Goal: Task Accomplishment & Management: Use online tool/utility

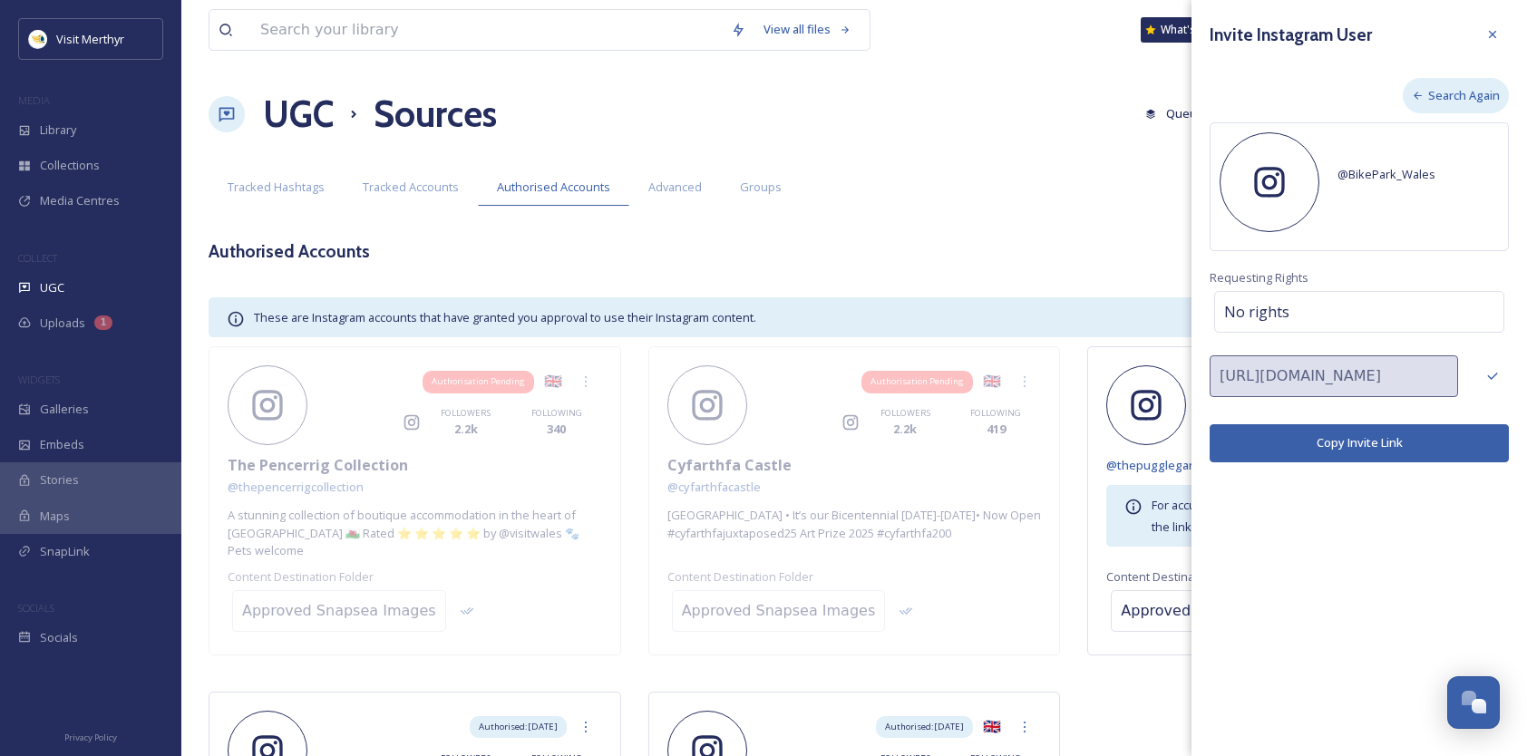
click at [1428, 94] on span "Search Again" at bounding box center [1464, 95] width 72 height 17
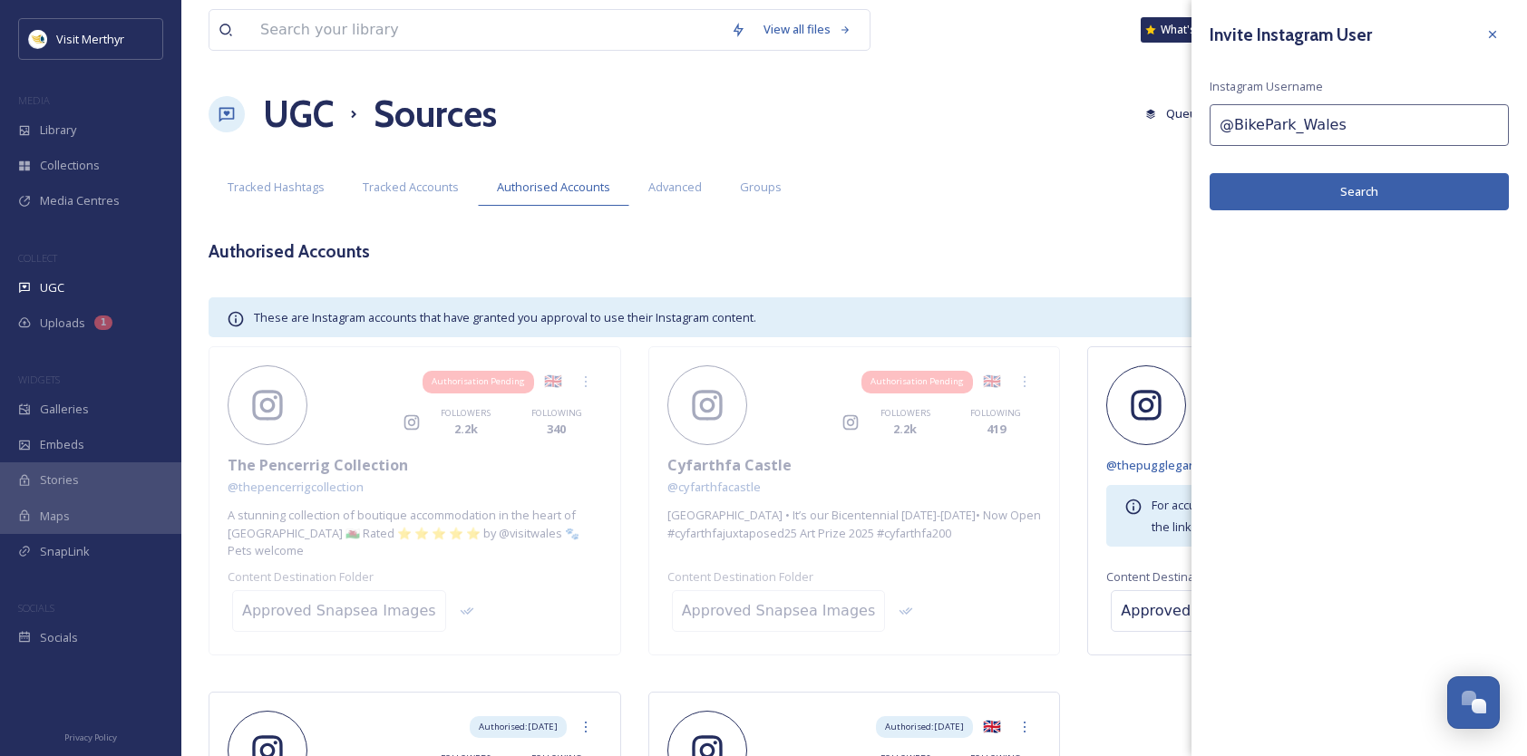
drag, startPoint x: 1350, startPoint y: 125, endPoint x: 1183, endPoint y: 122, distance: 166.9
click at [1183, 122] on div "View all files What's New Lynfa Protheroe UGC Sources Queued History Settings S…" at bounding box center [854, 526] width 1346 height 1052
click at [1248, 128] on input at bounding box center [1359, 125] width 299 height 42
paste input "BikePark_Wales"
type input "BikePark_Wales"
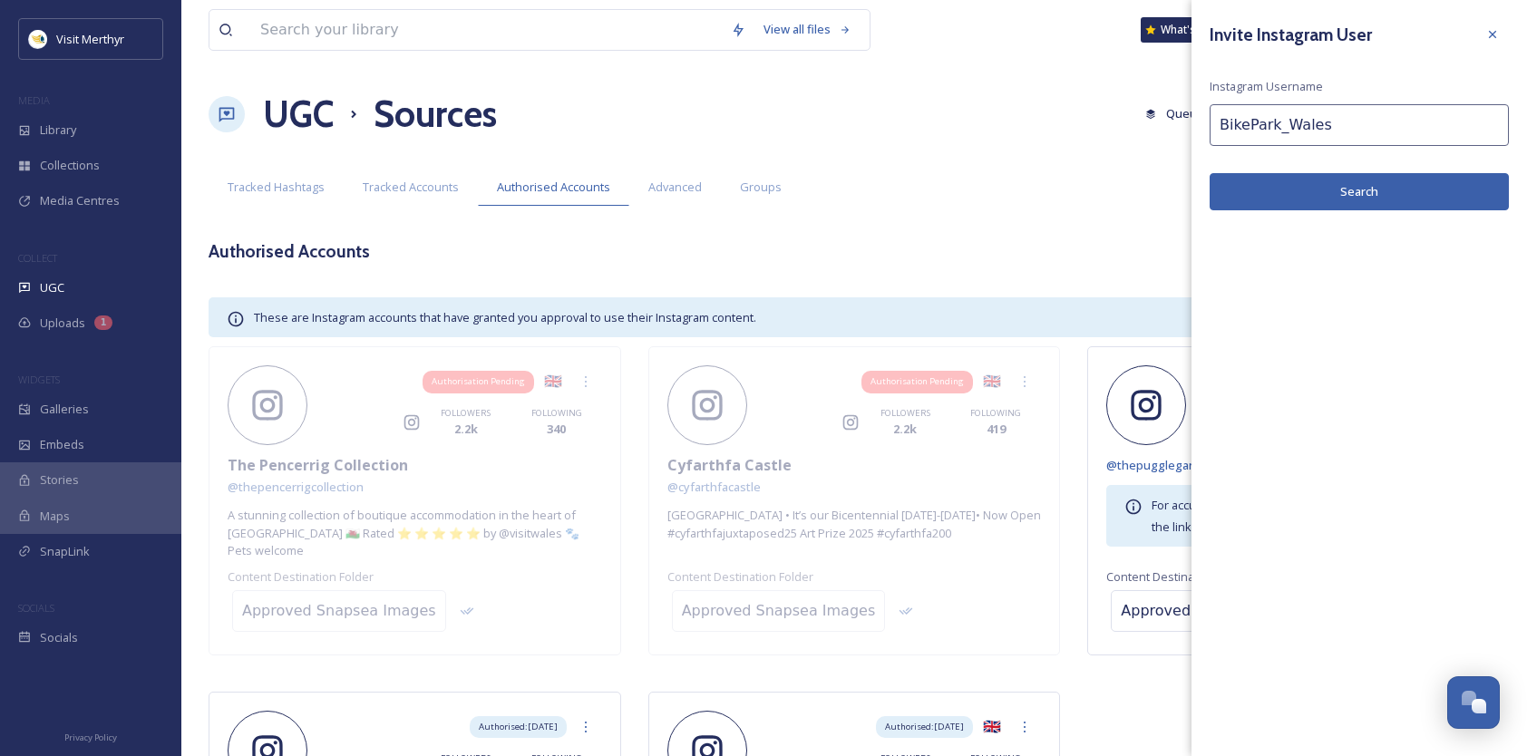
click at [1364, 187] on button "Search" at bounding box center [1359, 191] width 299 height 37
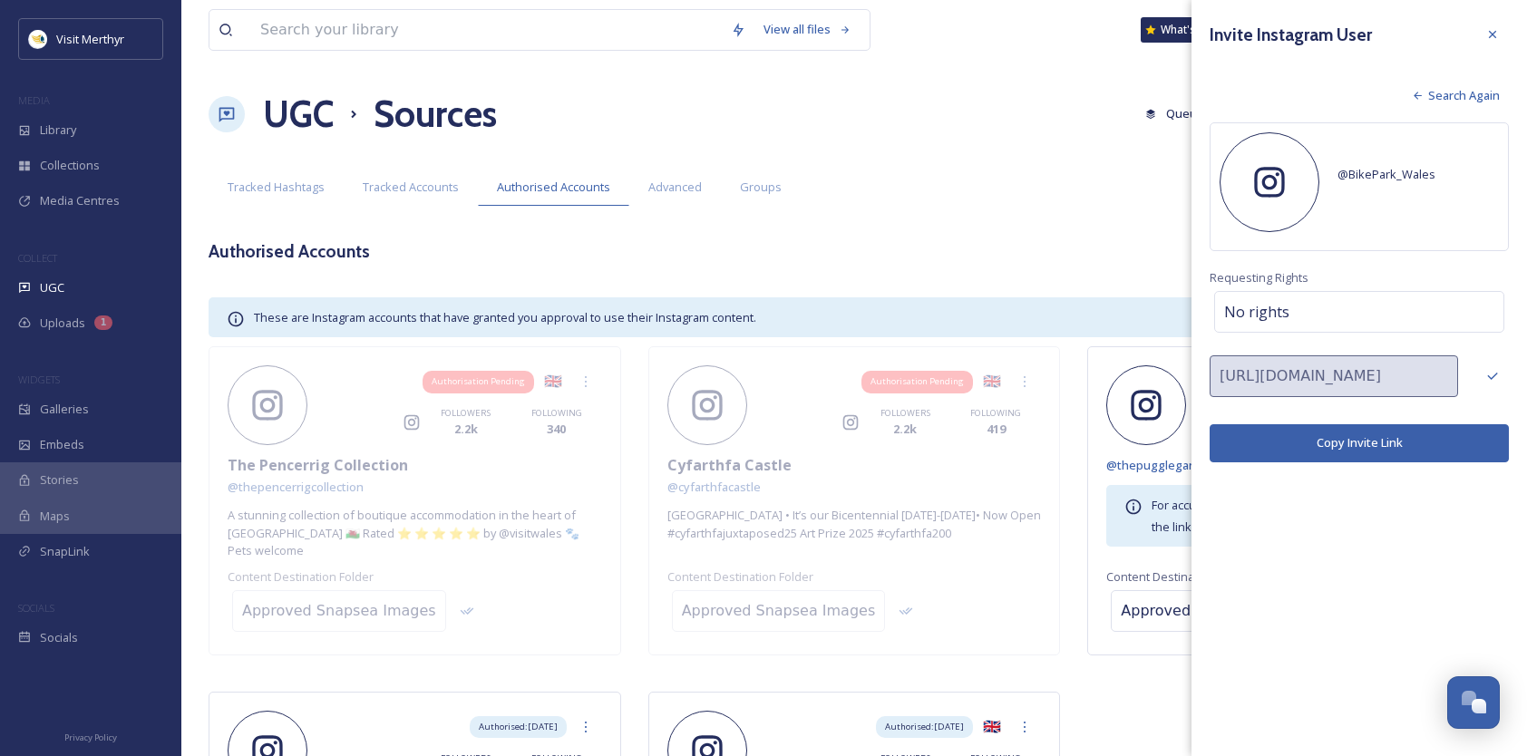
click at [1273, 272] on span "Requesting Rights" at bounding box center [1359, 277] width 299 height 17
click at [1456, 89] on span "Search Again" at bounding box center [1464, 95] width 72 height 17
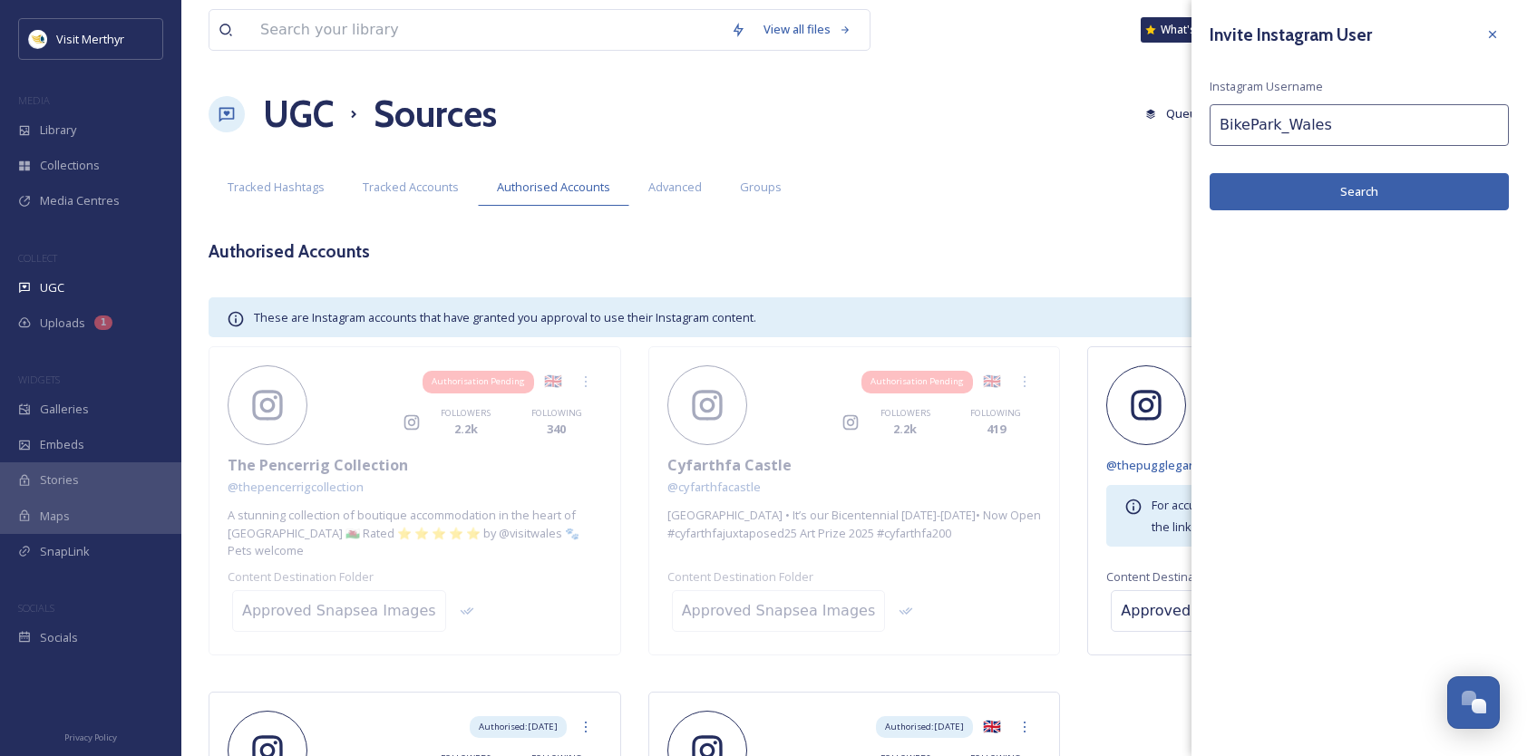
click at [1226, 125] on input "BikePark_Wales" at bounding box center [1359, 125] width 299 height 42
type input "bikepark_wales"
click at [1327, 190] on button "Search" at bounding box center [1359, 191] width 299 height 37
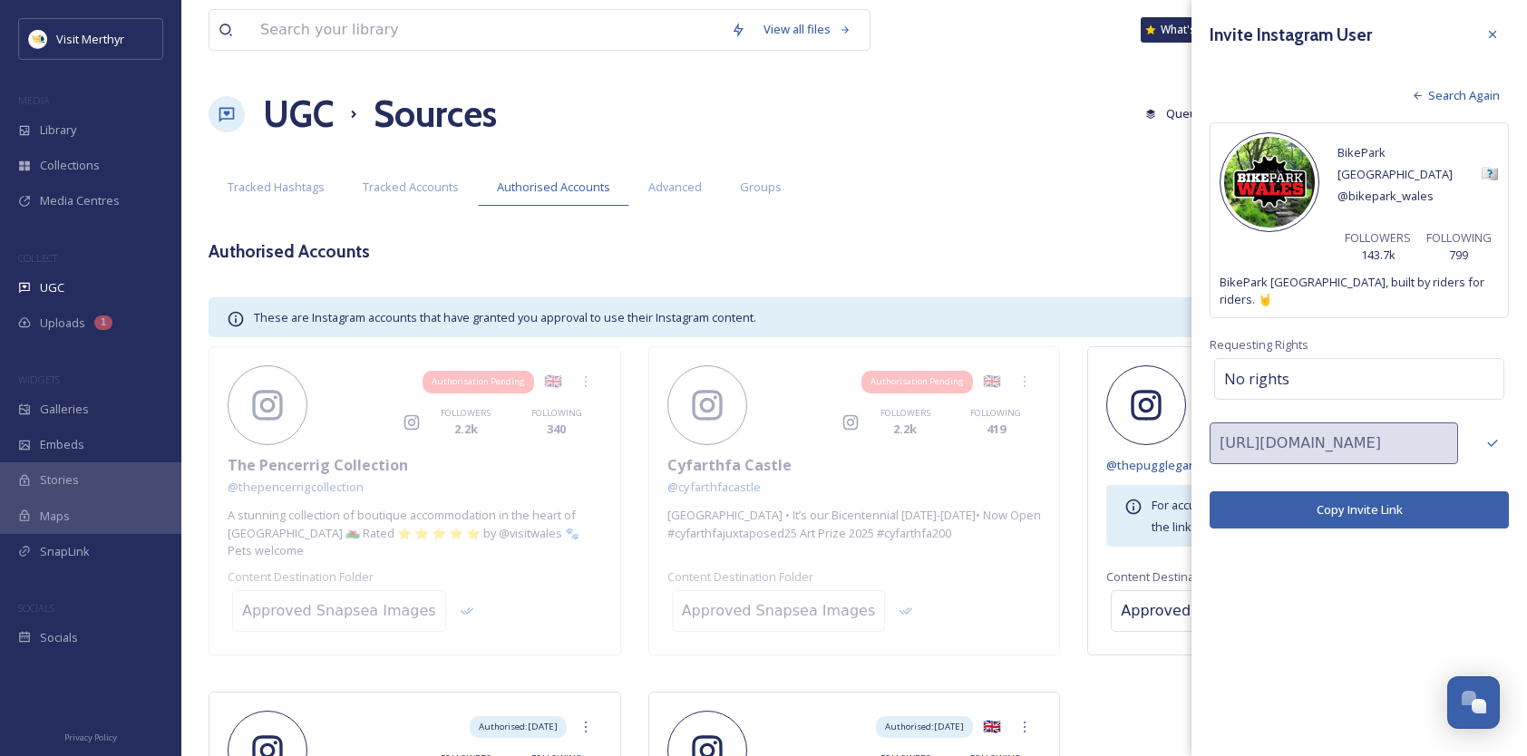
click at [1351, 491] on button "Copy Invite Link" at bounding box center [1359, 509] width 299 height 37
click at [1433, 95] on span "Search Again" at bounding box center [1464, 95] width 72 height 17
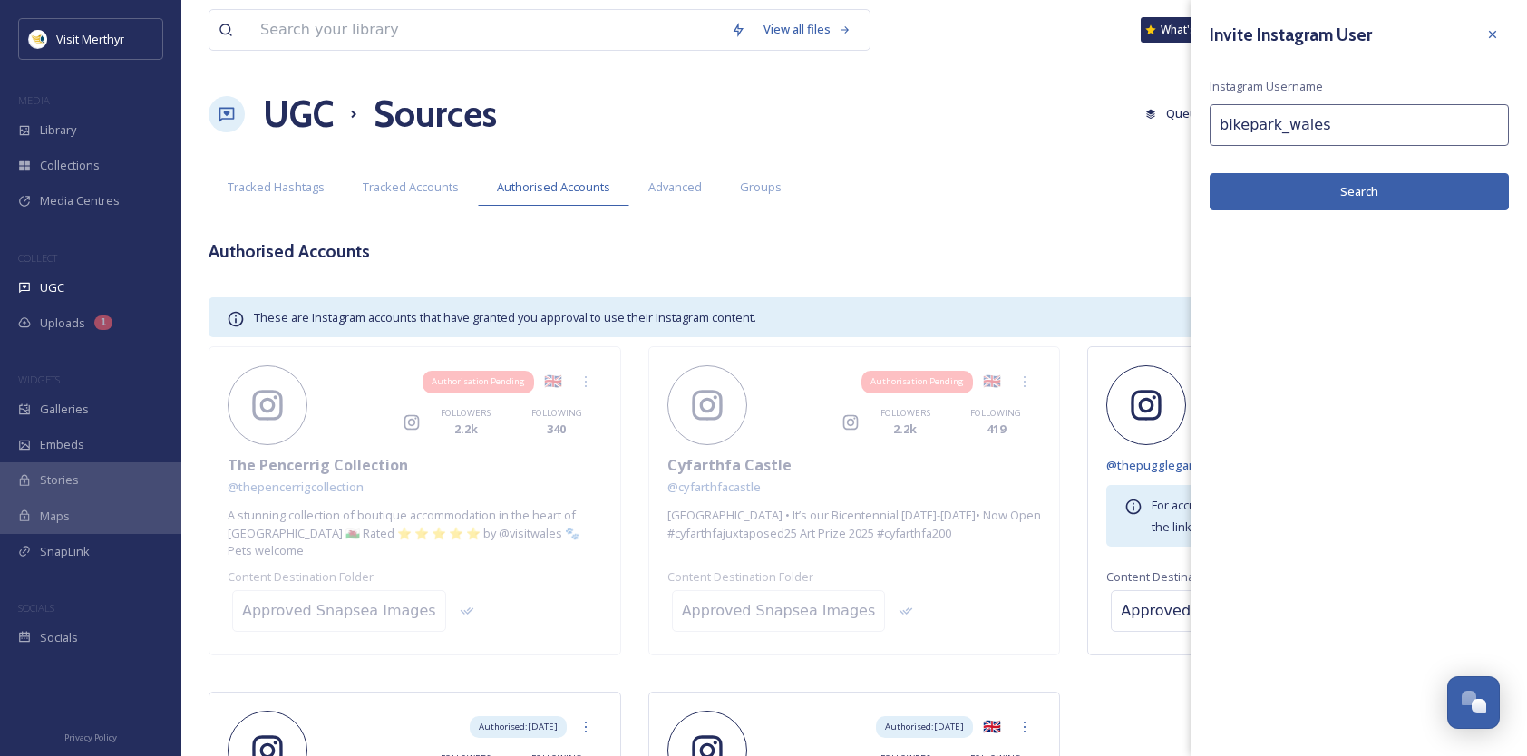
drag, startPoint x: 1190, startPoint y: 117, endPoint x: 1175, endPoint y: 116, distance: 14.5
click at [1175, 116] on div "View all files What's New Lynfa Protheroe UGC Sources Queued History Settings S…" at bounding box center [854, 526] width 1346 height 1052
paste input "https://www.instagram.com/thepencerrigcollection/"
type input "https://www.instagram.com/thepencerrigcollection/"
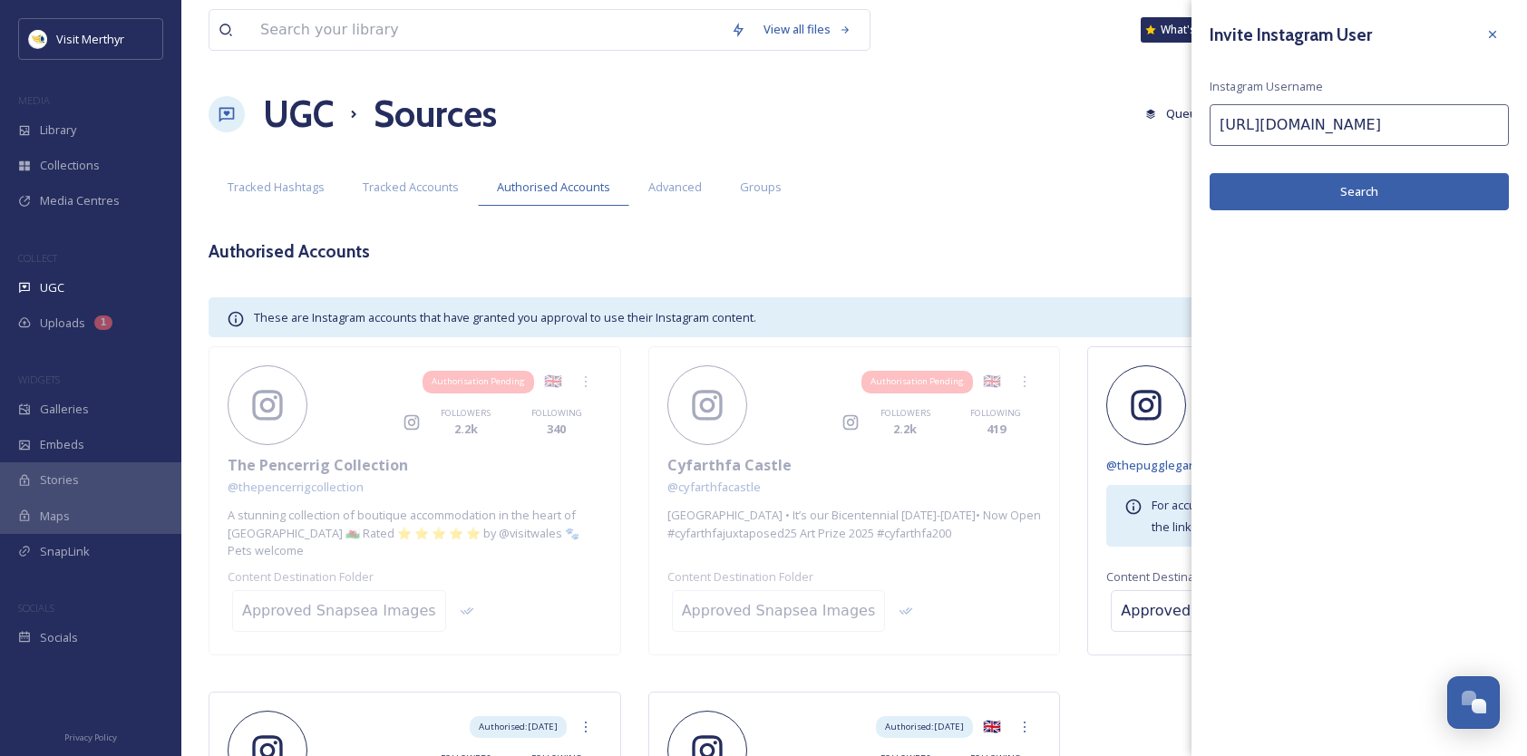
click at [1369, 197] on button "Search" at bounding box center [1359, 191] width 299 height 37
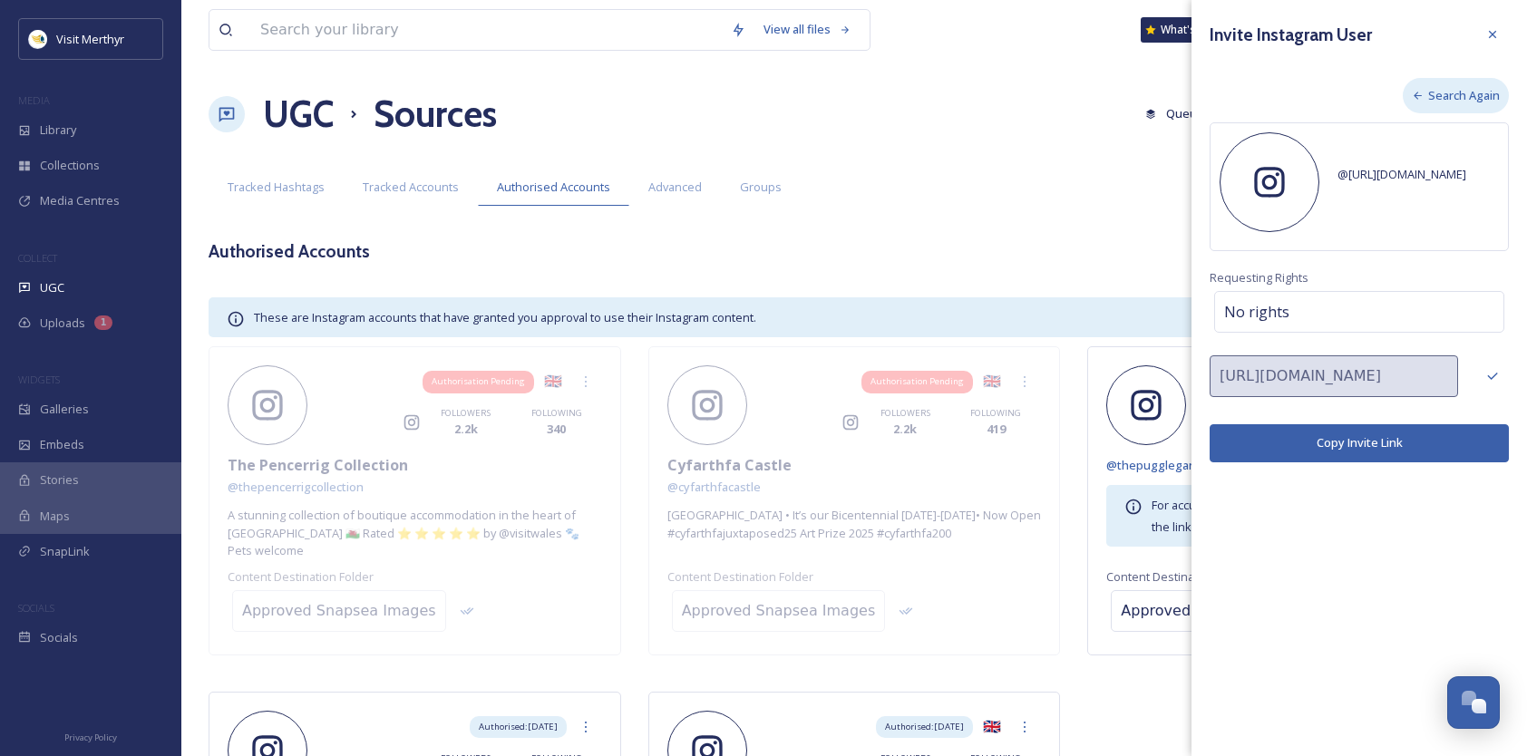
click at [1435, 98] on span "Search Again" at bounding box center [1464, 95] width 72 height 17
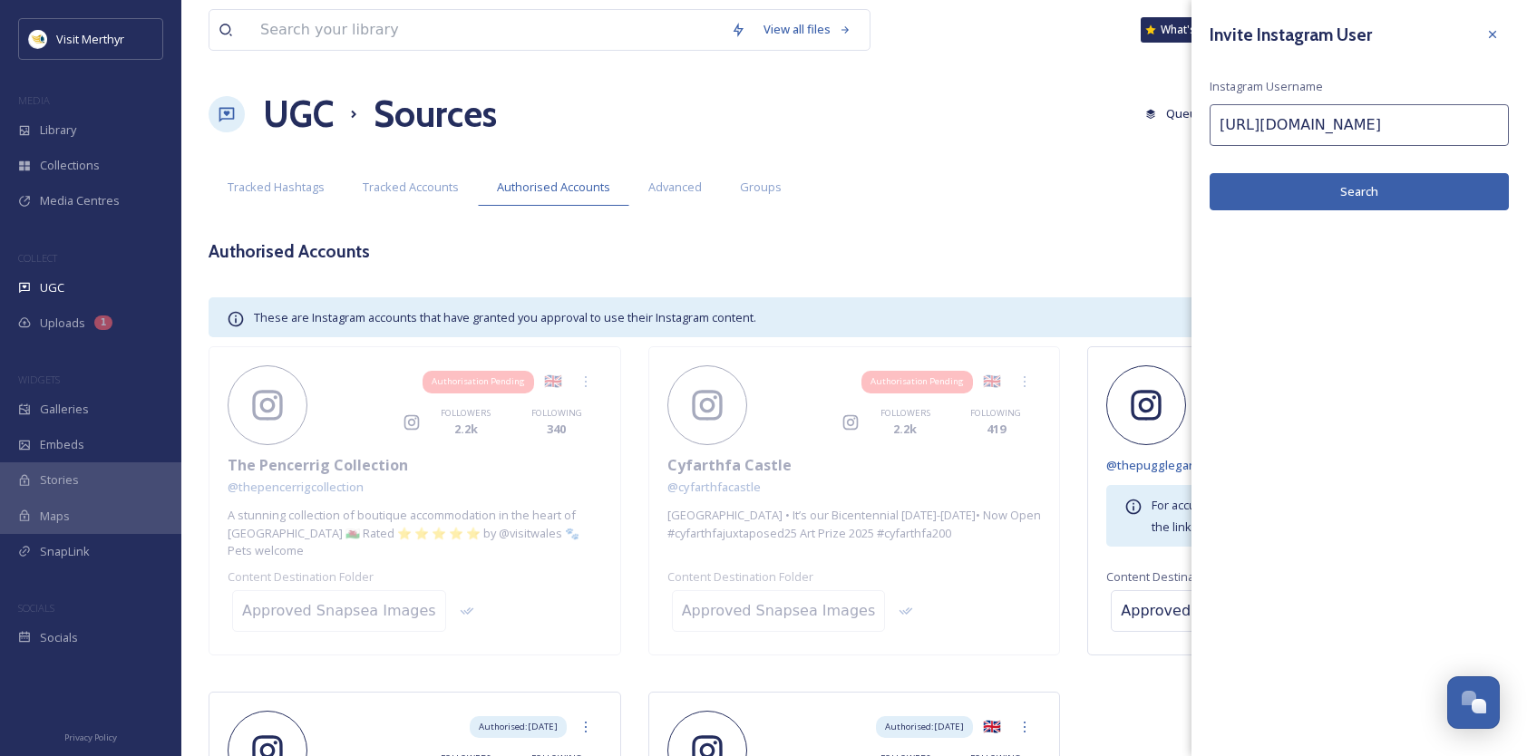
drag, startPoint x: 1399, startPoint y: 123, endPoint x: 1142, endPoint y: 131, distance: 257.6
click at [1142, 131] on div "View all files What's New Lynfa Protheroe UGC Sources Queued History Settings S…" at bounding box center [854, 526] width 1346 height 1052
click at [1369, 124] on input "thepencerrigcollection/" at bounding box center [1359, 125] width 299 height 42
type input "thepencerrigcollection"
click at [1347, 183] on button "Search" at bounding box center [1359, 191] width 299 height 37
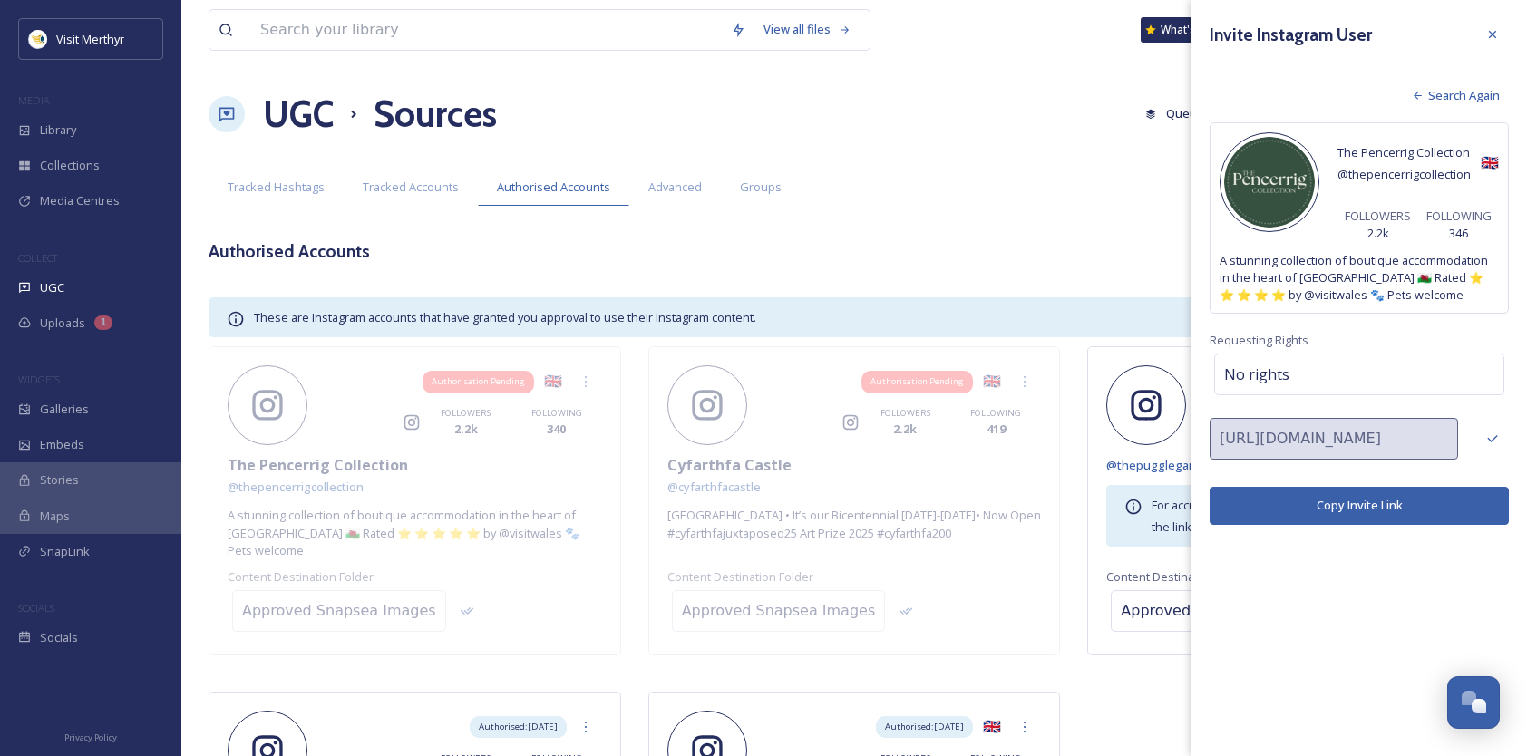
click at [1358, 502] on button "Copy Invite Link" at bounding box center [1359, 505] width 299 height 37
click at [1358, 500] on button "Copy Invite Link" at bounding box center [1359, 505] width 299 height 37
click at [1456, 101] on span "Search Again" at bounding box center [1464, 95] width 72 height 17
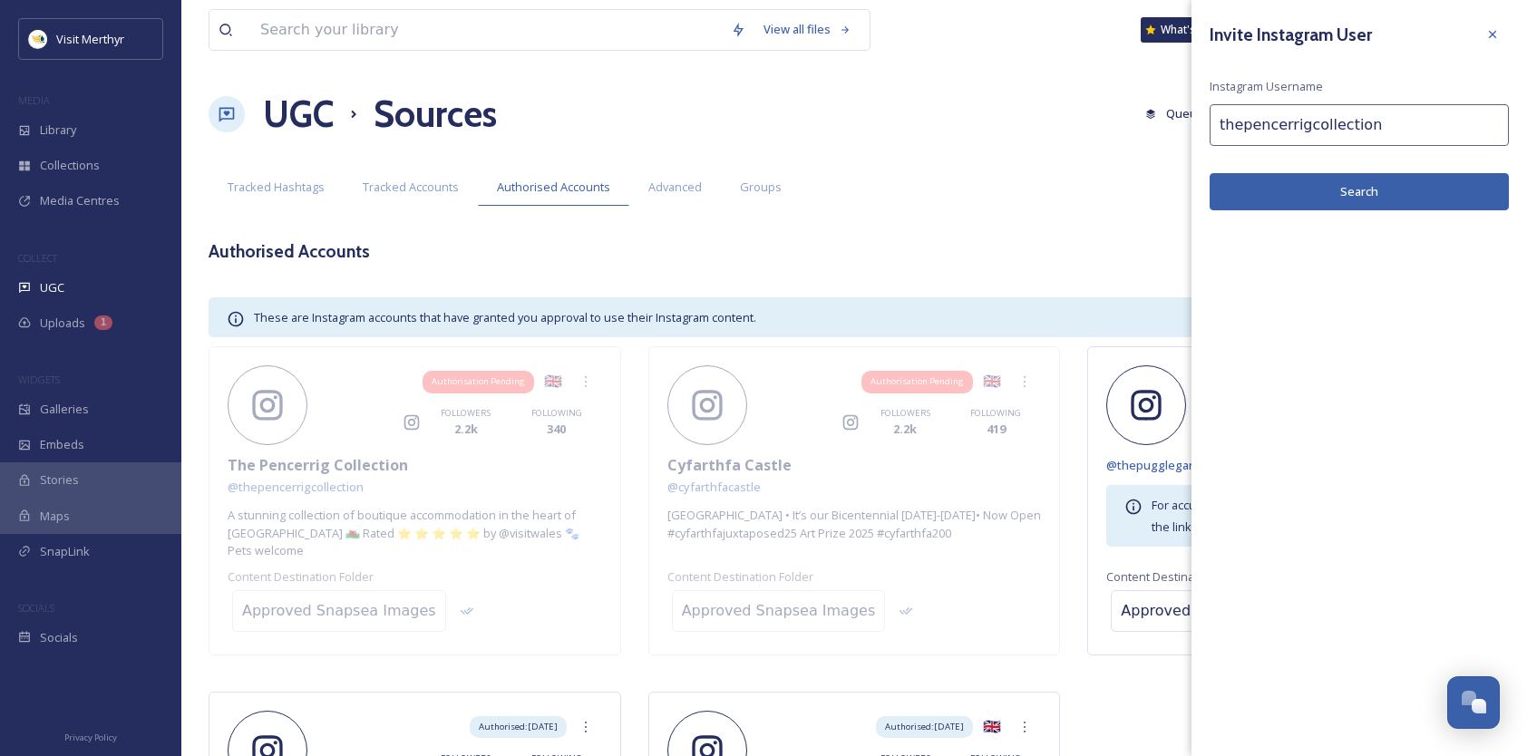
drag, startPoint x: 1379, startPoint y: 124, endPoint x: 1154, endPoint y: 120, distance: 224.9
click at [1154, 120] on div "View all files What's New Lynfa Protheroe UGC Sources Queued History Settings S…" at bounding box center [854, 526] width 1346 height 1052
paste input "jamesplaceswales"
type input "jamesplaceswales"
click at [1355, 199] on button "Search" at bounding box center [1359, 191] width 299 height 37
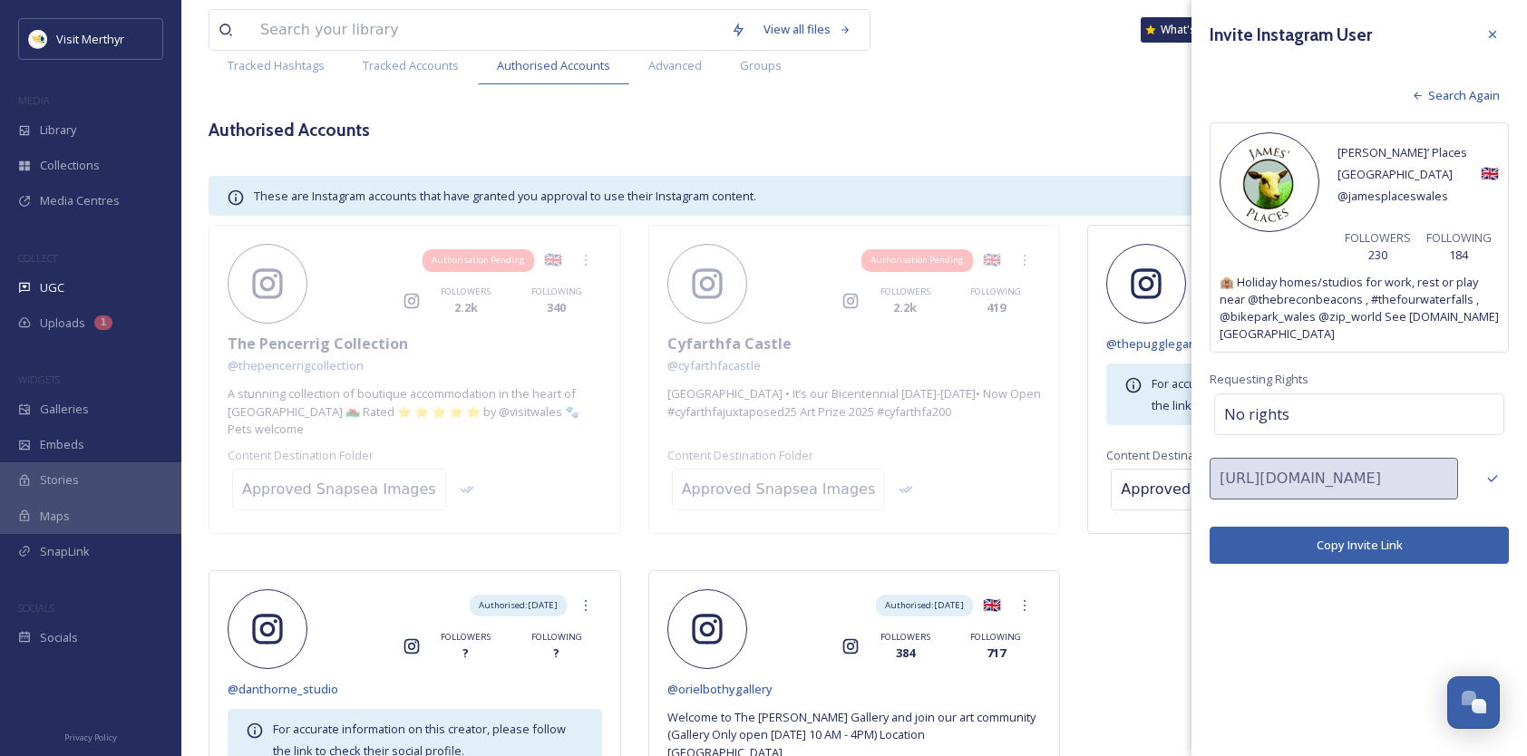
scroll to position [181, 0]
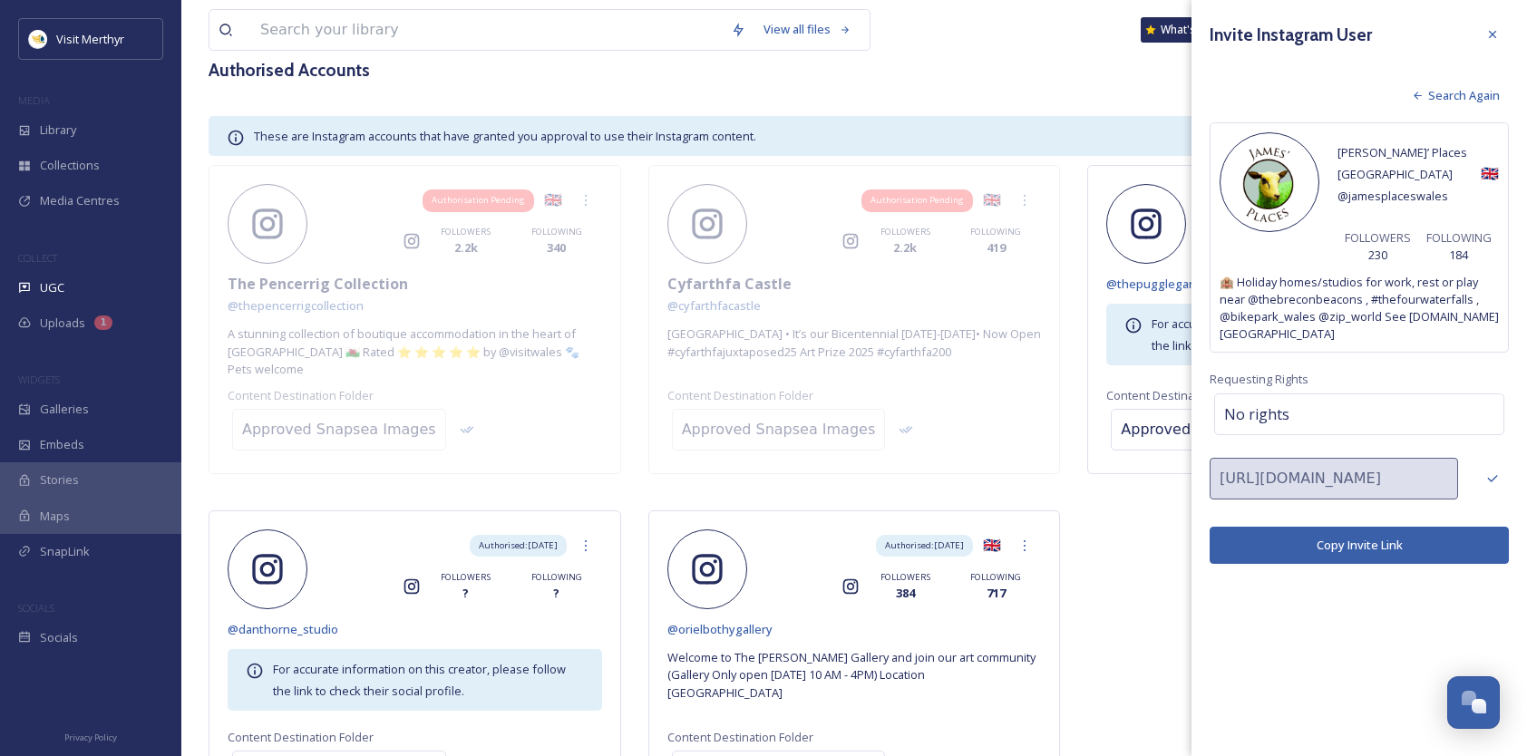
click at [1358, 527] on button "Copy Invite Link" at bounding box center [1359, 545] width 299 height 37
click at [1304, 394] on div "No rights" at bounding box center [1359, 415] width 290 height 42
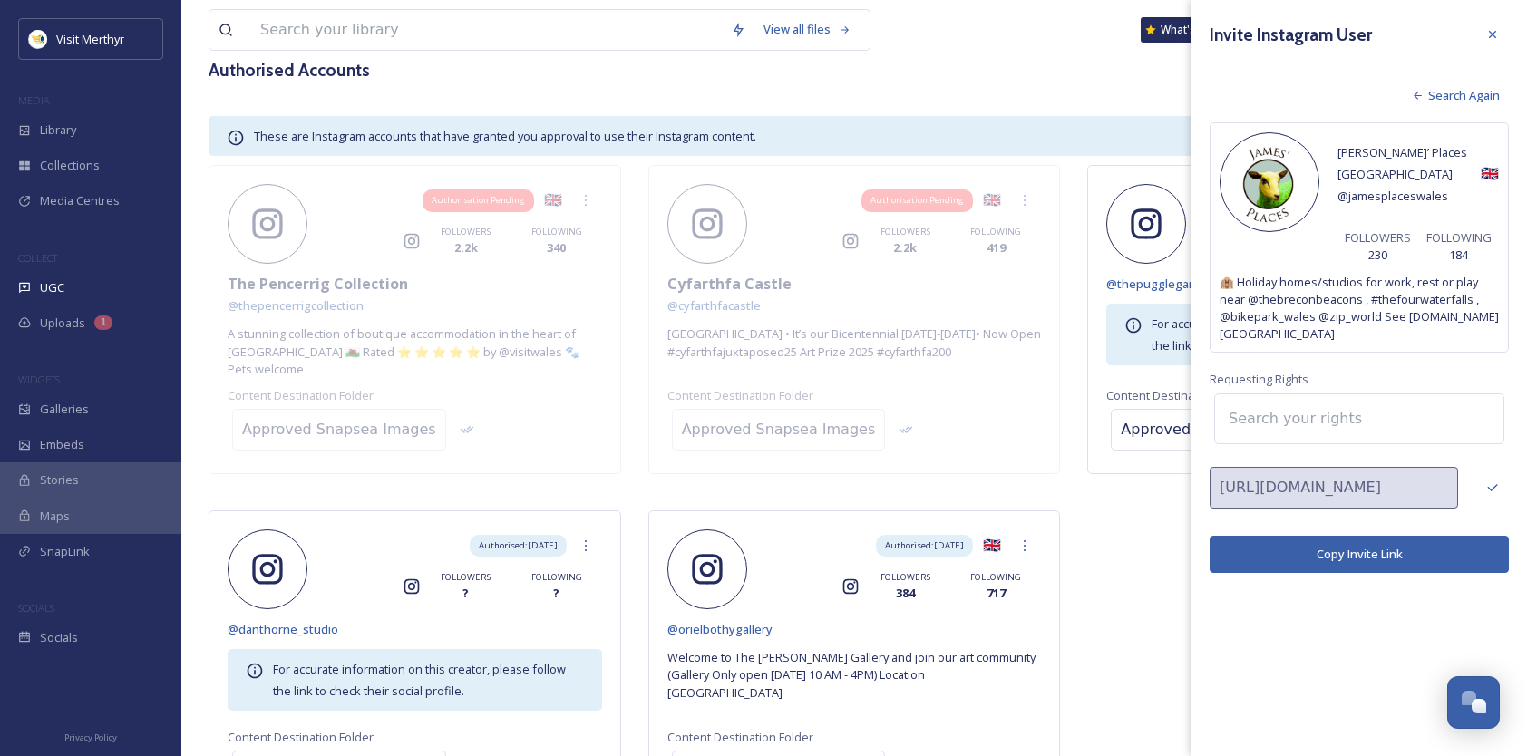
click at [1349, 536] on button "Copy Invite Link" at bounding box center [1359, 554] width 299 height 37
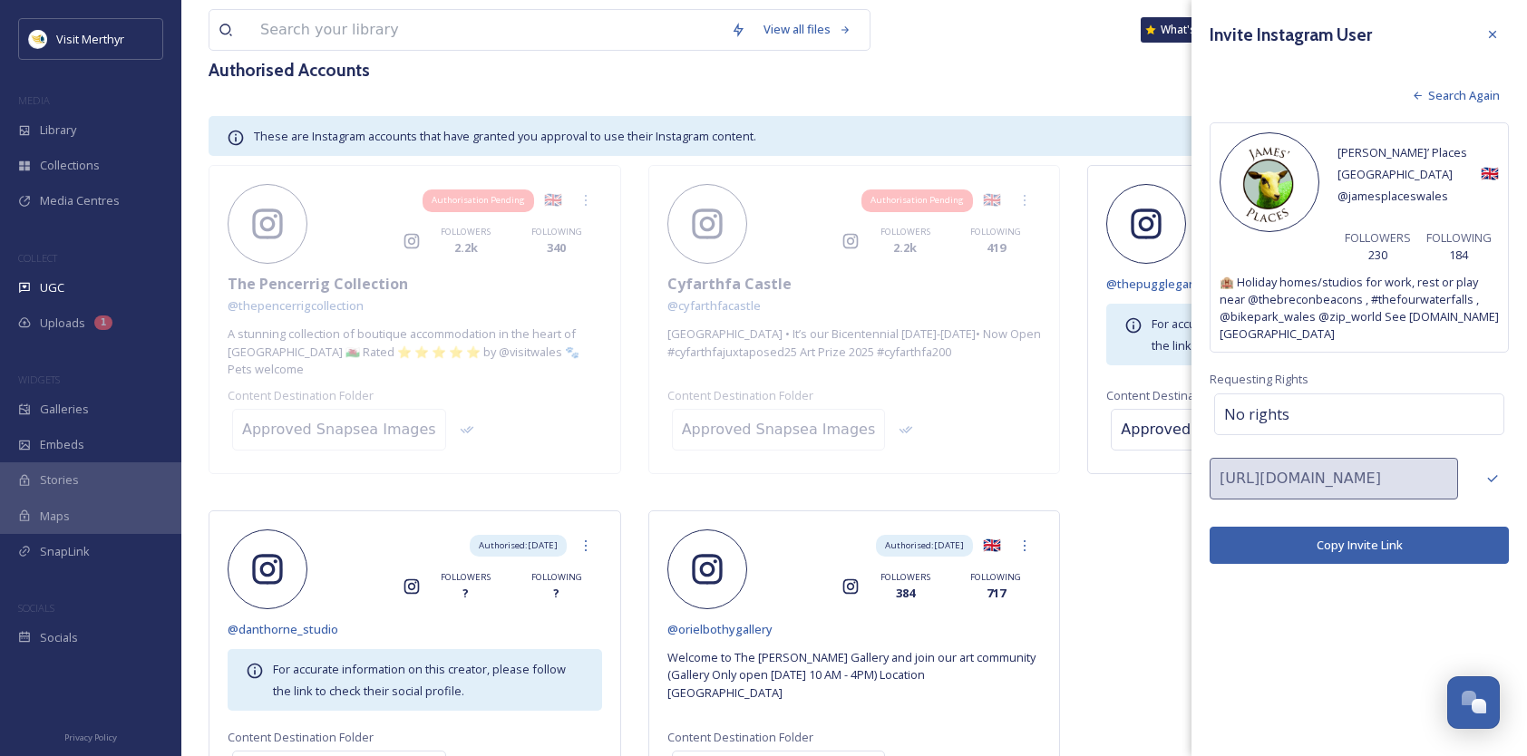
click at [1454, 89] on span "Search Again" at bounding box center [1464, 95] width 72 height 17
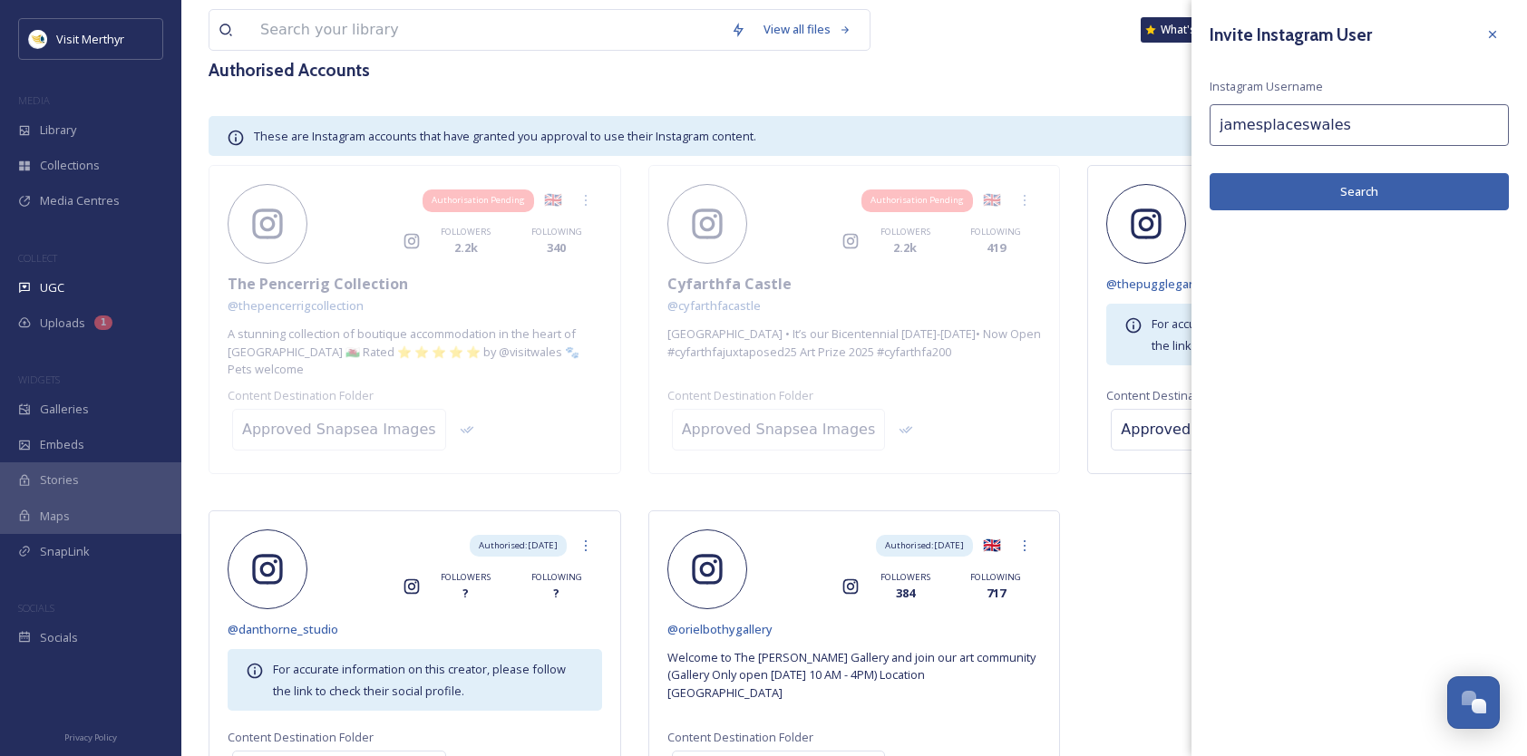
drag, startPoint x: 1357, startPoint y: 125, endPoint x: 1156, endPoint y: 120, distance: 200.5
click at [1156, 120] on div "View all files What's New Lynfa Protheroe UGC Sources Queued History Settings S…" at bounding box center [854, 345] width 1346 height 1052
paste input "• https://www.instagram.com/roostmerthyr/?hl=en"
drag, startPoint x: 1367, startPoint y: 122, endPoint x: 1156, endPoint y: 110, distance: 211.7
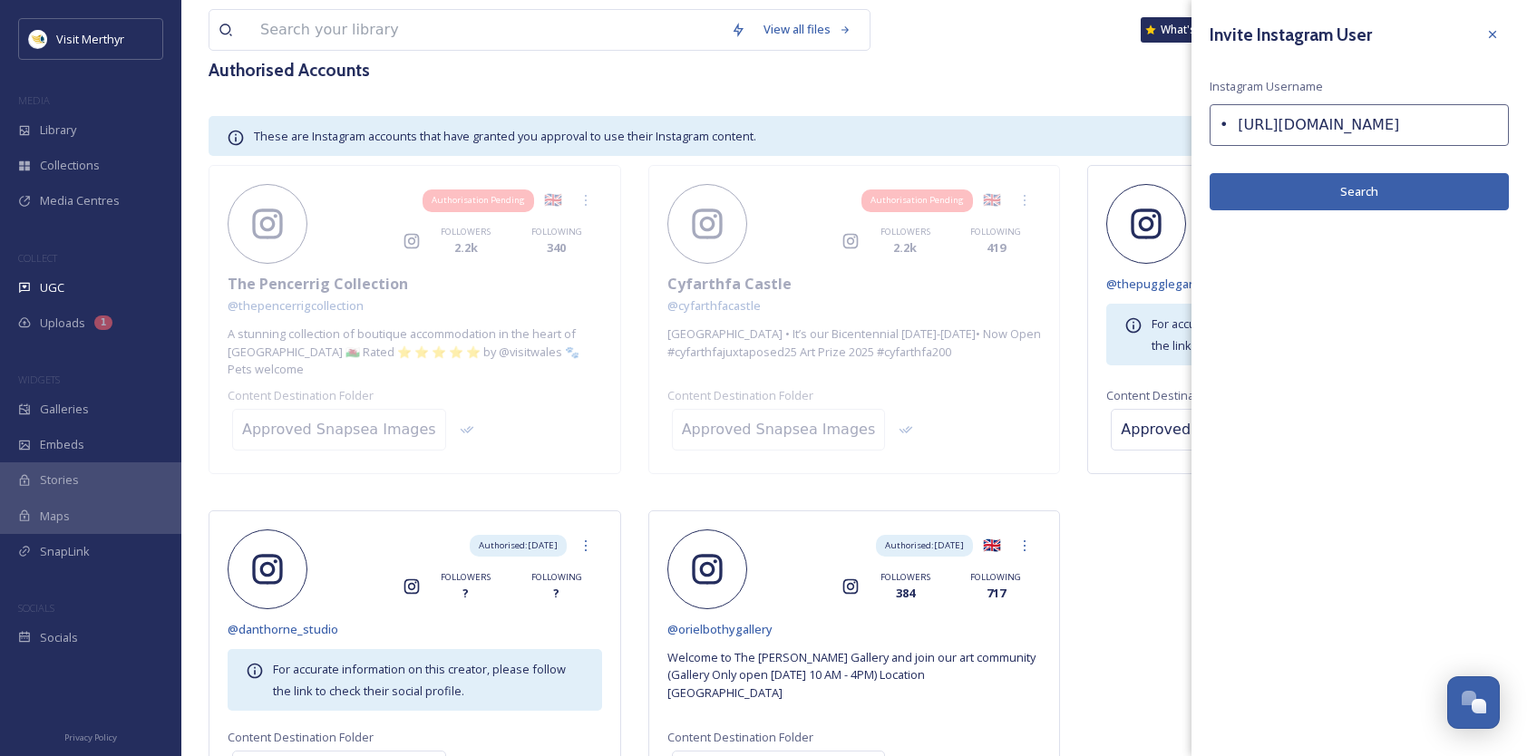
click at [1156, 110] on div "View all files What's New Lynfa Protheroe UGC Sources Queued History Settings S…" at bounding box center [854, 345] width 1346 height 1052
click at [1373, 121] on input "roostmerthyr/?hl=en" at bounding box center [1359, 125] width 299 height 42
type input "roostmerthyr"
click at [1360, 185] on button "Search" at bounding box center [1359, 191] width 299 height 37
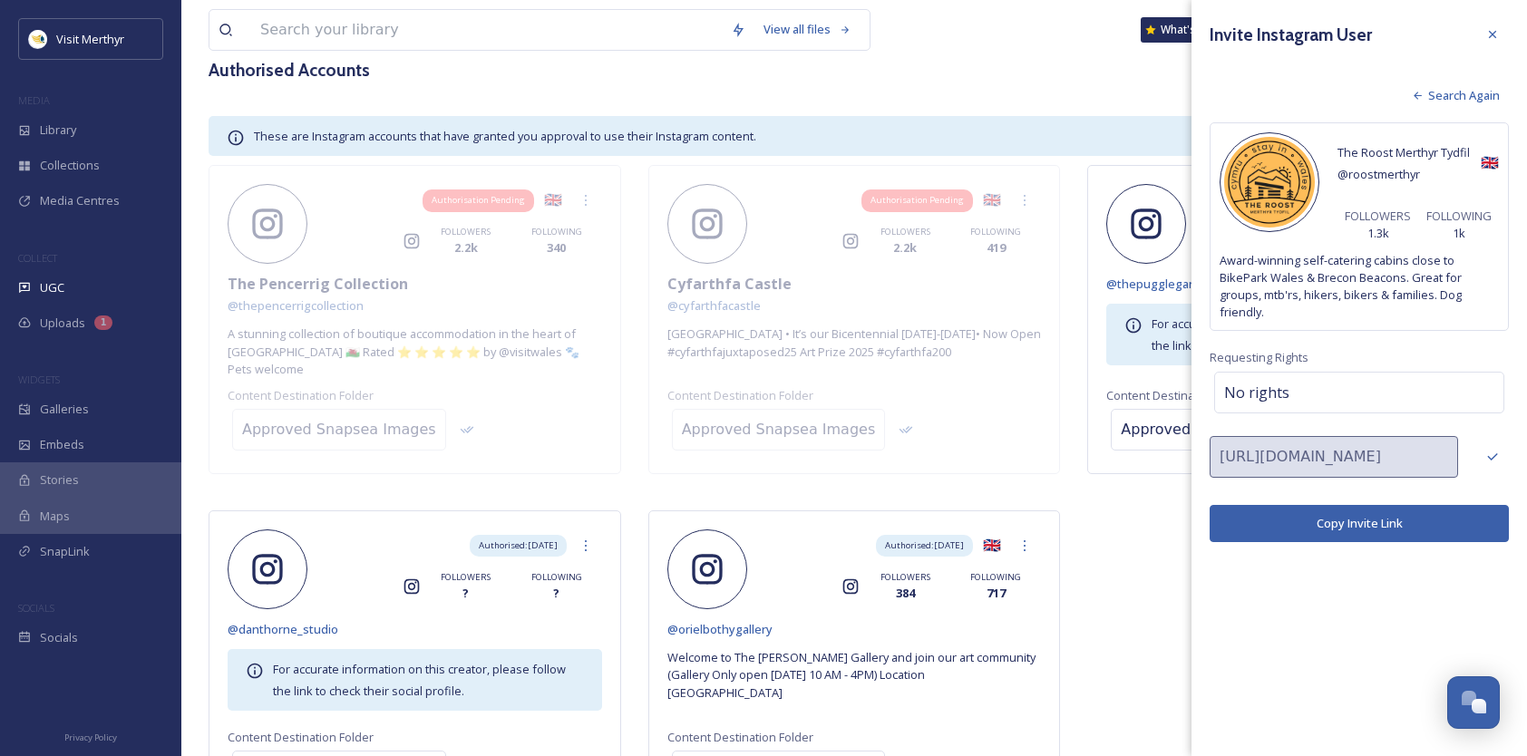
click at [1358, 520] on button "Copy Invite Link" at bounding box center [1359, 523] width 299 height 37
drag, startPoint x: 1438, startPoint y: 92, endPoint x: 1418, endPoint y: 103, distance: 22.7
click at [1438, 92] on span "Search Again" at bounding box center [1464, 95] width 72 height 17
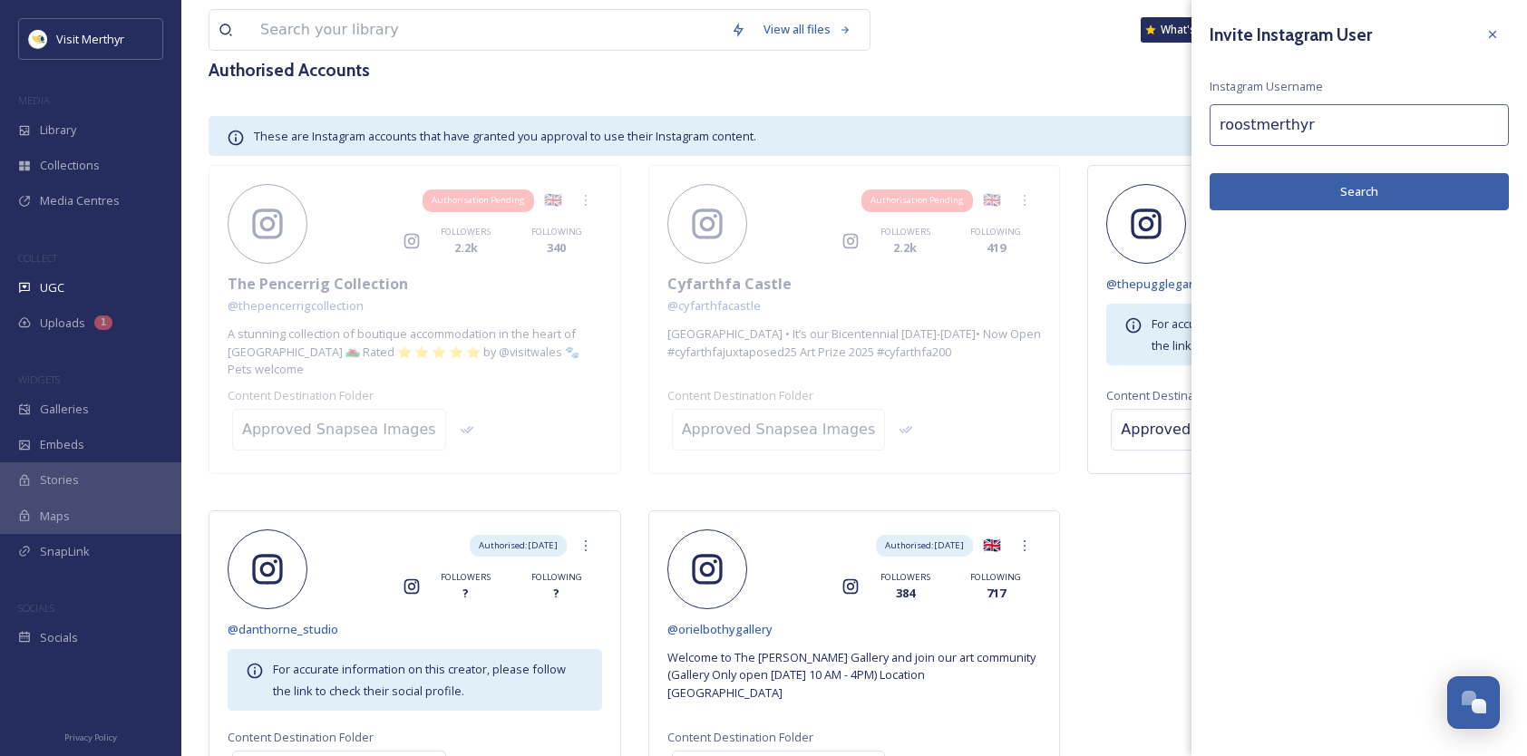
drag, startPoint x: 1328, startPoint y: 120, endPoint x: 1173, endPoint y: 120, distance: 154.2
click at [1173, 120] on div "View all files What's New Lynfa Protheroe UGC Sources Queued History Settings S…" at bounding box center [854, 345] width 1346 height 1052
paste input "cyfarthfafoundation/?hl=en"
drag, startPoint x: 1395, startPoint y: 122, endPoint x: 1344, endPoint y: 123, distance: 50.8
click at [1344, 123] on input "cyfarthfafoundation/?hl=en" at bounding box center [1359, 125] width 299 height 42
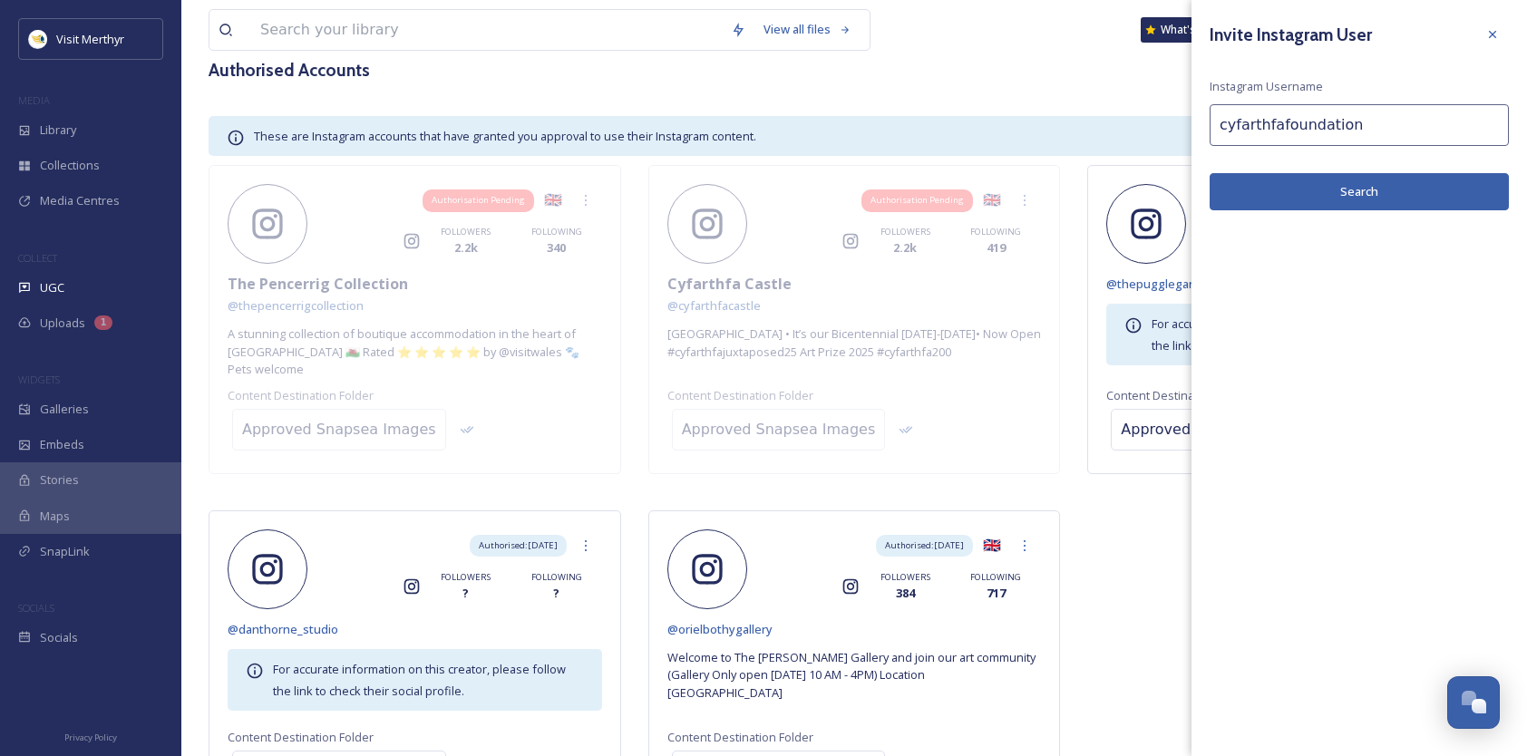
type input "cyfarthfafoundation"
click at [1364, 190] on button "Search" at bounding box center [1359, 191] width 299 height 37
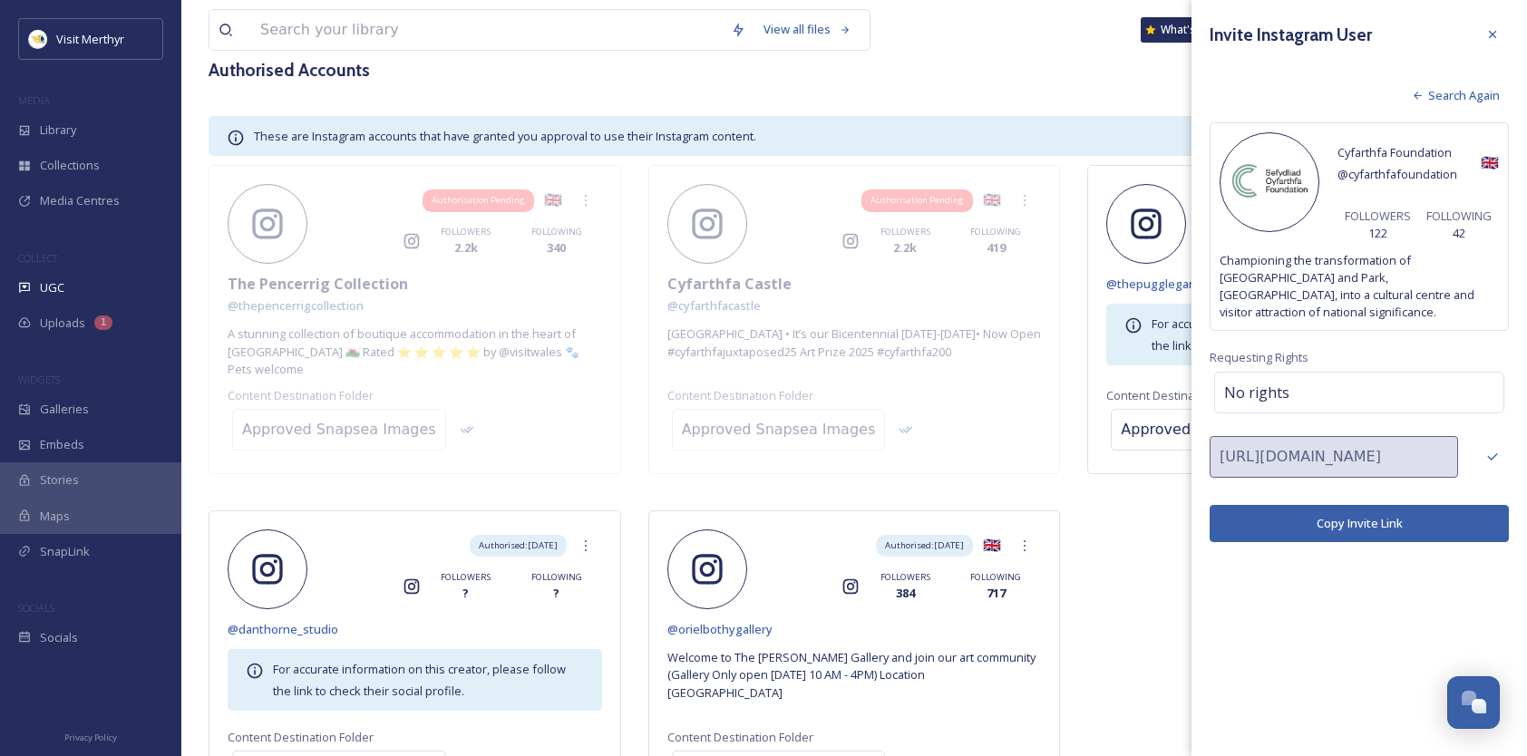
click at [1349, 521] on button "Copy Invite Link" at bounding box center [1359, 523] width 299 height 37
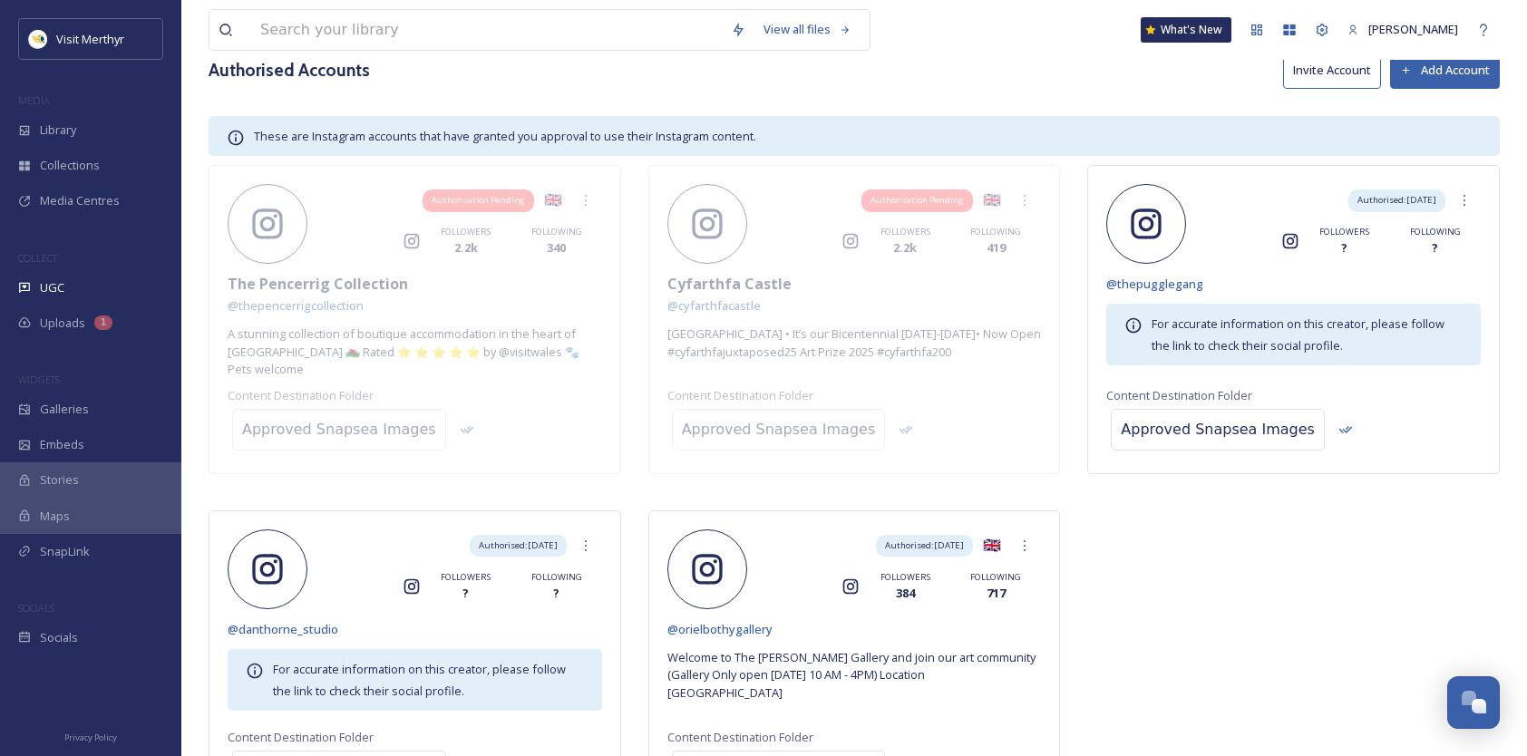
click at [1143, 558] on div "Authorisation Pending 🇬🇧 Instagram FOLLOWERS 2.2k FOLLOWING 340 The Pencerrig C…" at bounding box center [854, 495] width 1291 height 660
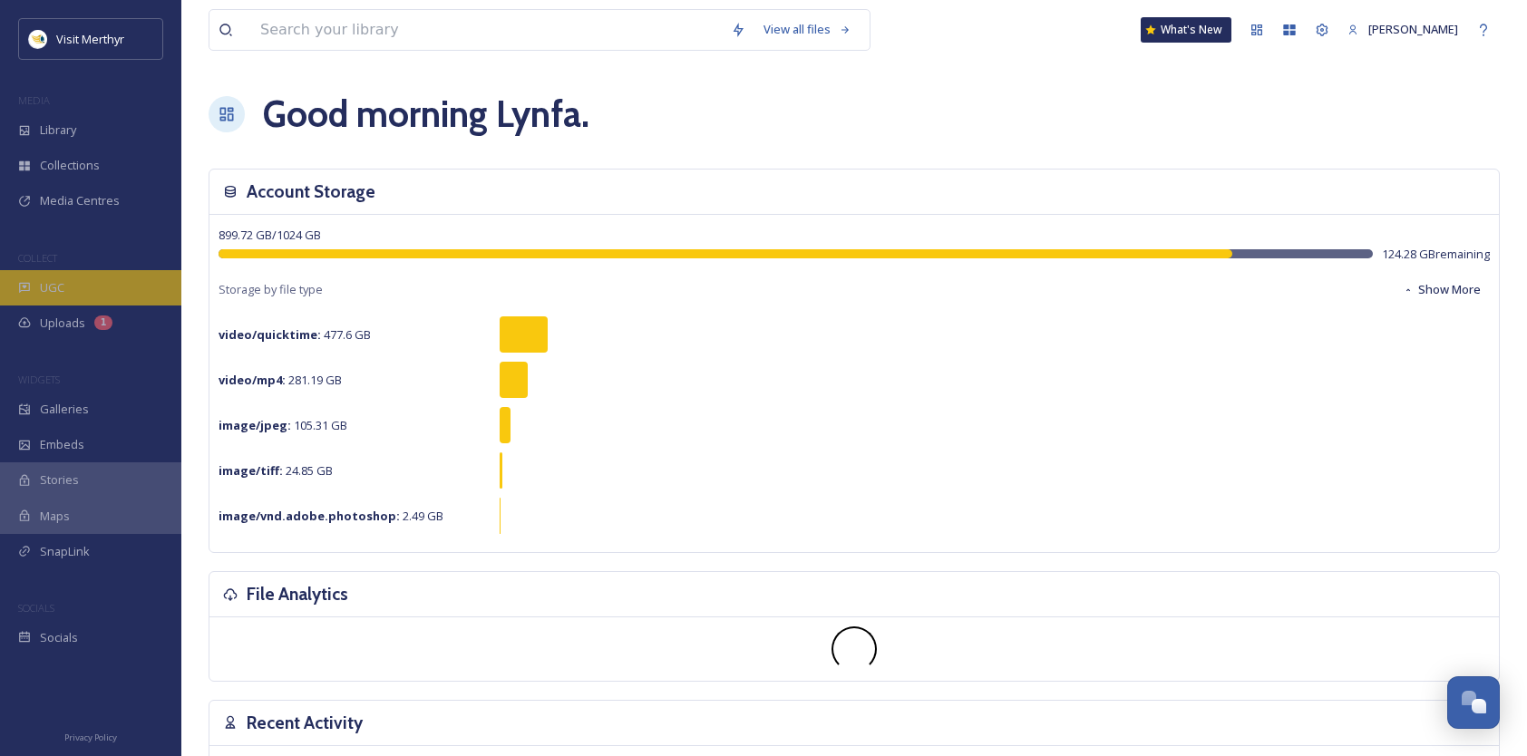
click at [52, 279] on span "UGC" at bounding box center [52, 287] width 24 height 17
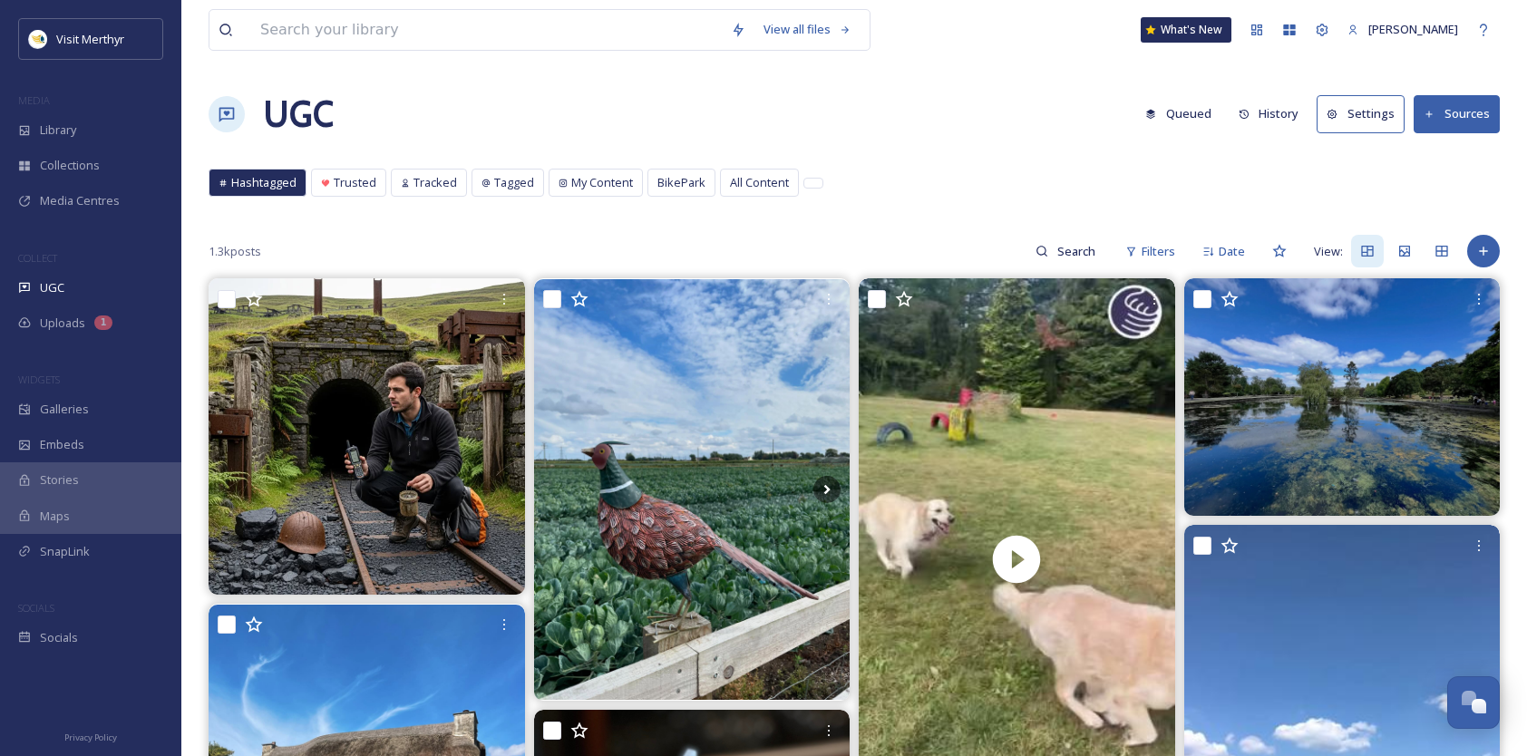
click at [1453, 118] on button "Sources" at bounding box center [1457, 113] width 86 height 37
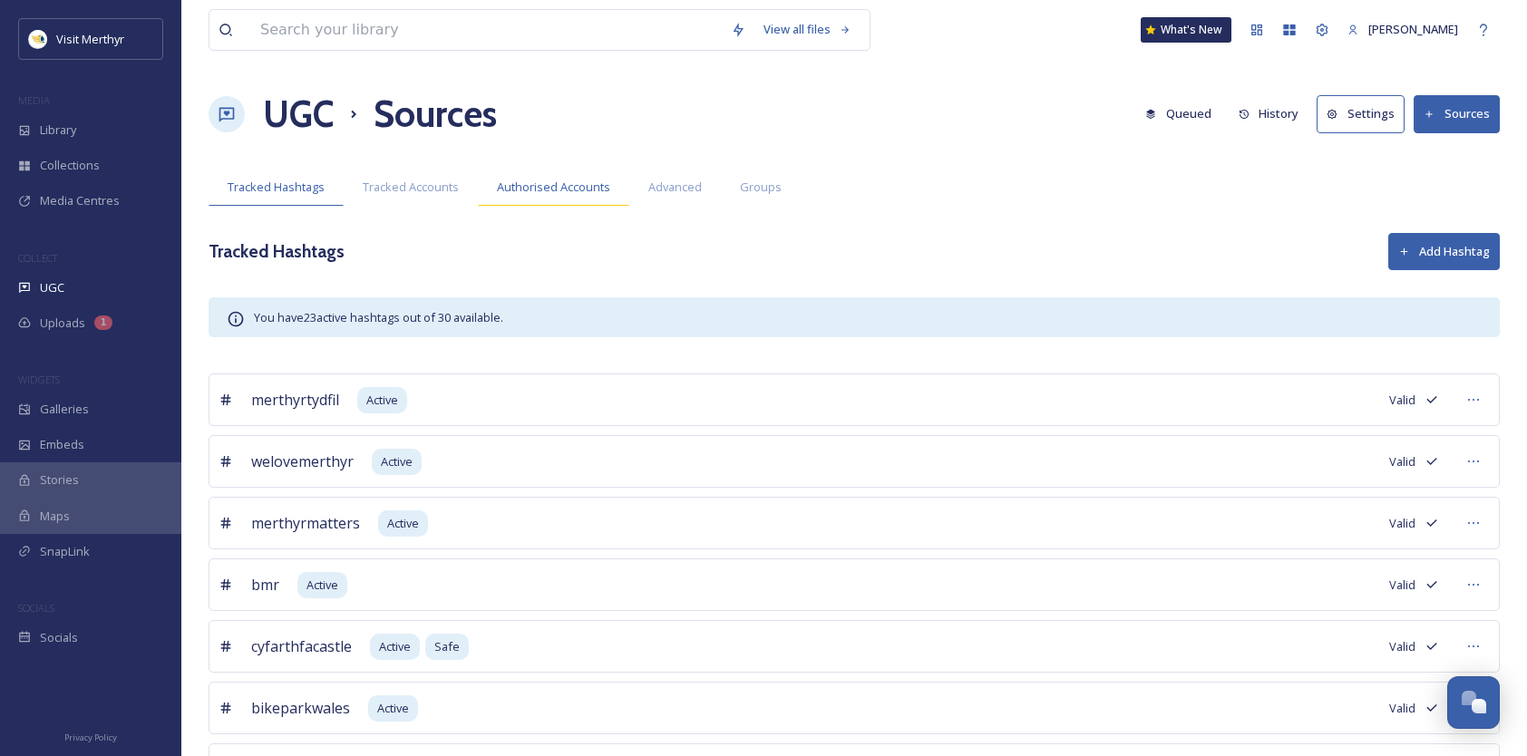
click at [562, 181] on span "Authorised Accounts" at bounding box center [553, 187] width 113 height 17
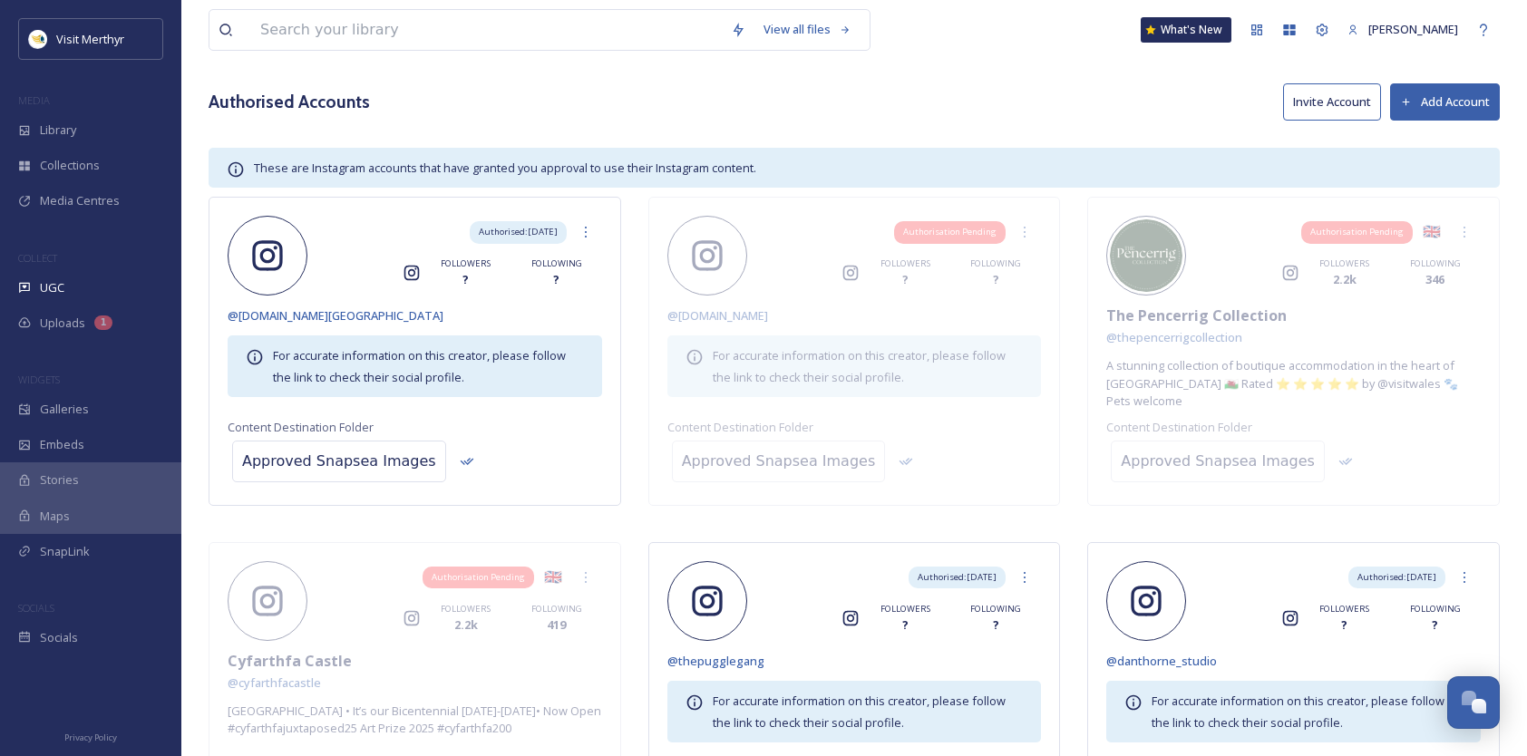
scroll to position [143, 0]
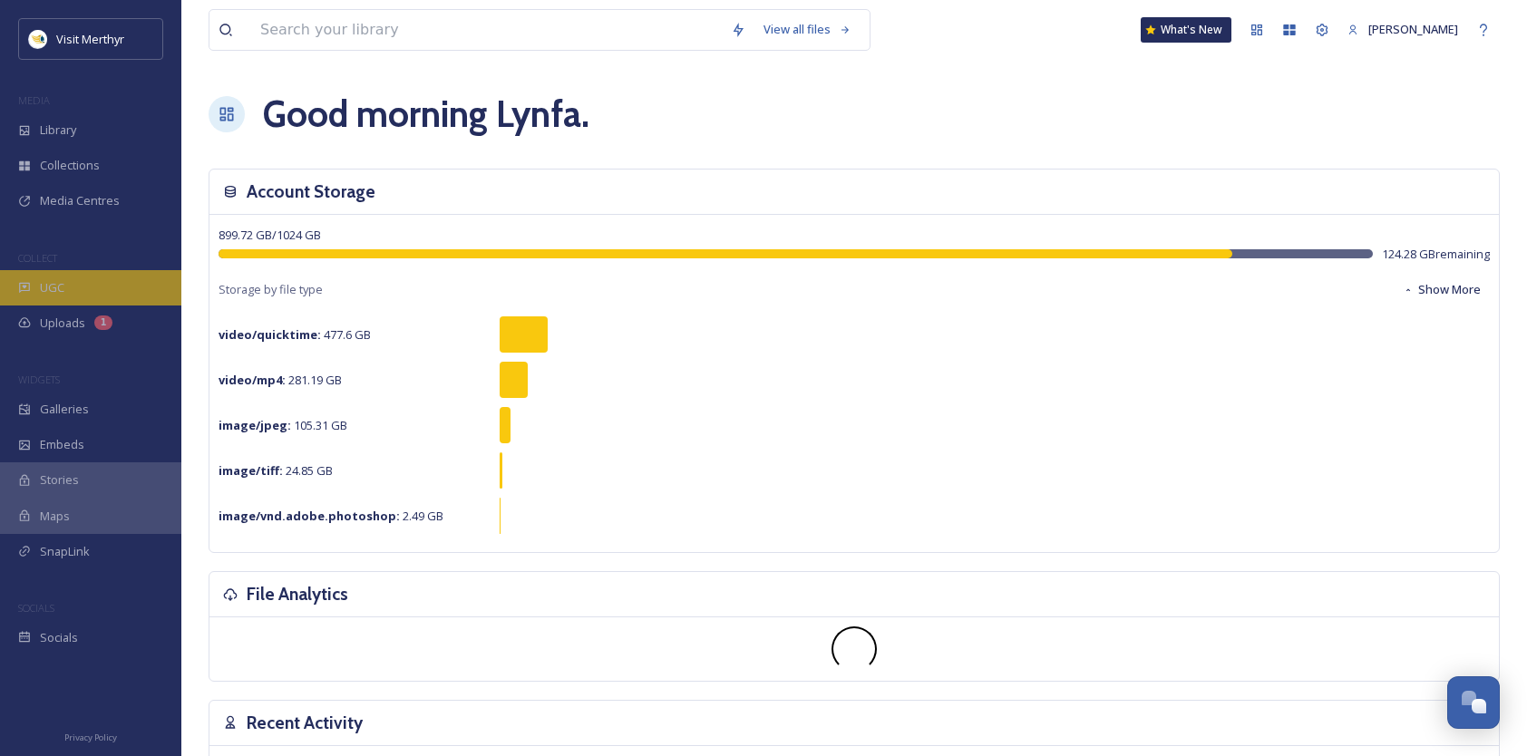
click at [59, 292] on span "UGC" at bounding box center [52, 287] width 24 height 17
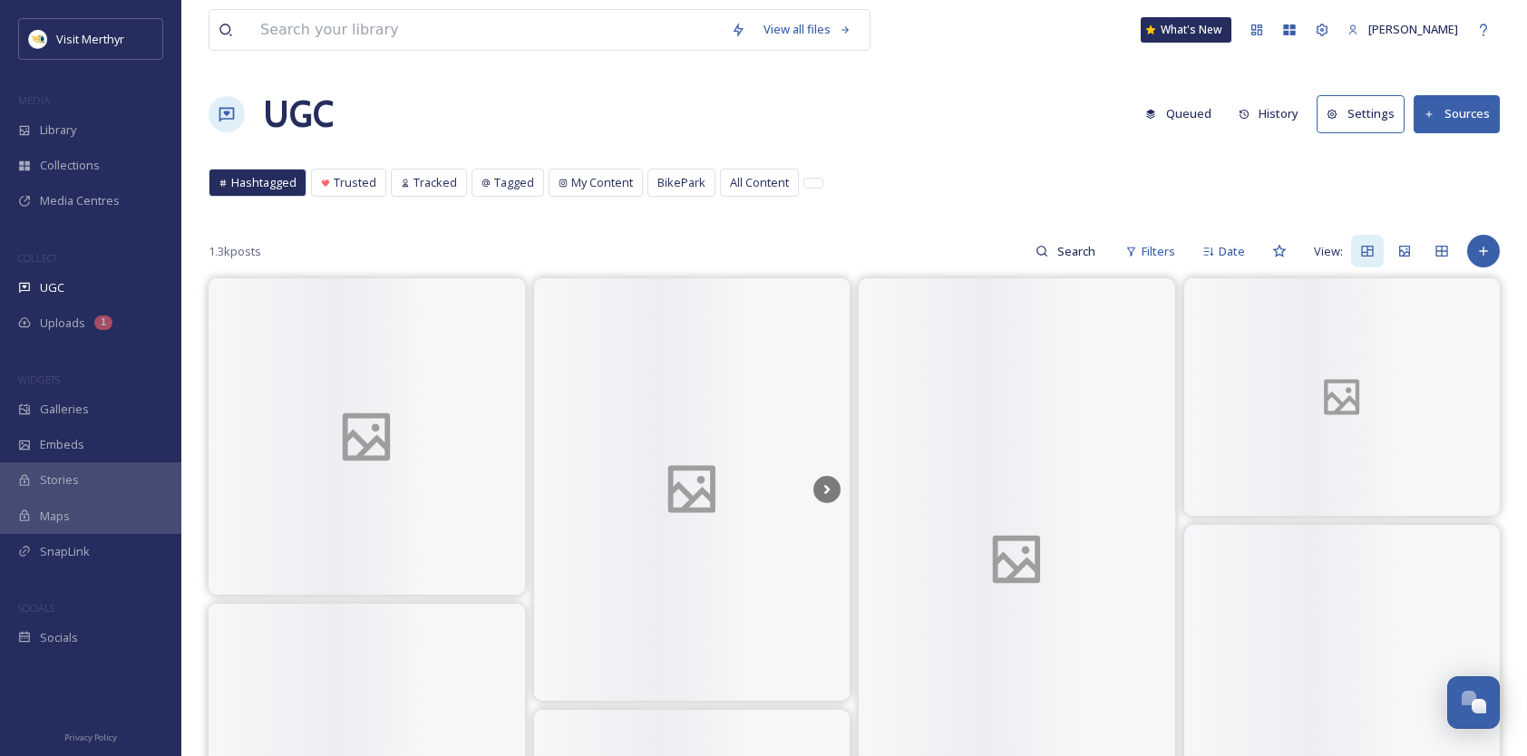
click at [1458, 116] on button "Sources" at bounding box center [1457, 113] width 86 height 37
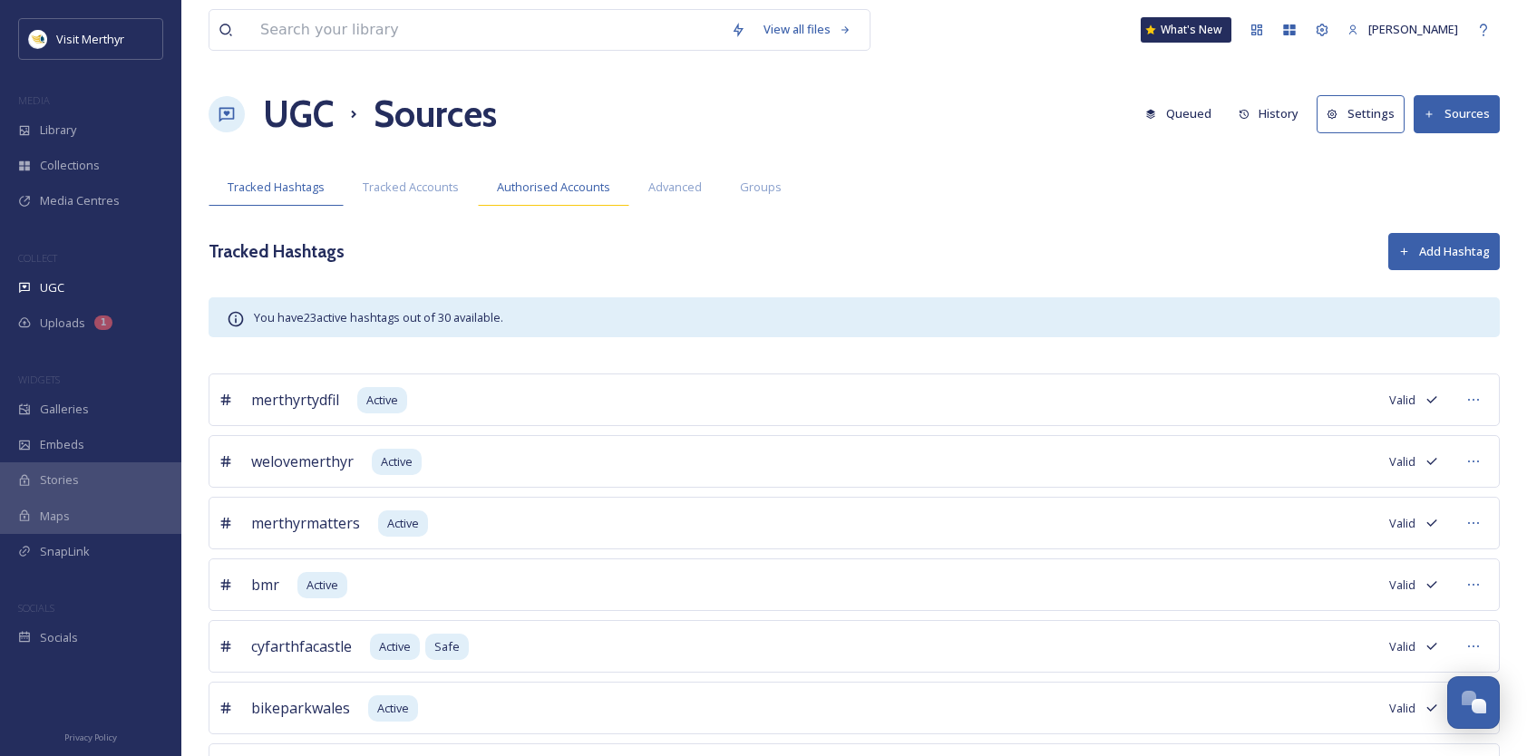
click at [521, 185] on span "Authorised Accounts" at bounding box center [553, 187] width 113 height 17
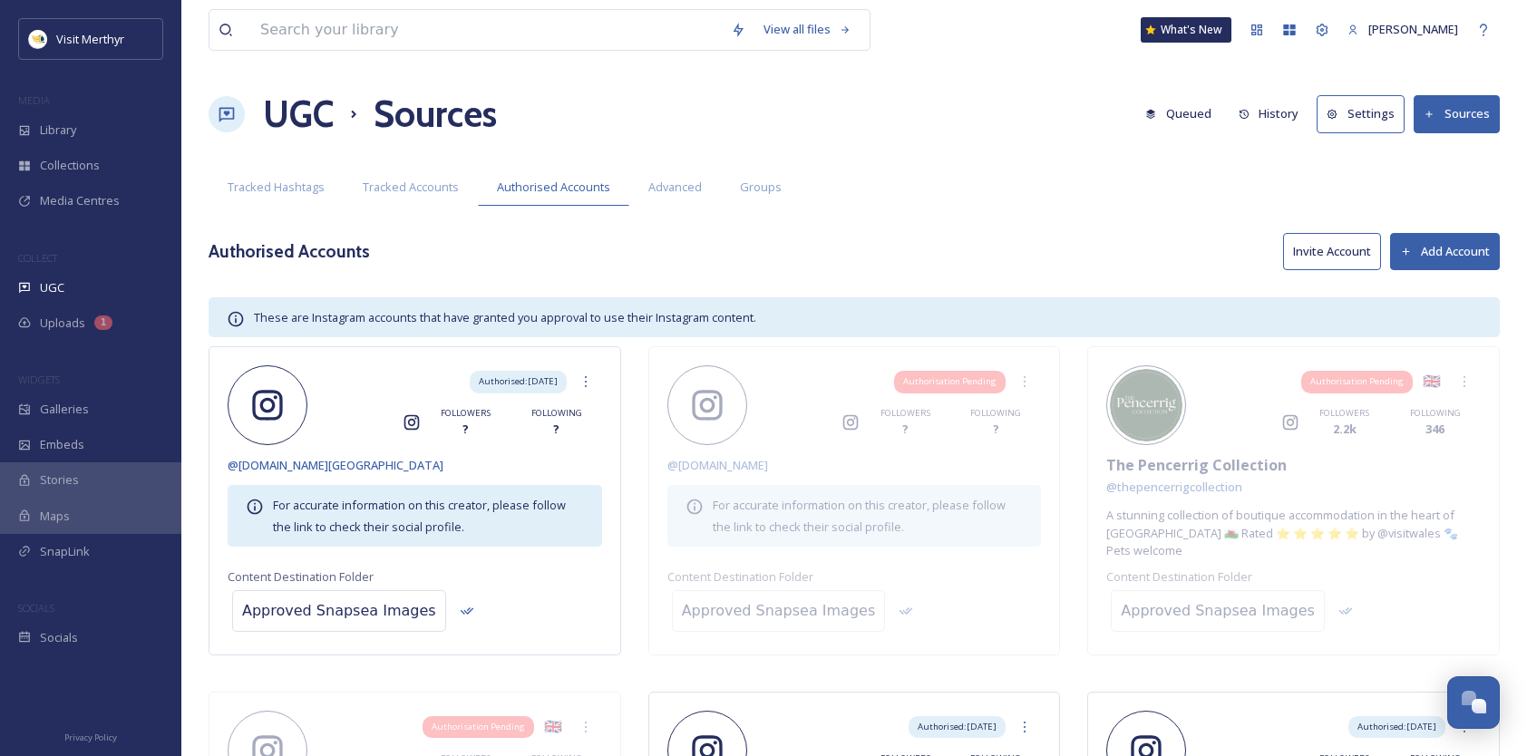
click at [1429, 252] on button "Add Account" at bounding box center [1445, 251] width 110 height 37
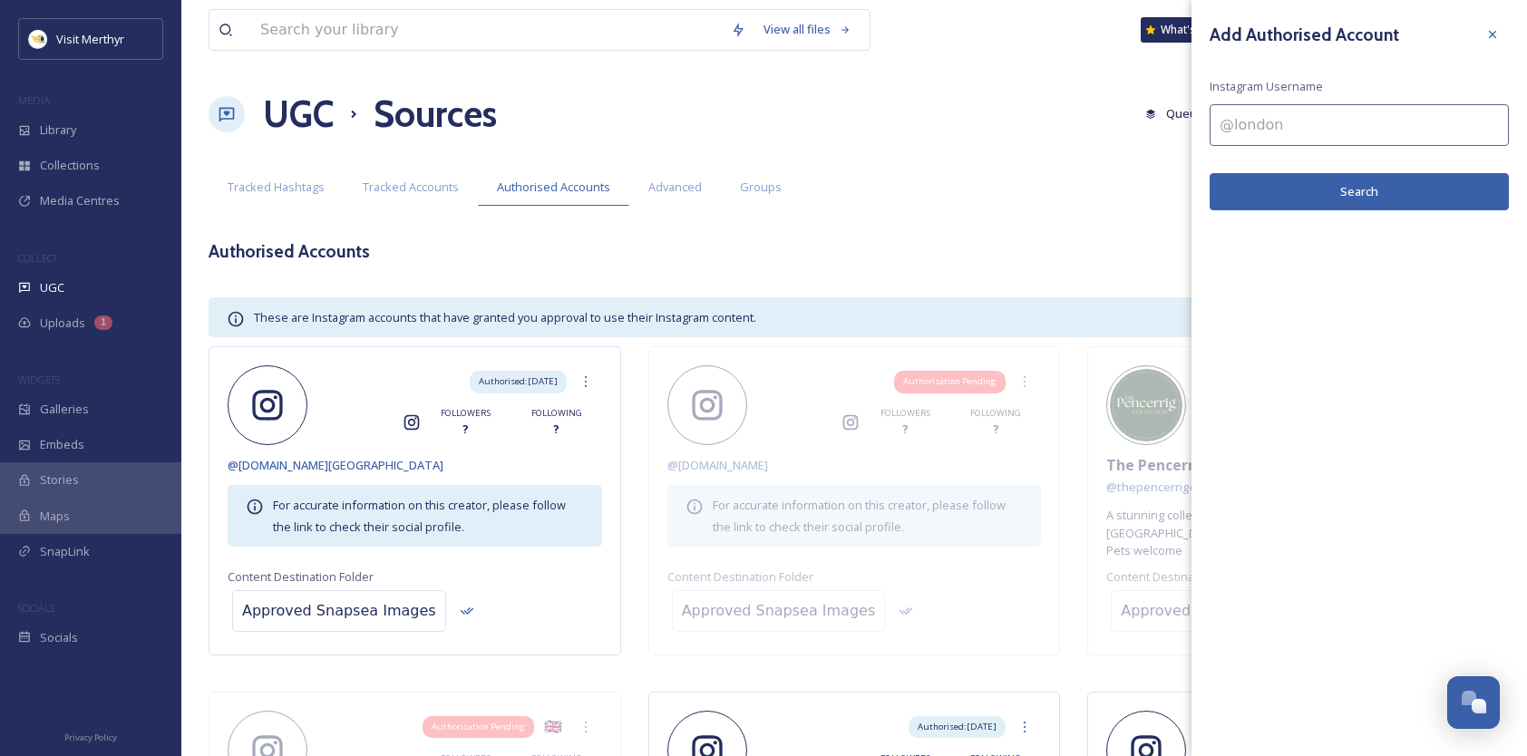
click at [1257, 122] on input at bounding box center [1359, 125] width 299 height 42
paste input "roostmerthyr"
type input "roostmerthyr"
click at [1349, 187] on button "Search" at bounding box center [1359, 191] width 299 height 37
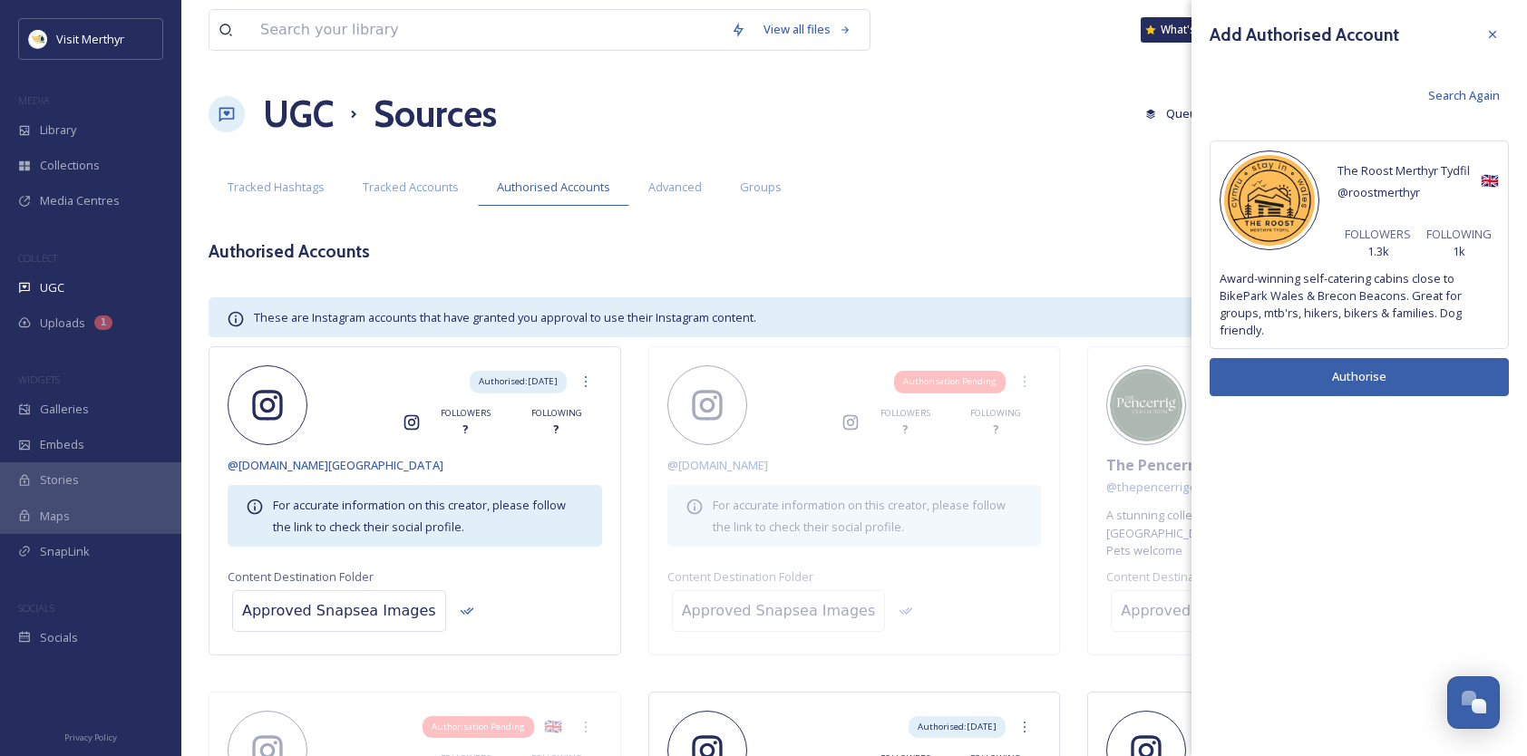
click at [1355, 375] on button "Authorise" at bounding box center [1359, 376] width 299 height 37
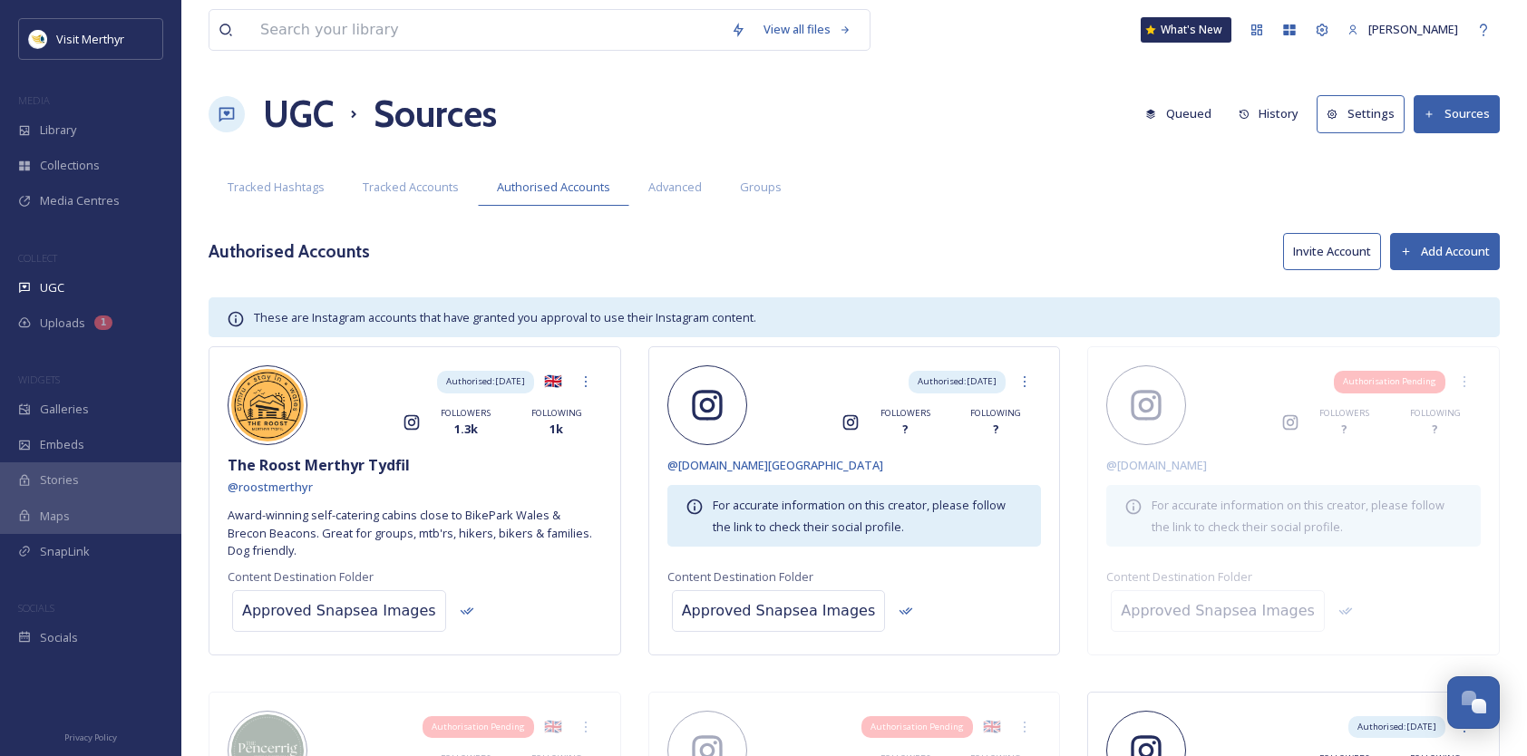
click at [1315, 250] on button "Invite Account" at bounding box center [1332, 251] width 98 height 37
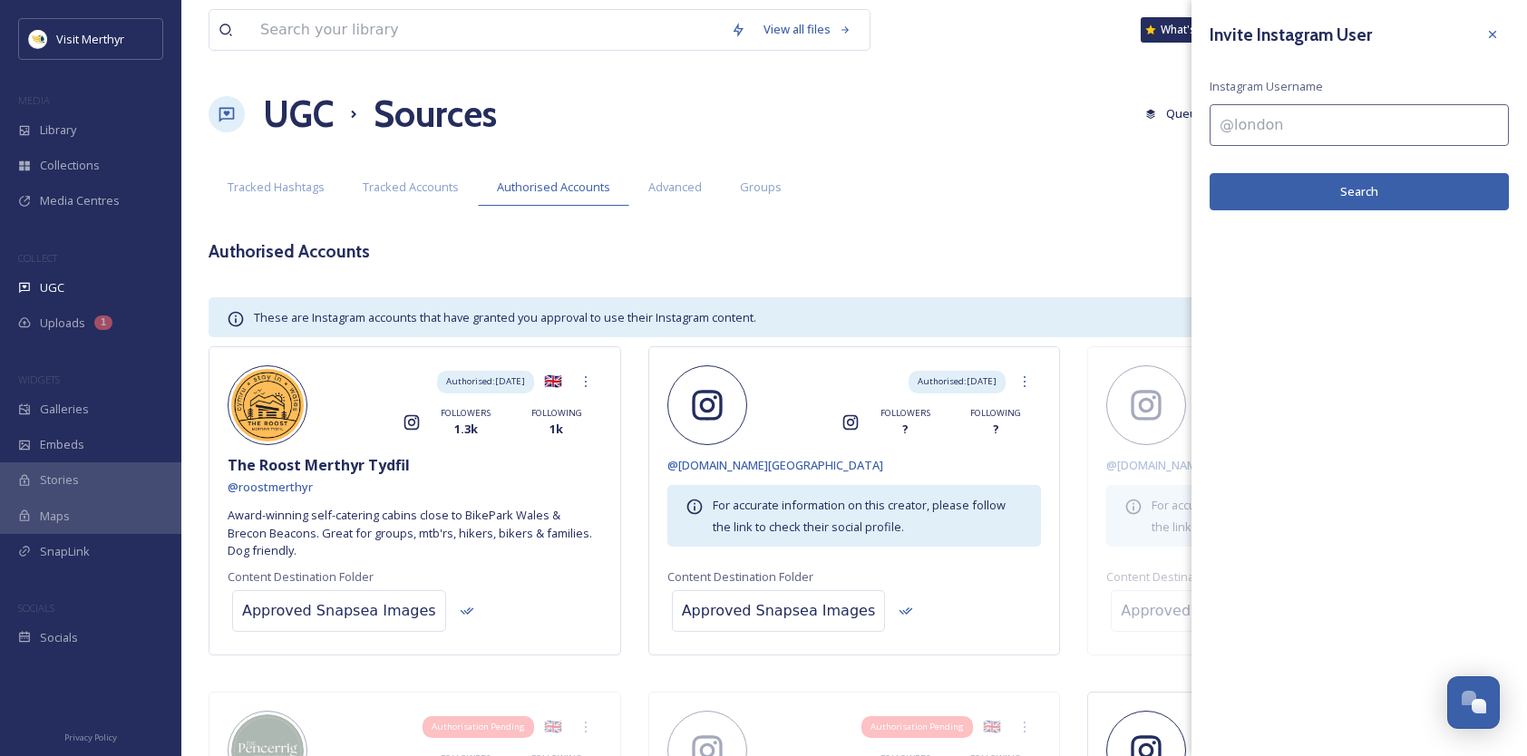
click at [1313, 131] on input at bounding box center [1359, 125] width 299 height 42
paste input "roostmerthyr"
type input "roostmerthyr"
click at [1330, 187] on button "Search" at bounding box center [1359, 191] width 299 height 37
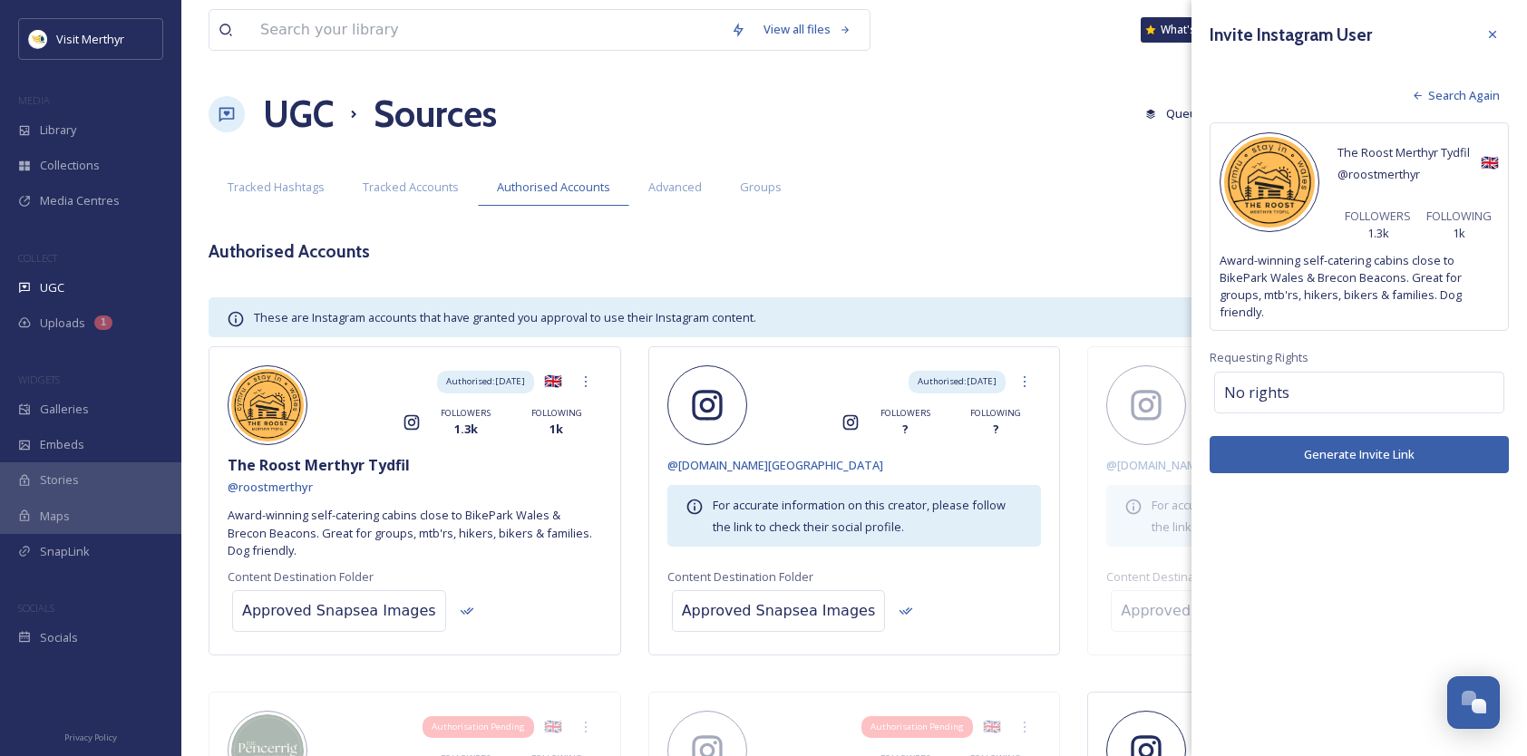
click at [1368, 447] on button "Generate Invite Link" at bounding box center [1359, 454] width 299 height 37
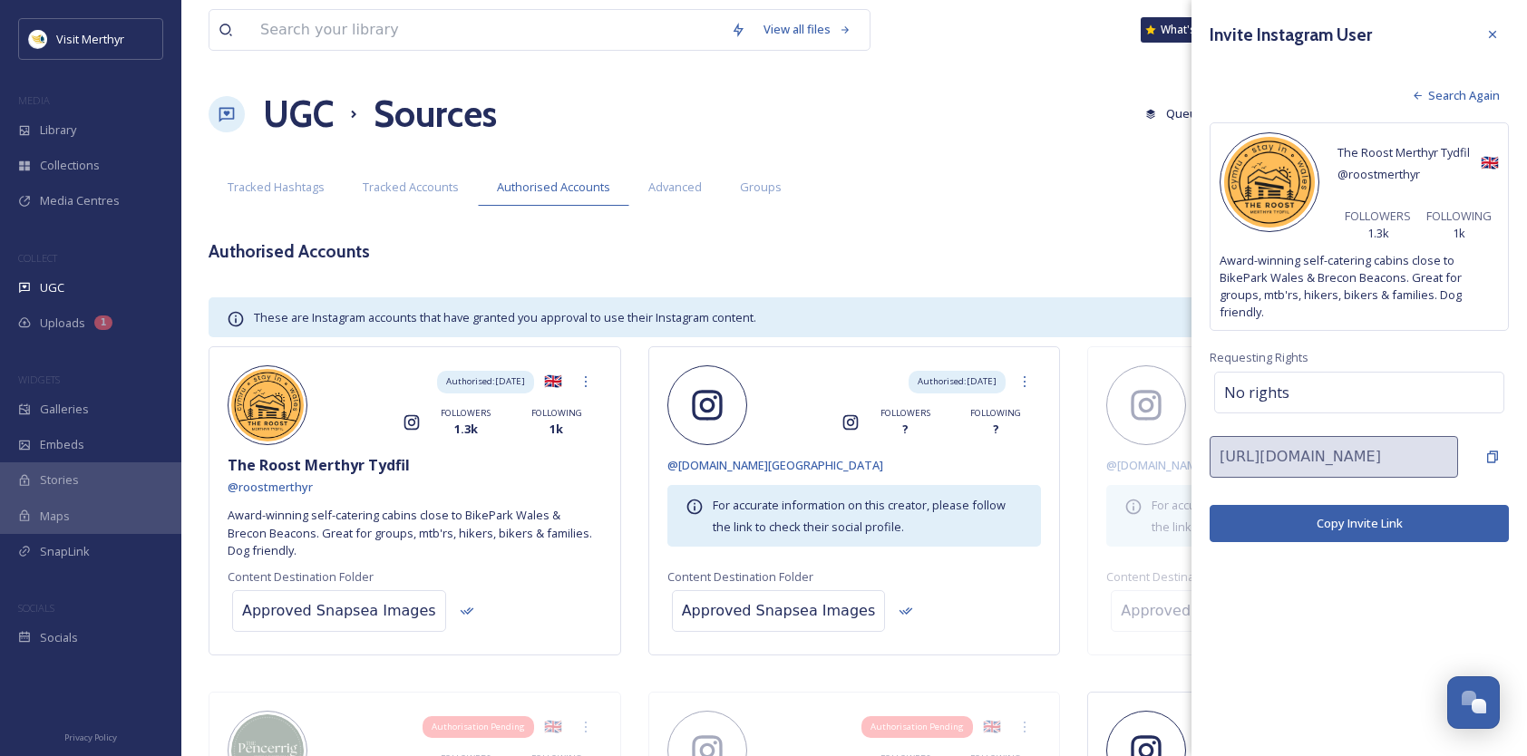
drag, startPoint x: 1380, startPoint y: 518, endPoint x: 1363, endPoint y: 518, distance: 17.2
click at [1380, 518] on button "Copy Invite Link" at bounding box center [1359, 523] width 299 height 37
click at [1451, 92] on span "Search Again" at bounding box center [1464, 95] width 72 height 17
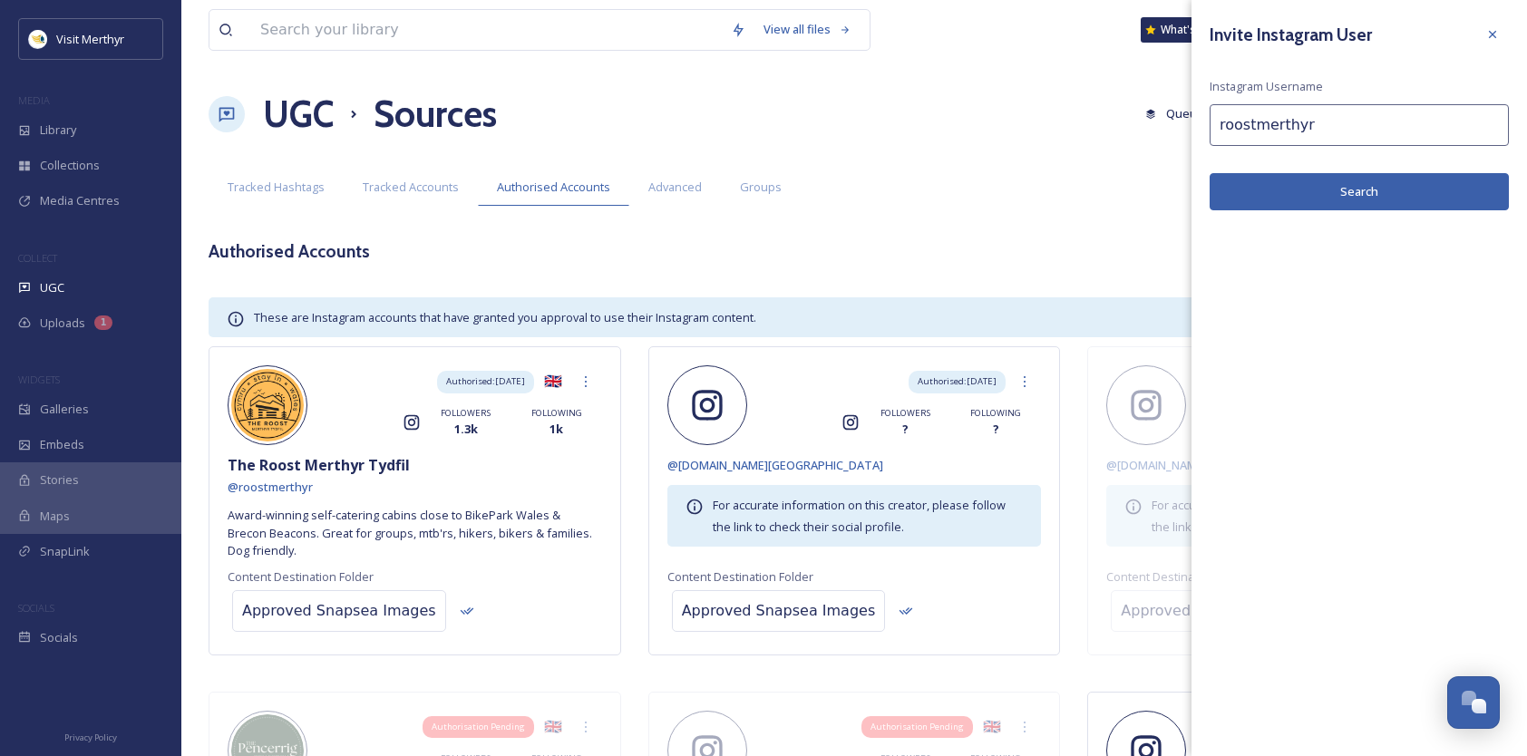
drag, startPoint x: 1351, startPoint y: 128, endPoint x: 1114, endPoint y: 131, distance: 237.6
click at [1114, 131] on div "View all files What's New Lynfa Protheroe UGC Sources Queued History Settings S…" at bounding box center [854, 698] width 1346 height 1397
paste input "cyfarthfacastle"
type input "cyfarthfacastle"
click at [1376, 187] on button "Search" at bounding box center [1359, 191] width 299 height 37
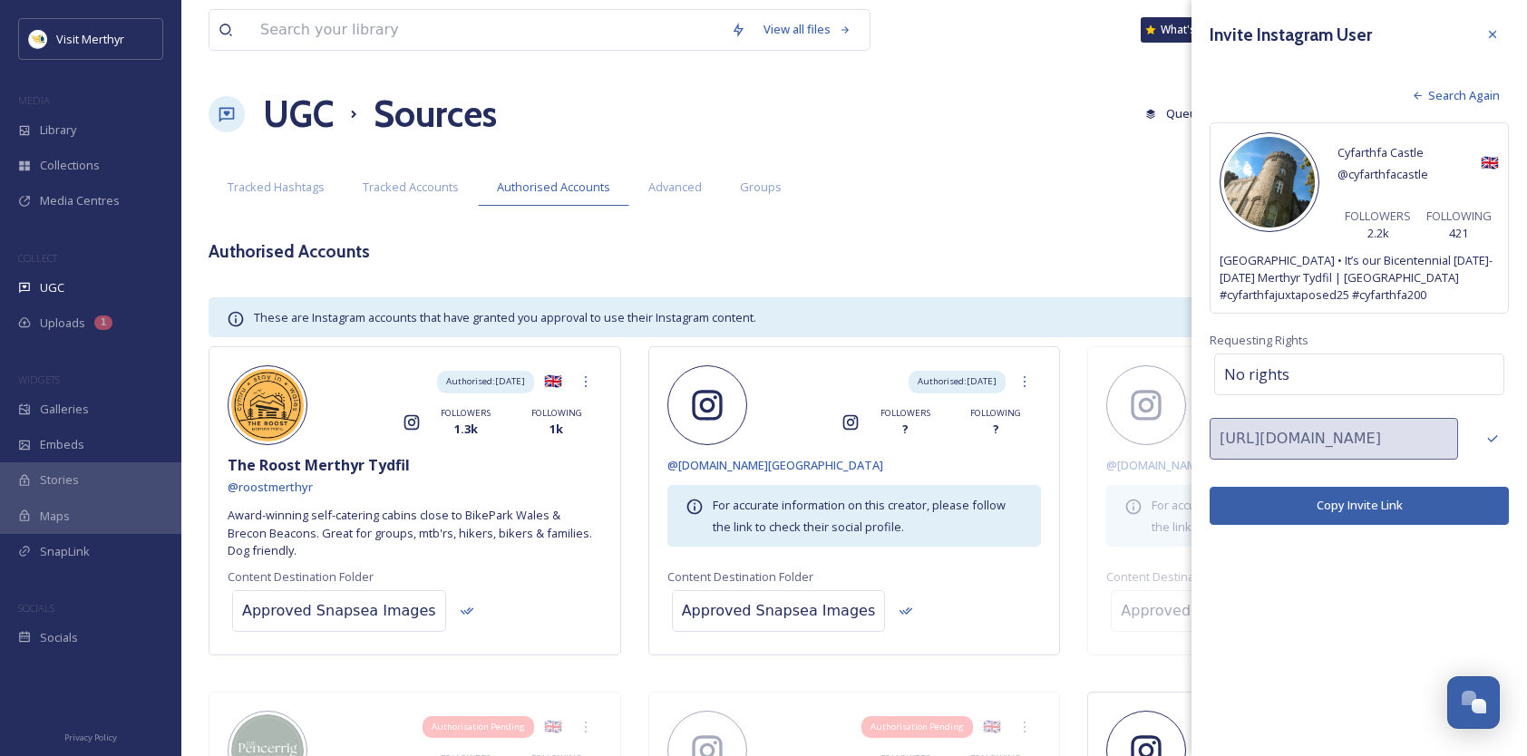
click at [1367, 500] on button "Copy Invite Link" at bounding box center [1359, 505] width 299 height 37
click at [1474, 97] on span "Search Again" at bounding box center [1464, 95] width 72 height 17
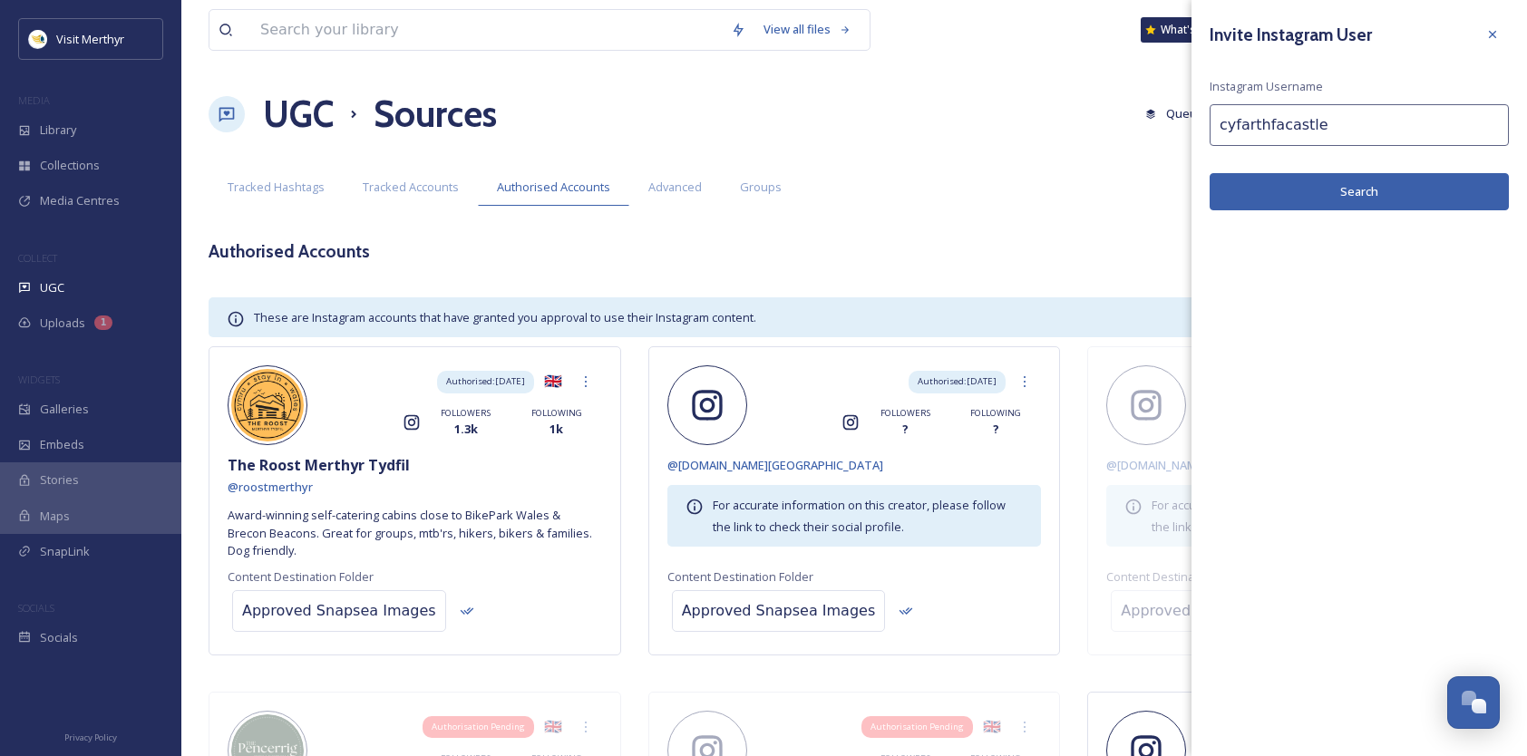
drag, startPoint x: 1320, startPoint y: 127, endPoint x: 1192, endPoint y: 123, distance: 128.8
click at [1192, 123] on div "Invite Instagram User Instagram Username cyfarthfacastle Search" at bounding box center [1360, 114] width 336 height 229
paste input "jamesplaceswales"
type input "jamesplaceswales"
click at [1312, 198] on button "Search" at bounding box center [1359, 191] width 299 height 37
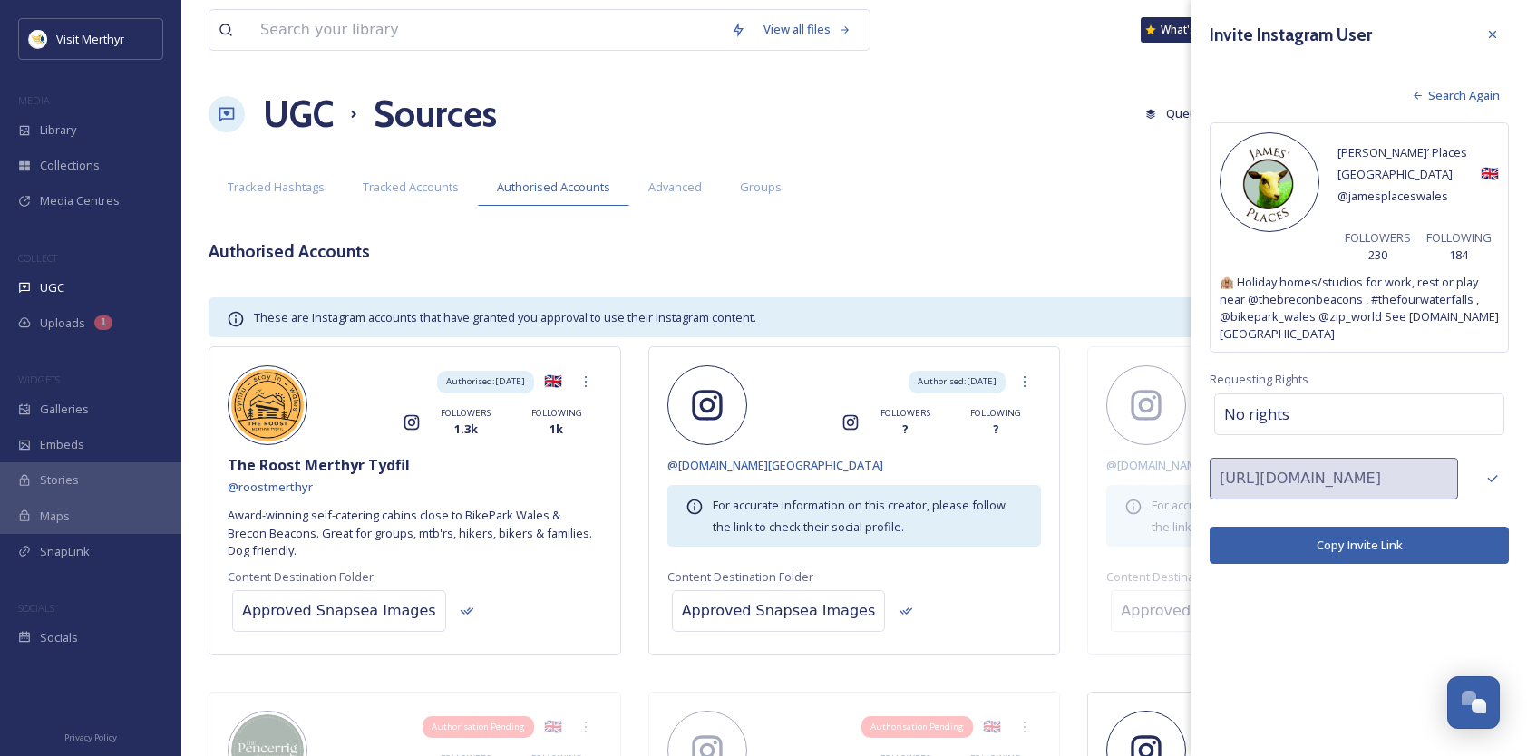
click at [1367, 527] on button "Copy Invite Link" at bounding box center [1359, 545] width 299 height 37
click at [1345, 527] on button "Copy Invite Link" at bounding box center [1359, 545] width 299 height 37
click at [1527, 449] on html "Visit Merthyr MEDIA Library Collections Media Centres COLLECT UGC Uploads 1 WID…" at bounding box center [763, 698] width 1527 height 1397
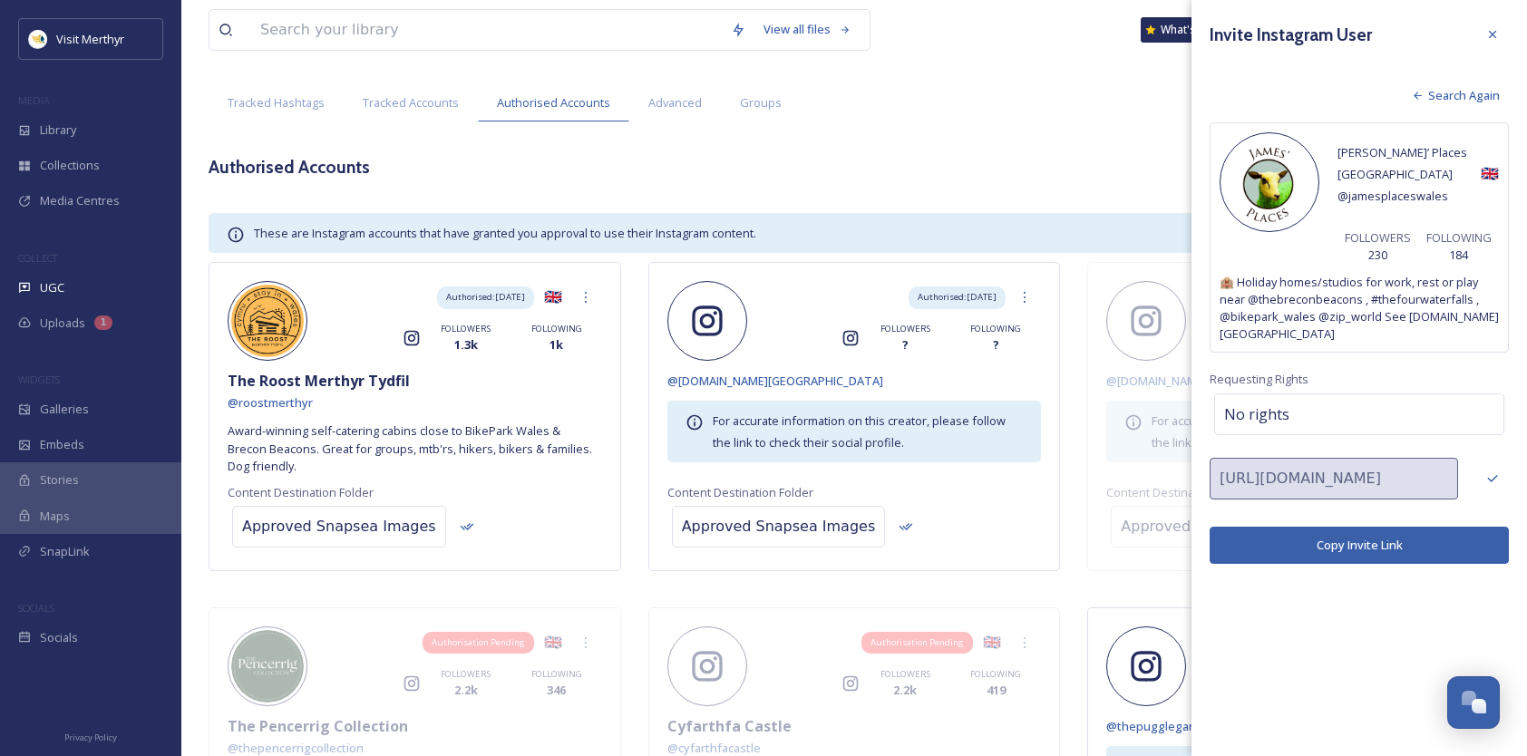
scroll to position [0, 0]
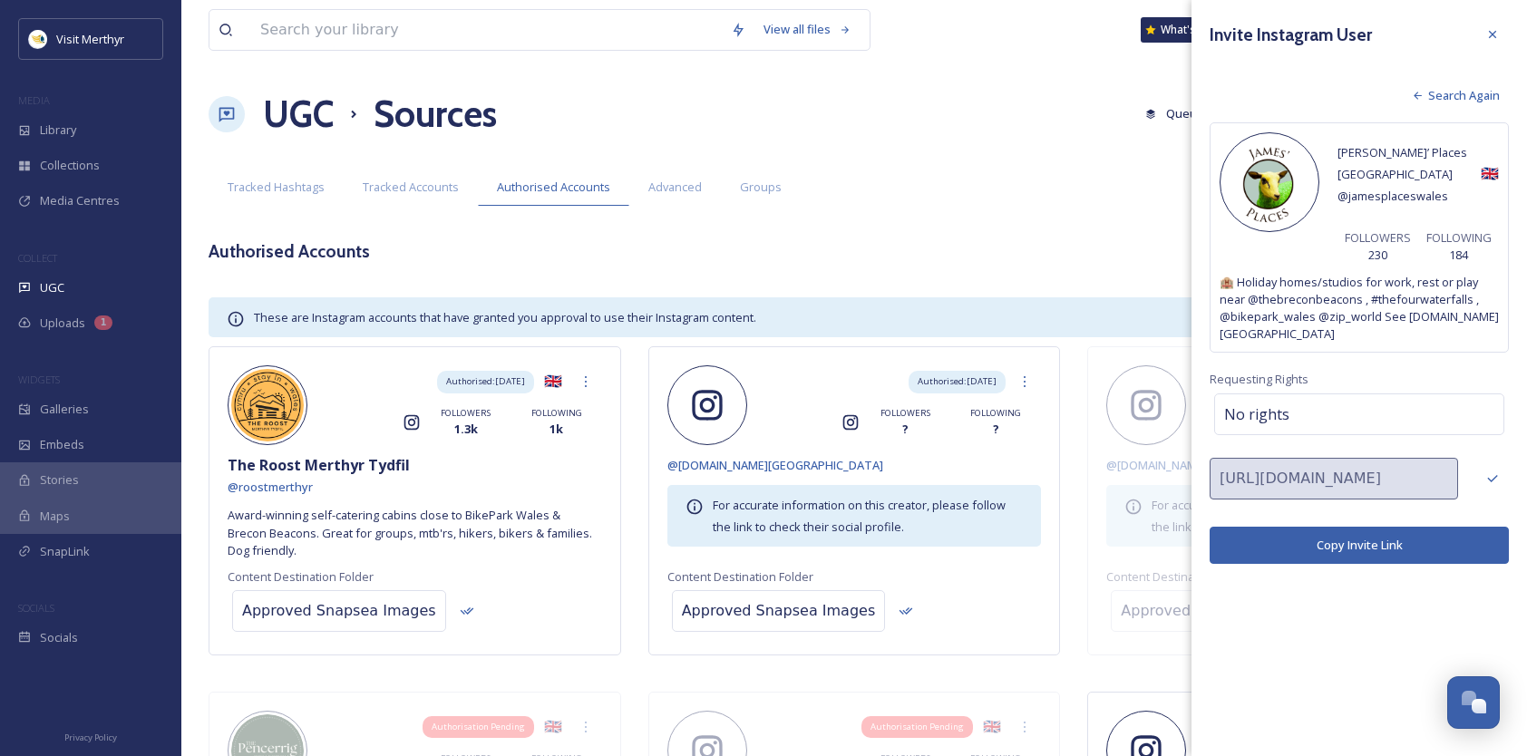
click at [1451, 97] on span "Search Again" at bounding box center [1464, 95] width 72 height 17
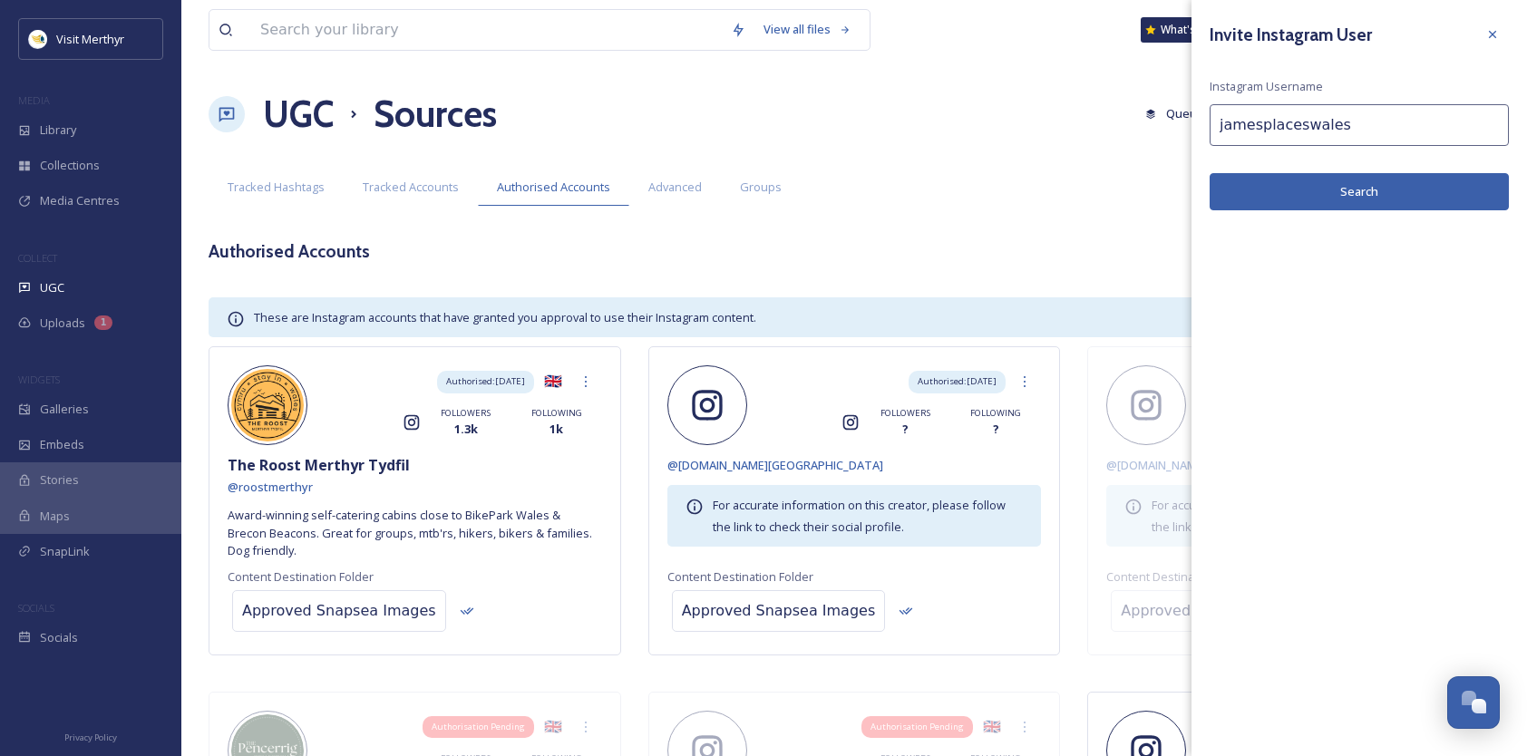
drag, startPoint x: 1330, startPoint y: 125, endPoint x: 1170, endPoint y: 139, distance: 161.1
click at [1170, 138] on div "View all files What's New Lynfa Protheroe UGC Sources Queued History Settings S…" at bounding box center [854, 698] width 1346 height 1397
paste input "casabiancamerthyr"
type input "casabiancamerthyr"
click at [1365, 191] on button "Search" at bounding box center [1359, 191] width 299 height 37
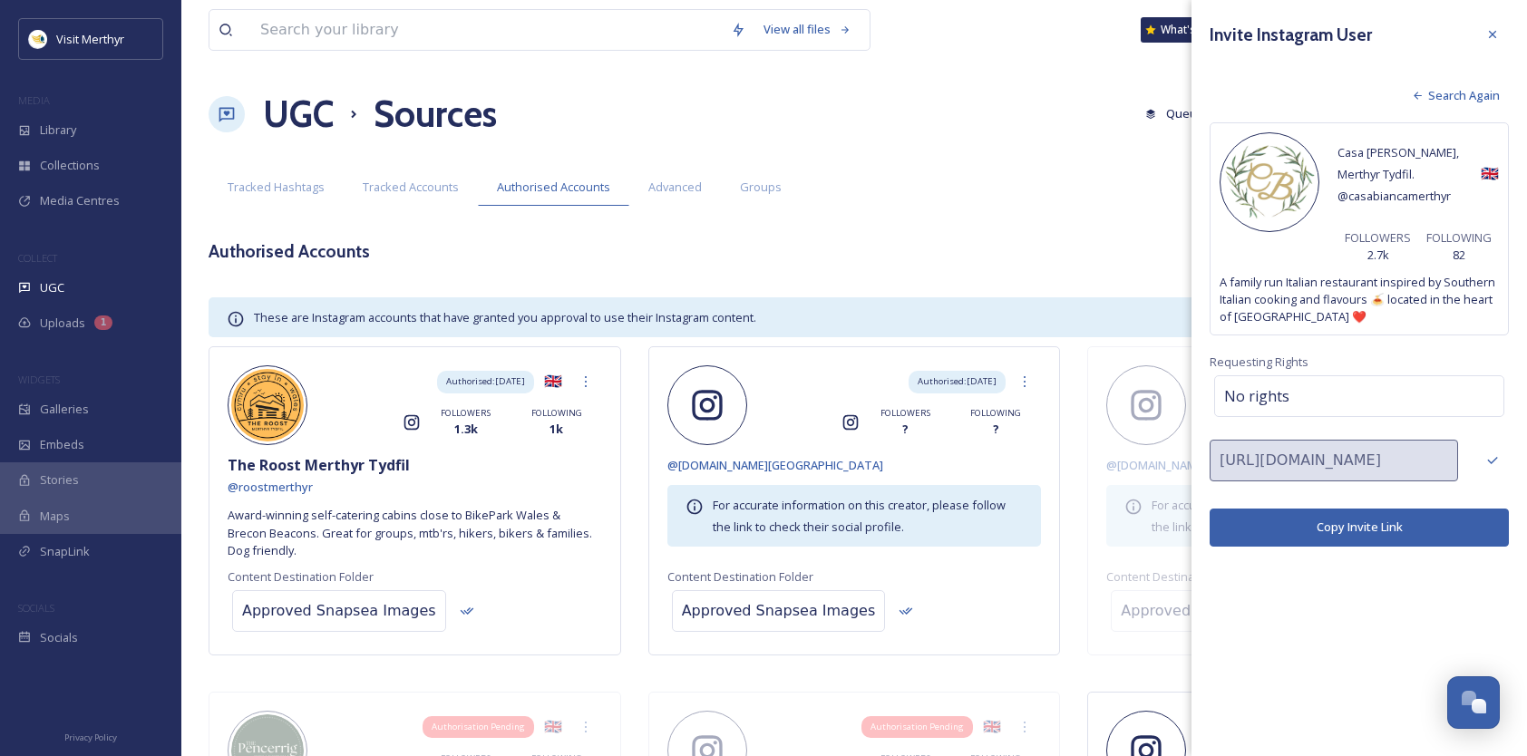
click at [1367, 524] on button "Copy Invite Link" at bounding box center [1359, 527] width 299 height 37
click at [1399, 463] on div "https://app.snapsea.io/p/ugc/authorise/merthyr-tydfil/5620bf30-6fbe-4bbf-8cec-0…" at bounding box center [1359, 461] width 299 height 42
click at [1494, 31] on icon at bounding box center [1492, 34] width 15 height 15
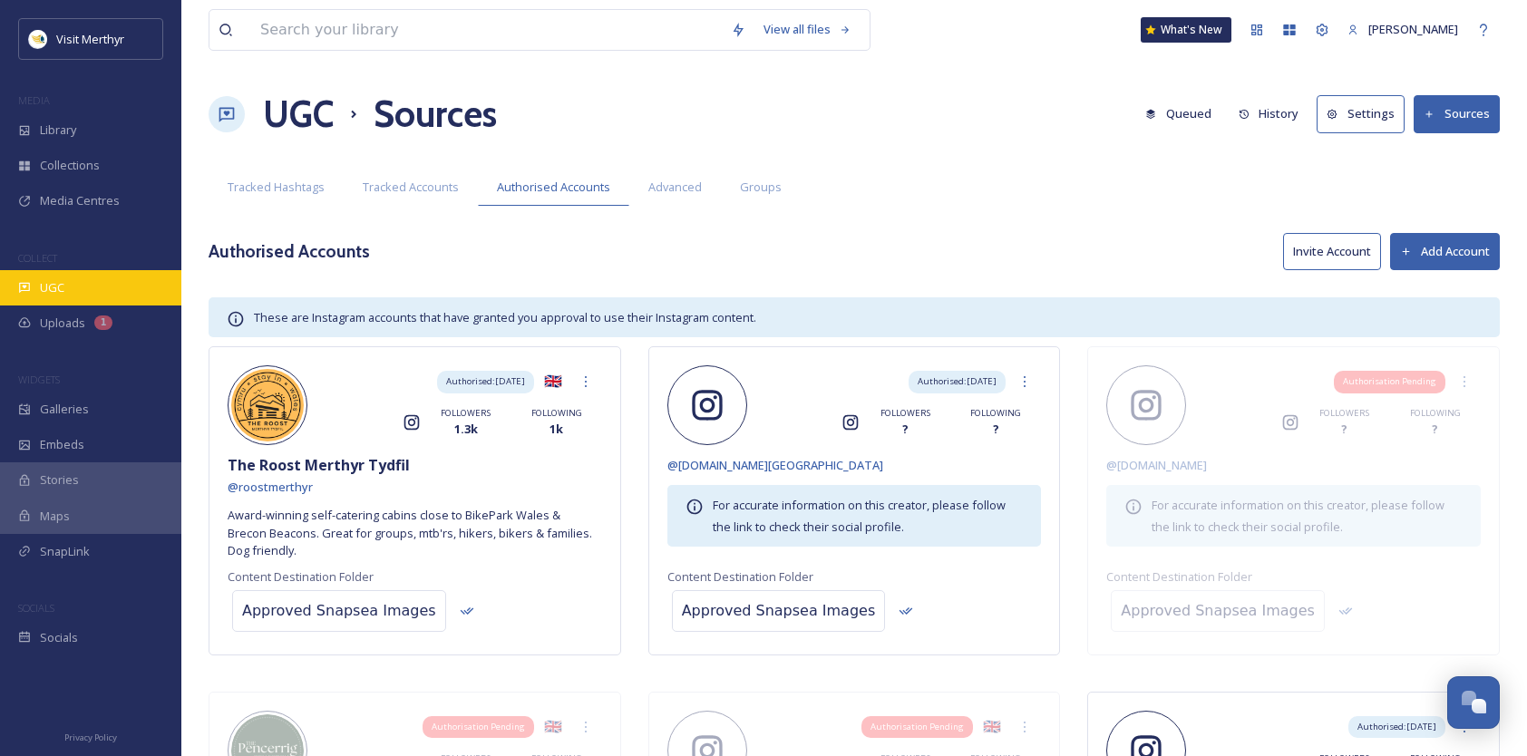
click at [43, 279] on span "UGC" at bounding box center [52, 287] width 24 height 17
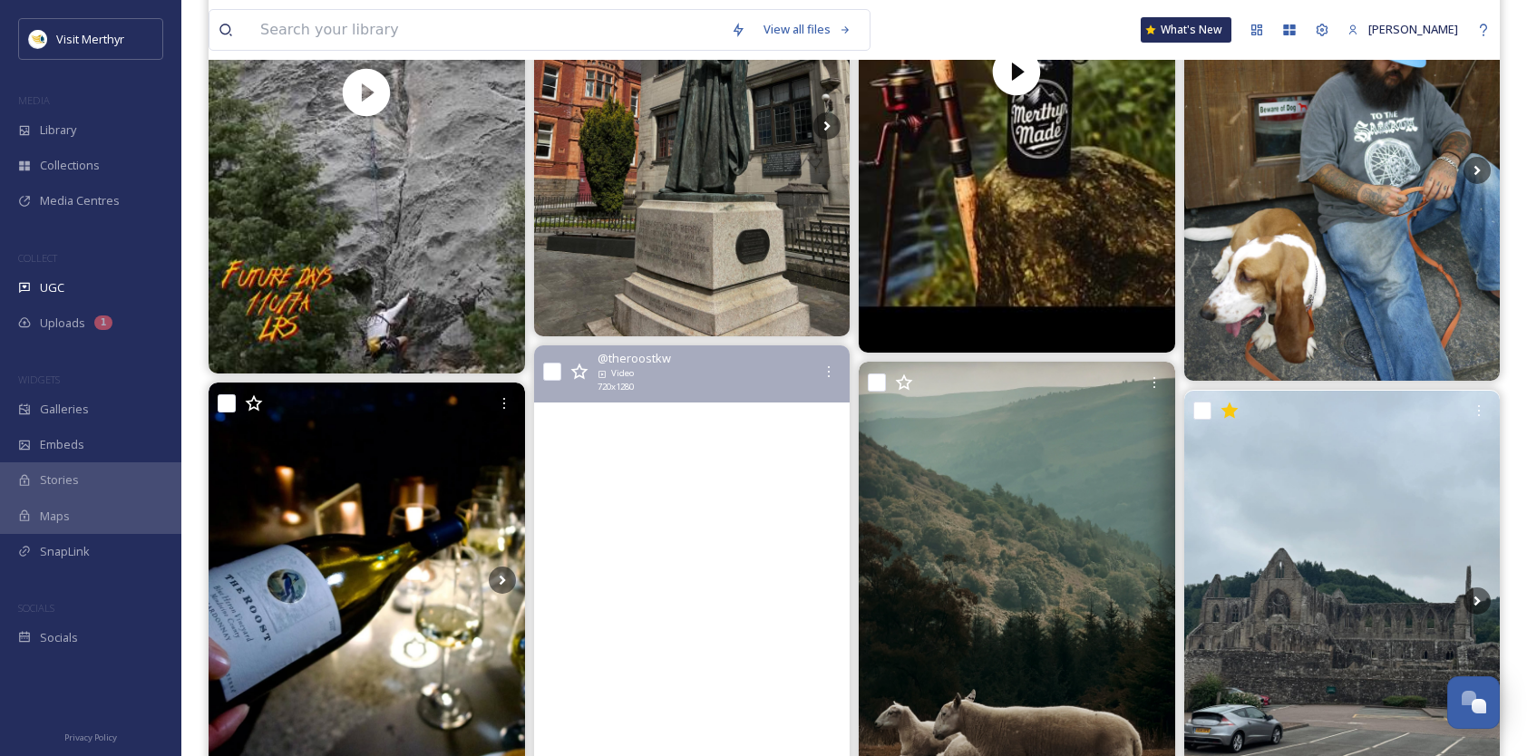
scroll to position [2176, 0]
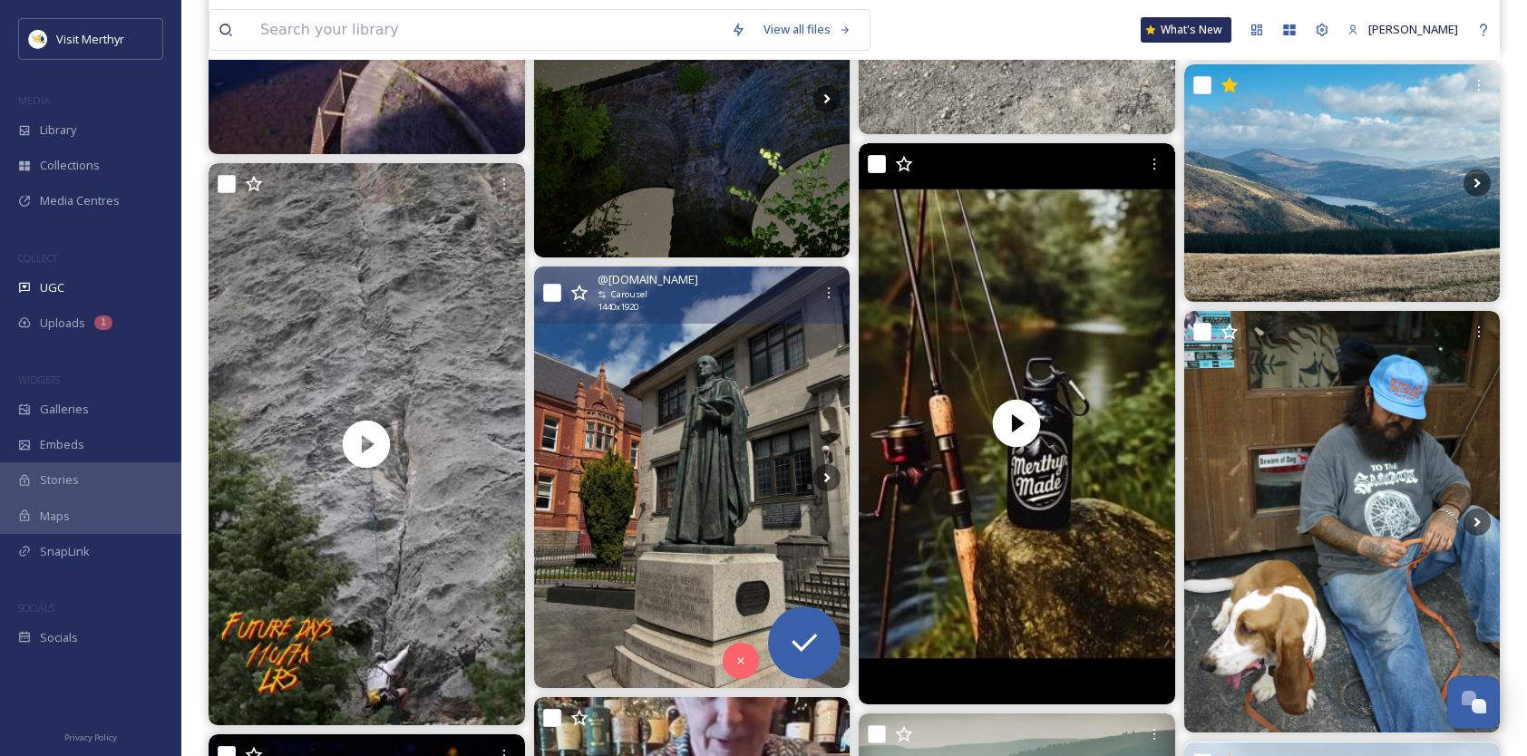
click at [577, 288] on icon at bounding box center [578, 292] width 17 height 16
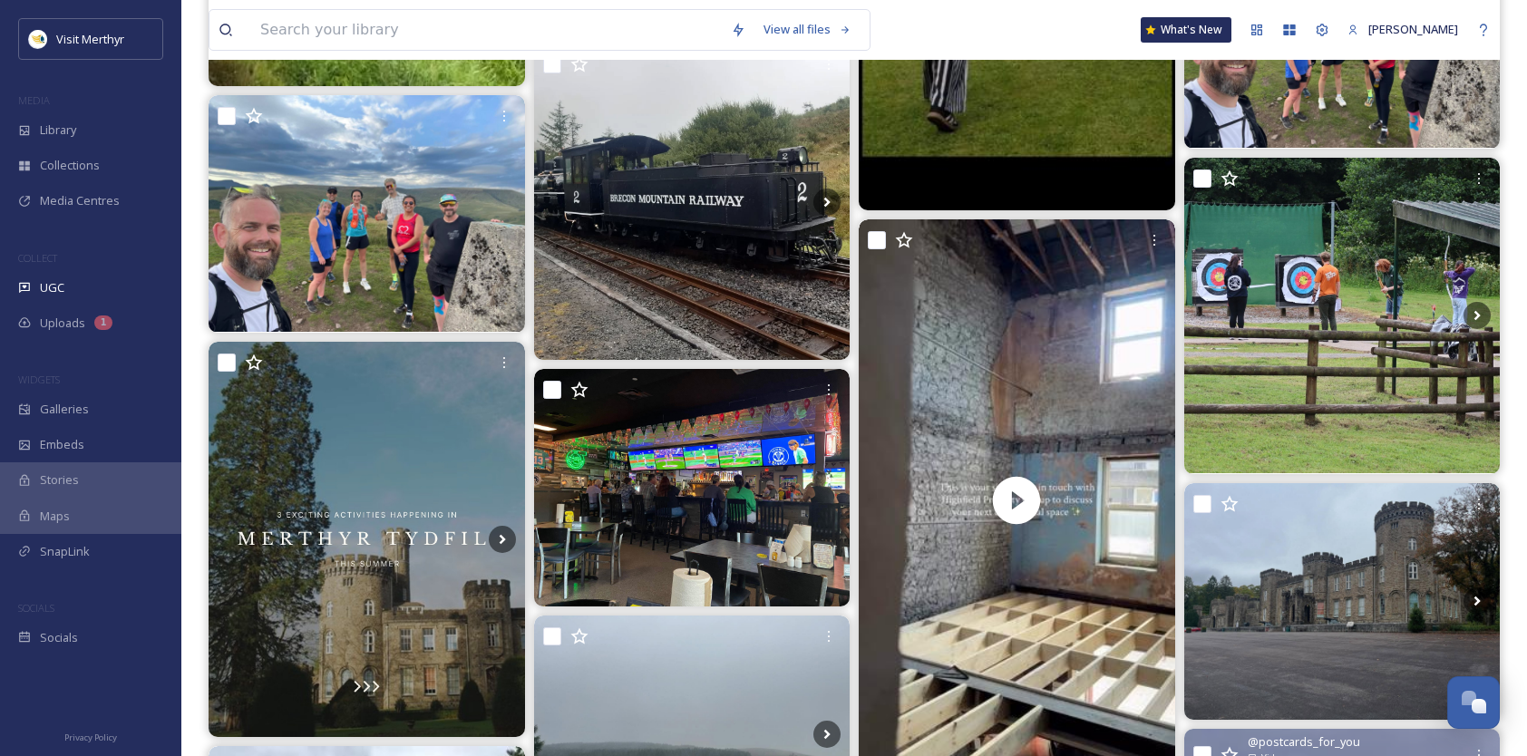
scroll to position [5628, 0]
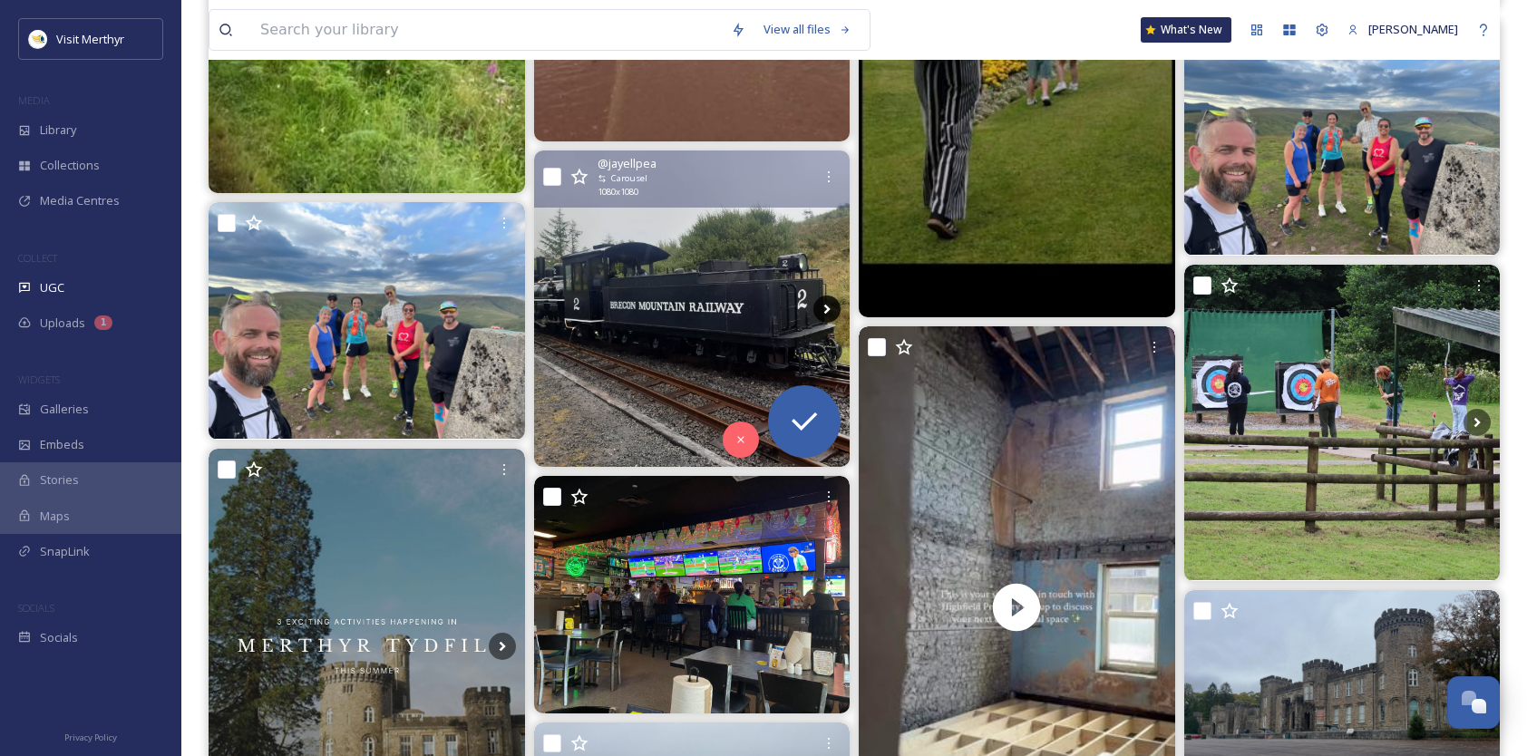
click at [825, 305] on icon at bounding box center [827, 309] width 6 height 10
click at [827, 305] on icon at bounding box center [827, 309] width 6 height 10
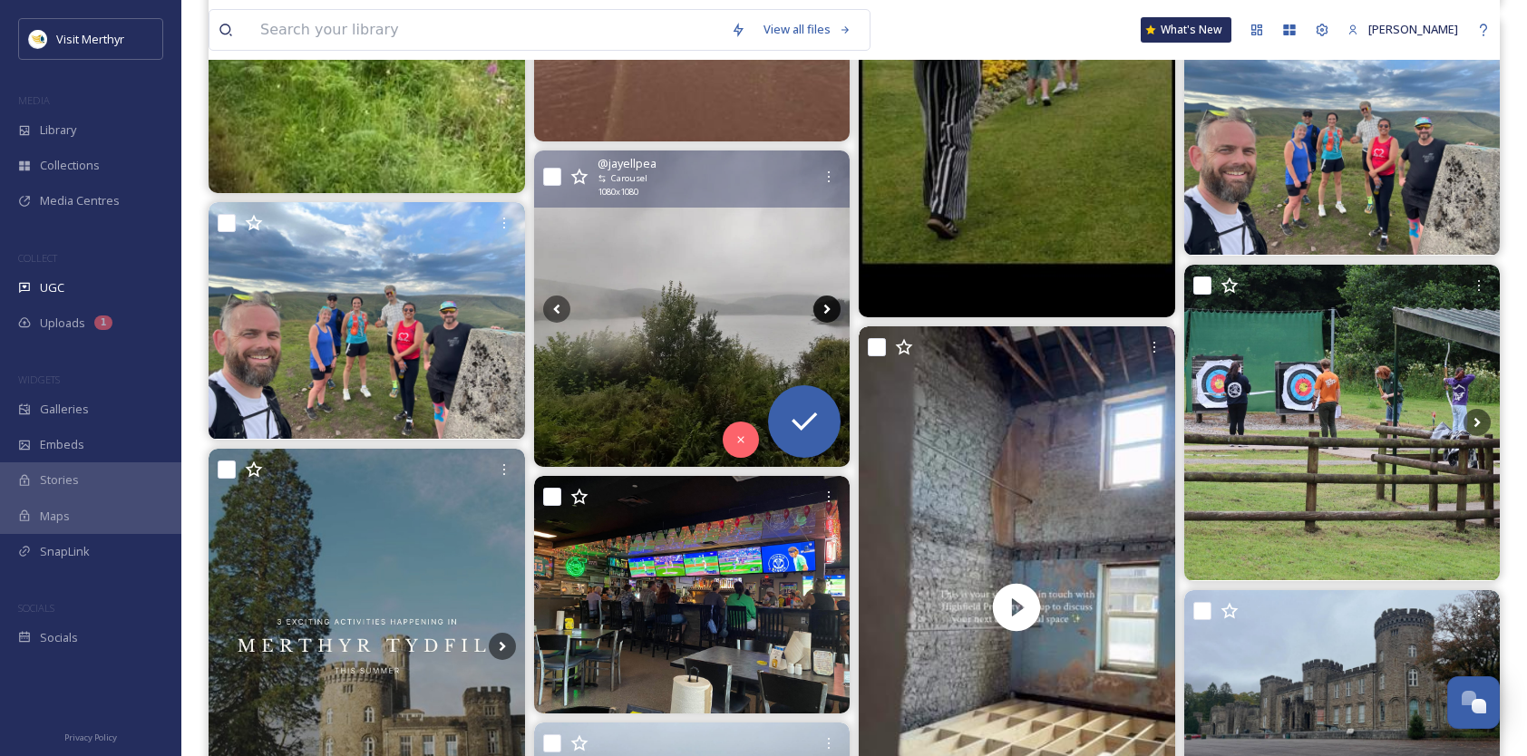
click at [827, 305] on icon at bounding box center [827, 309] width 6 height 10
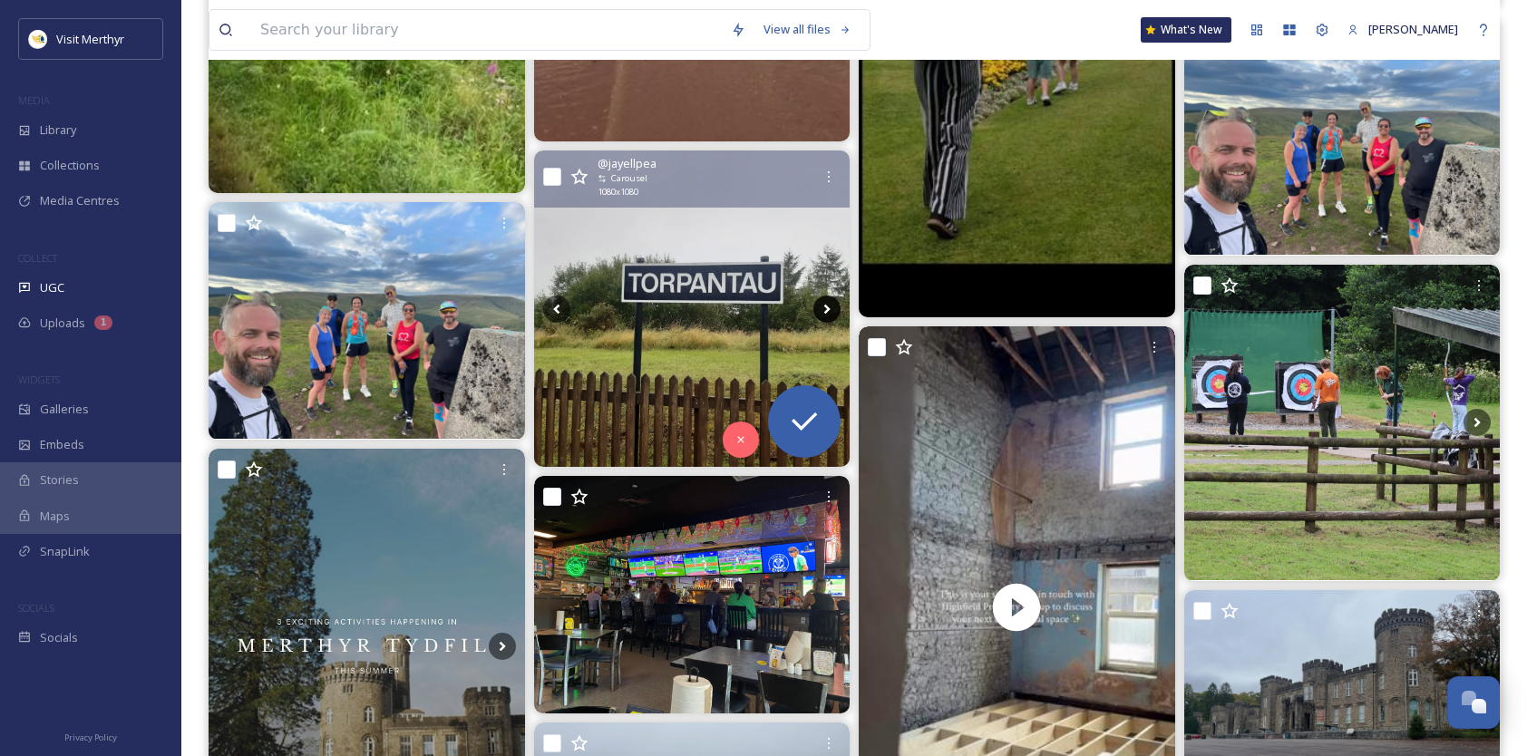
click at [827, 305] on icon at bounding box center [827, 309] width 6 height 10
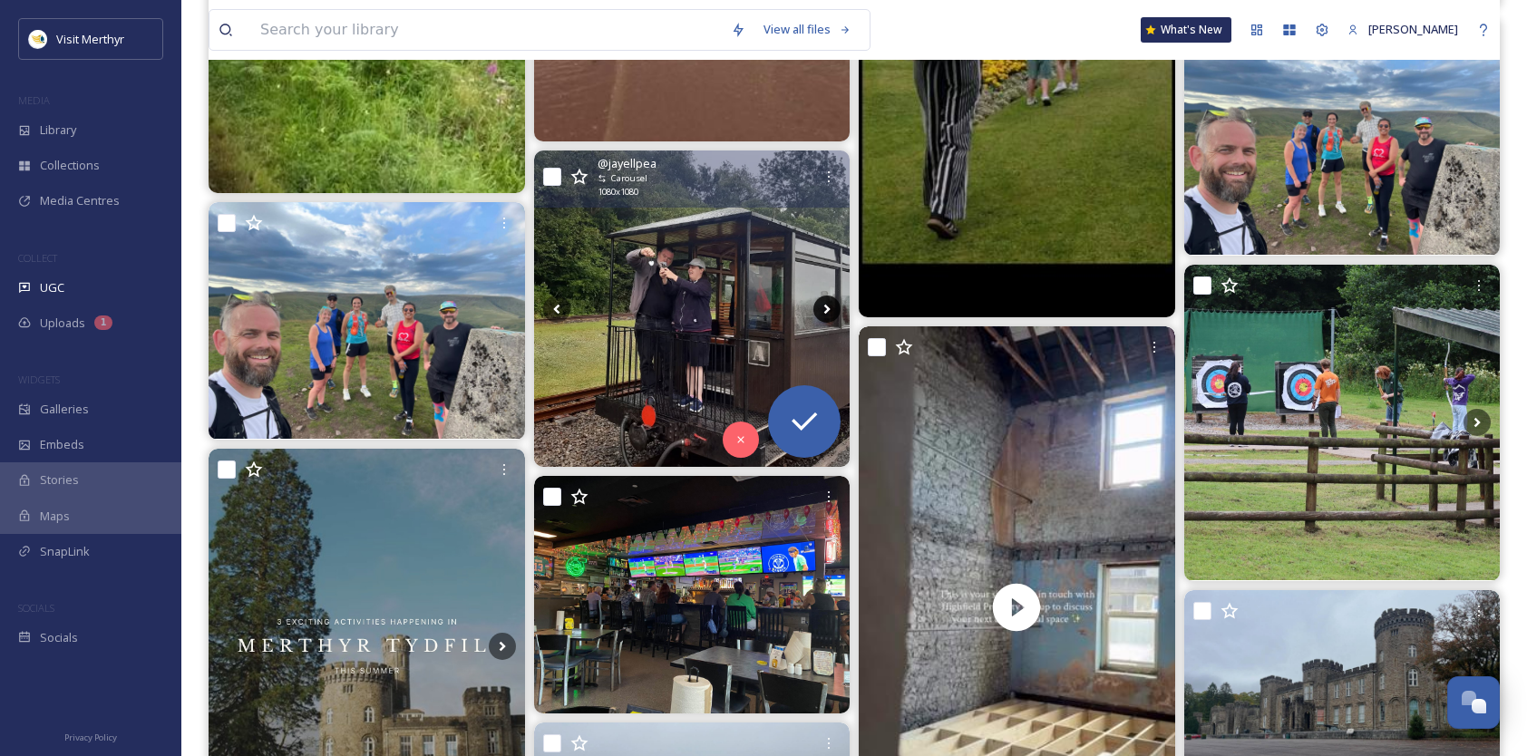
click at [827, 305] on icon at bounding box center [827, 309] width 6 height 10
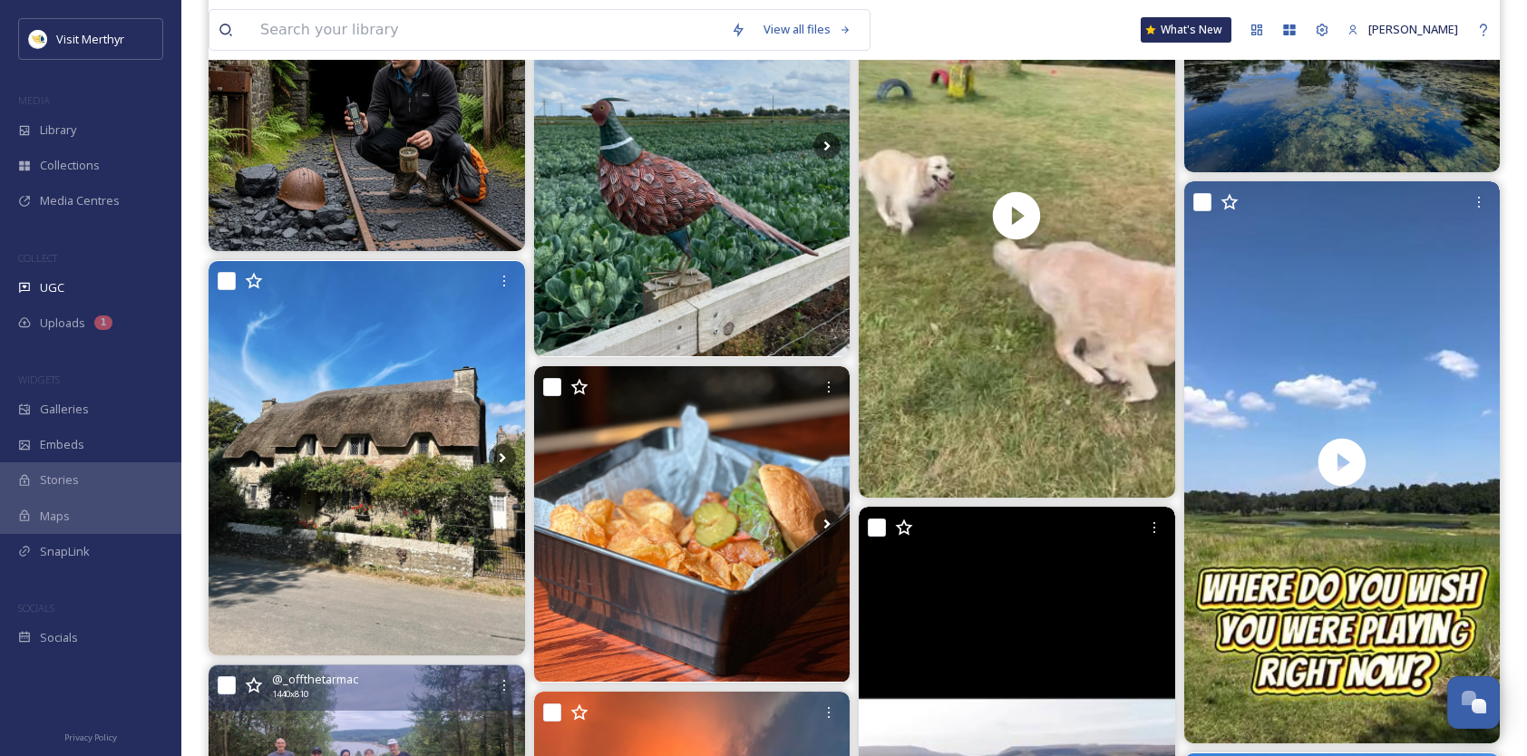
scroll to position [0, 0]
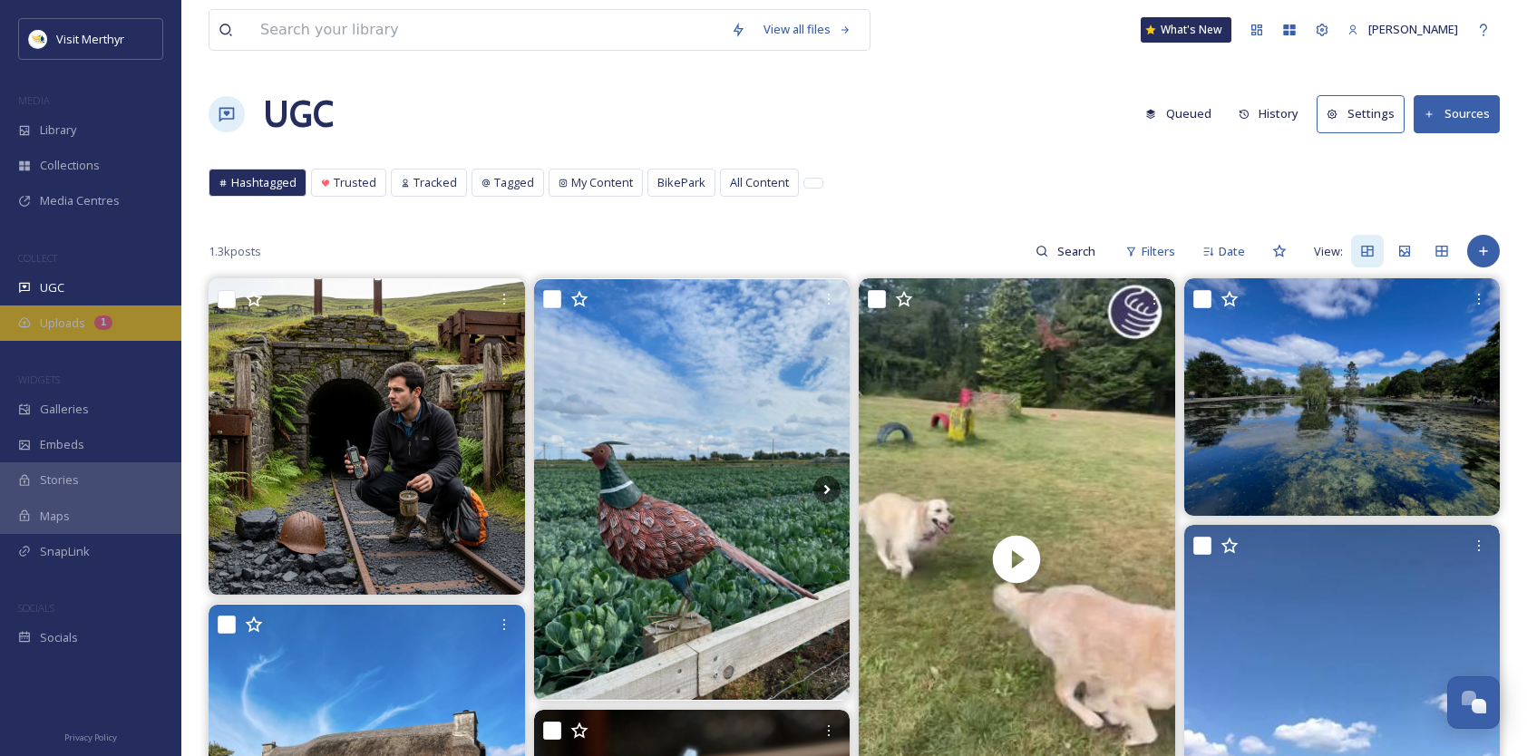
click at [42, 313] on div "Uploads 1" at bounding box center [90, 323] width 181 height 35
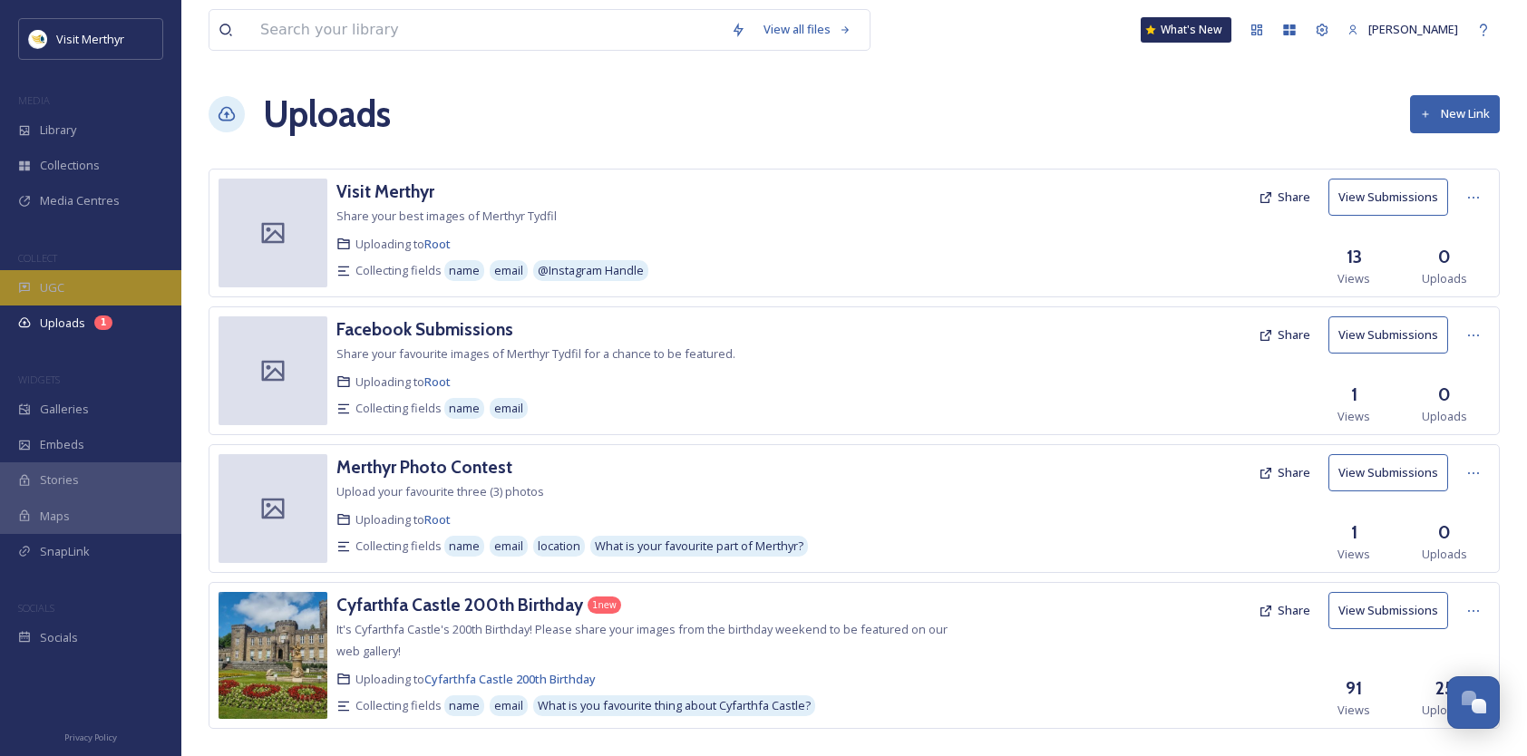
click at [44, 286] on span "UGC" at bounding box center [52, 287] width 24 height 17
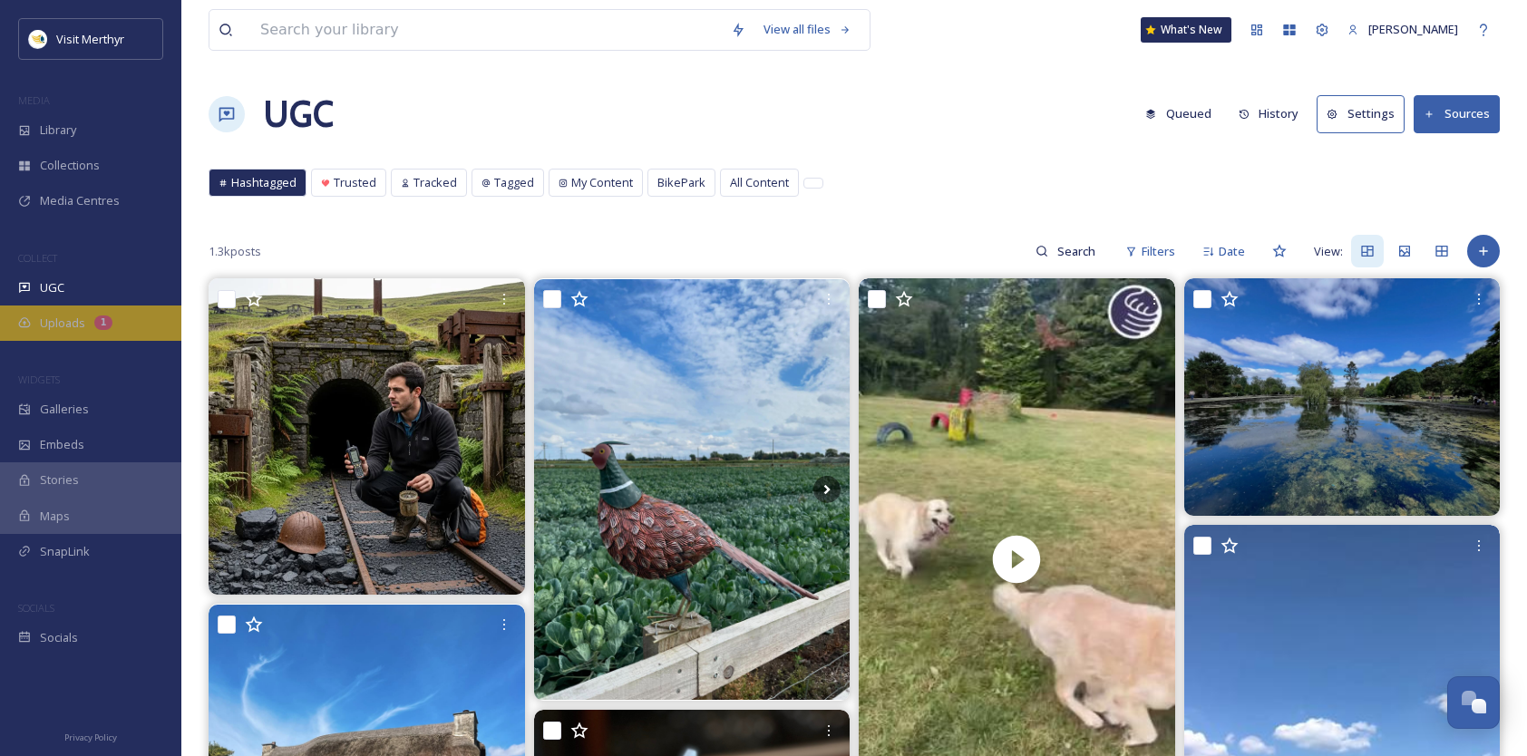
click at [72, 317] on span "Uploads" at bounding box center [62, 323] width 45 height 17
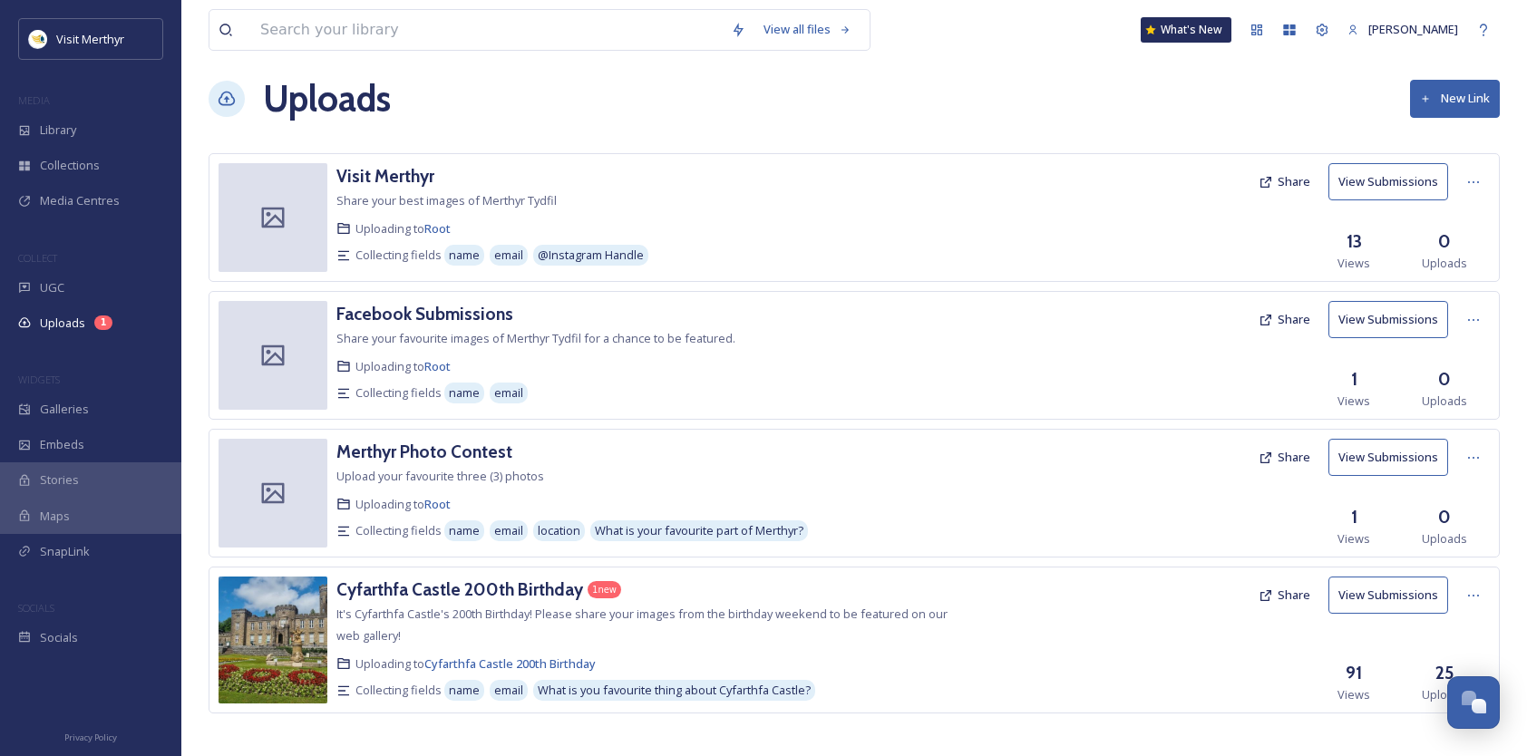
scroll to position [24, 0]
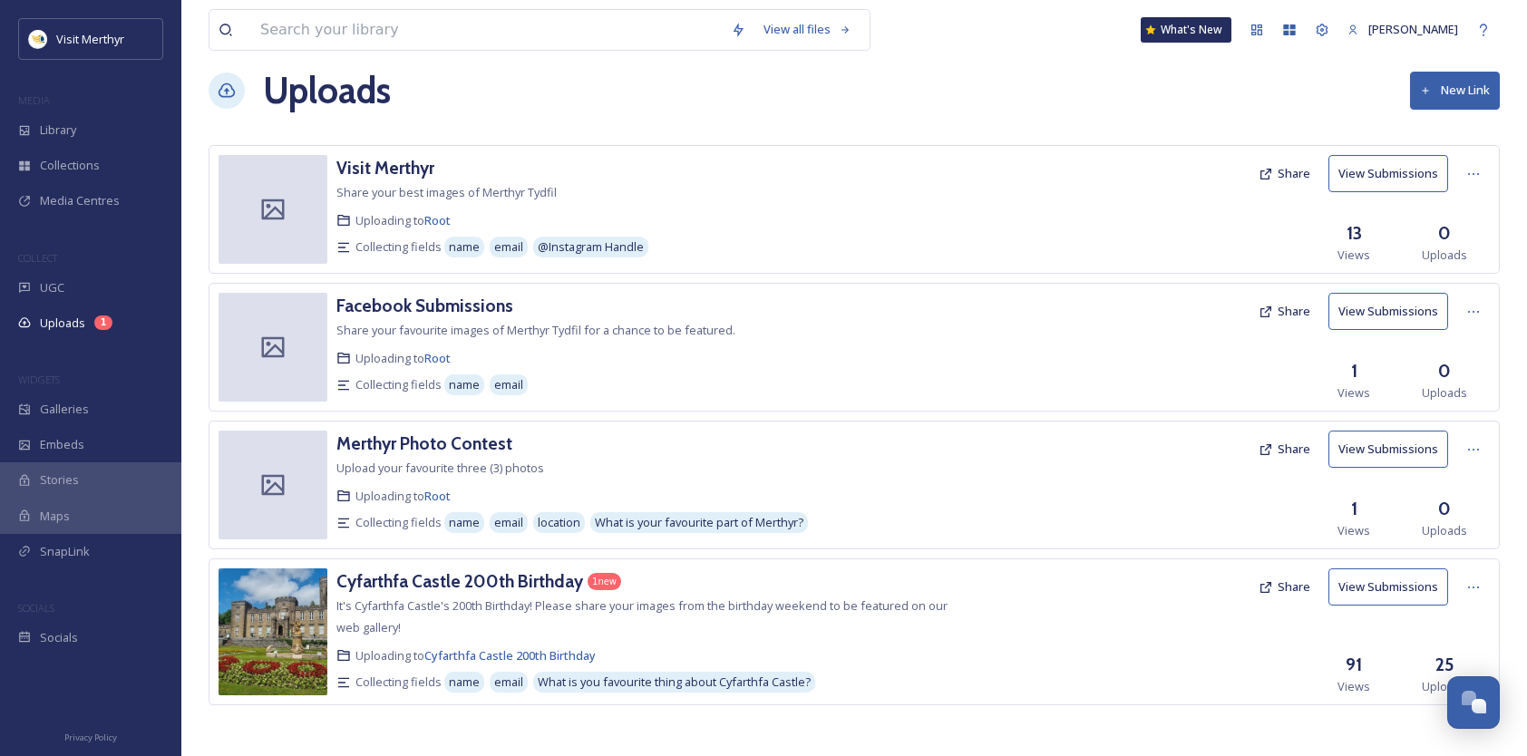
click at [1385, 580] on button "View Submissions" at bounding box center [1388, 587] width 120 height 37
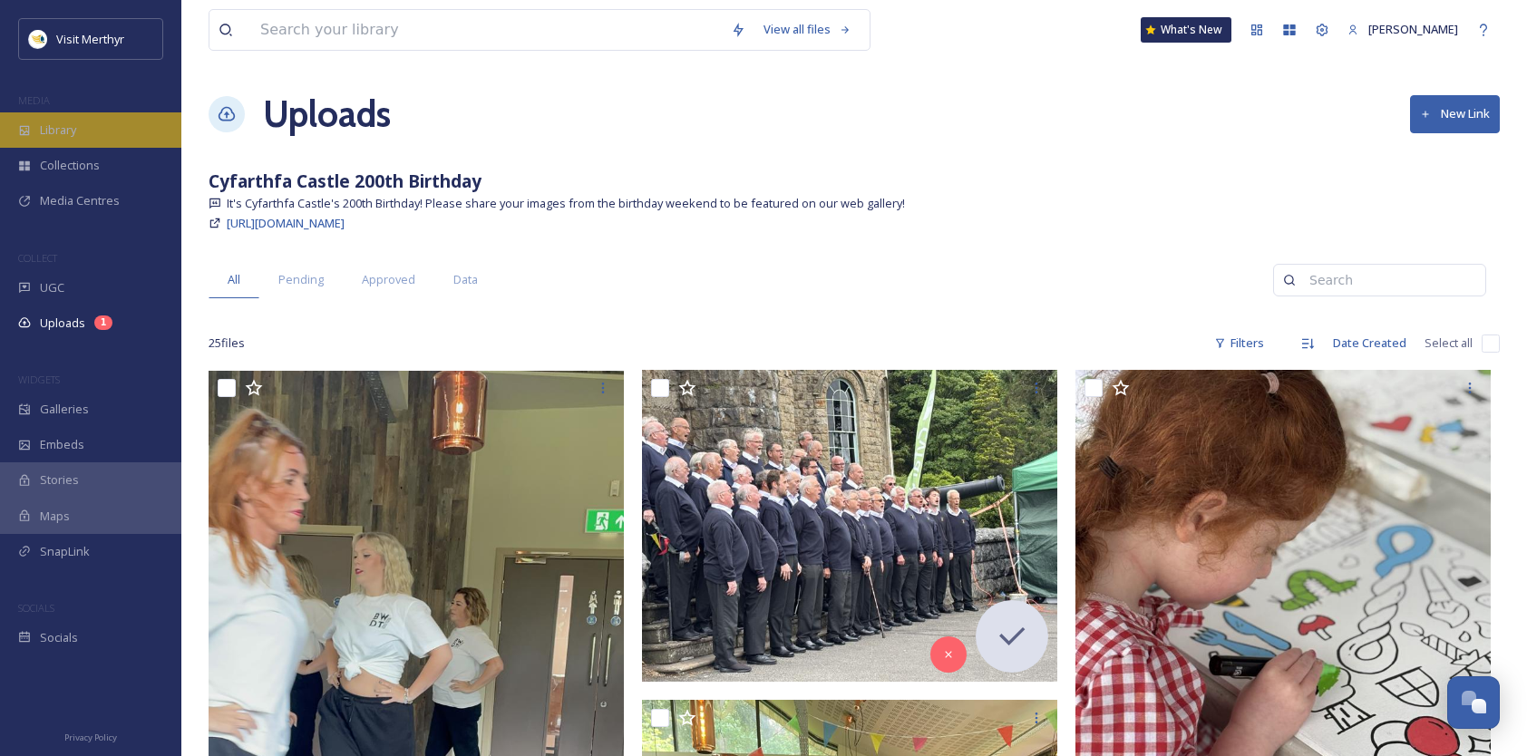
click at [84, 128] on div "Library" at bounding box center [90, 129] width 181 height 35
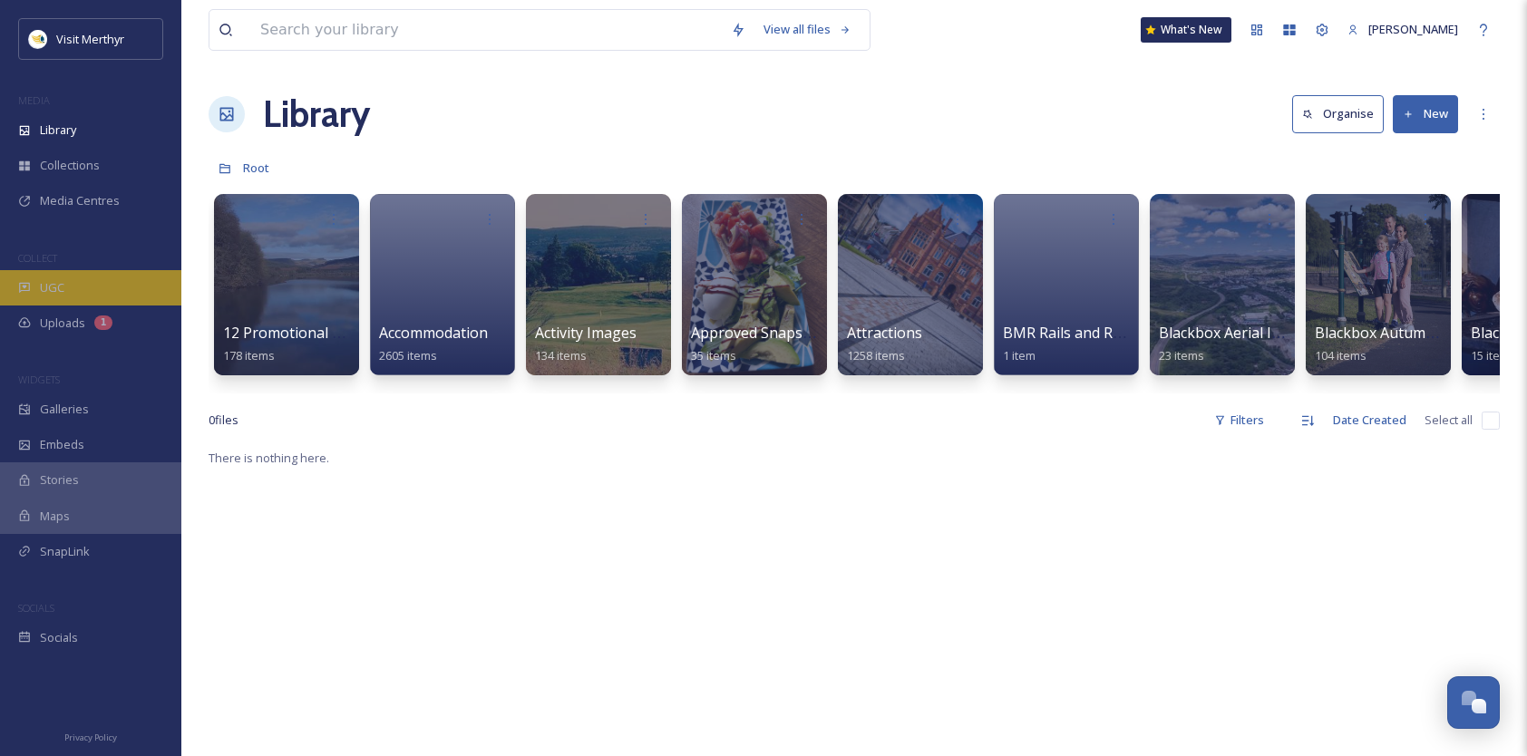
click at [58, 288] on span "UGC" at bounding box center [52, 287] width 24 height 17
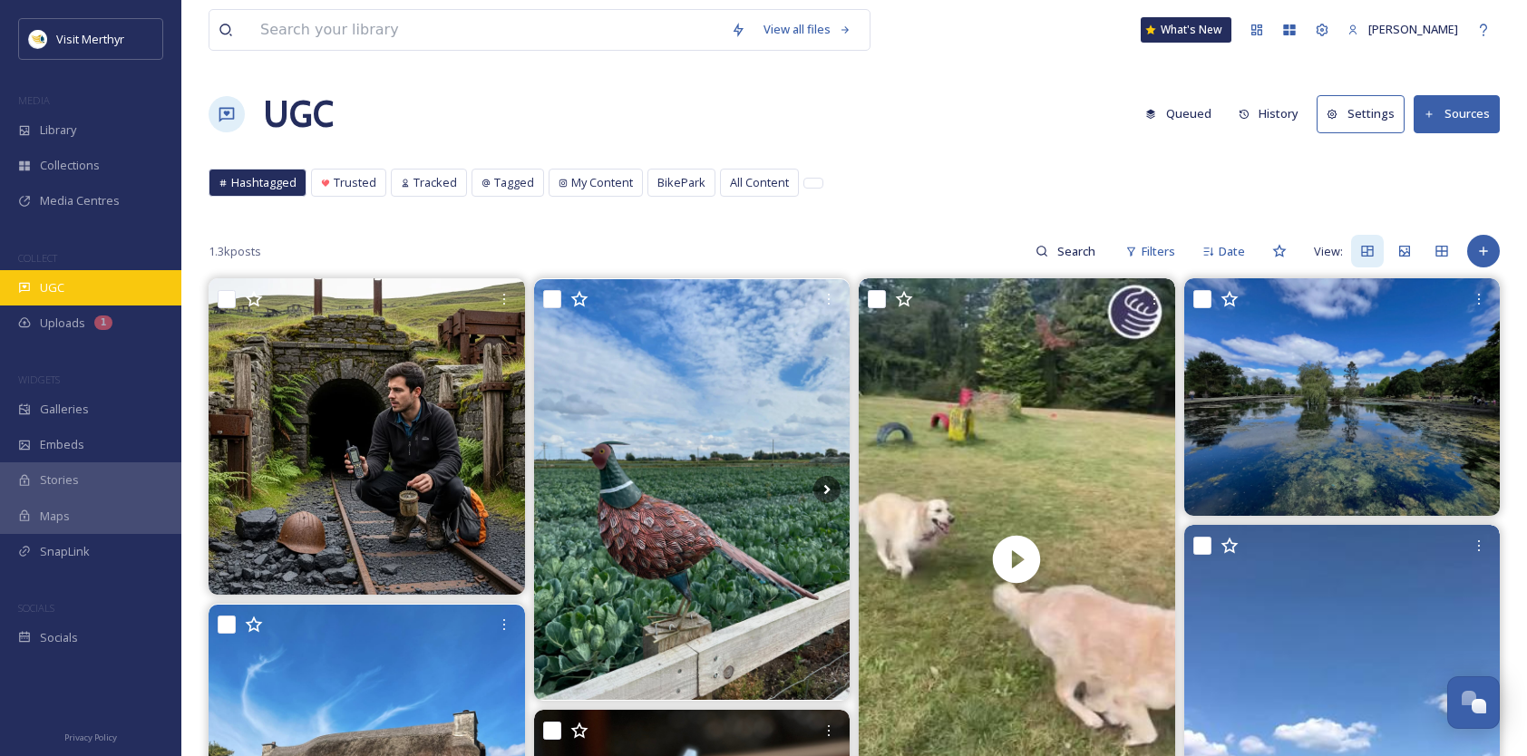
click at [67, 285] on div "UGC" at bounding box center [90, 287] width 181 height 35
click at [1456, 105] on button "Sources" at bounding box center [1457, 113] width 86 height 37
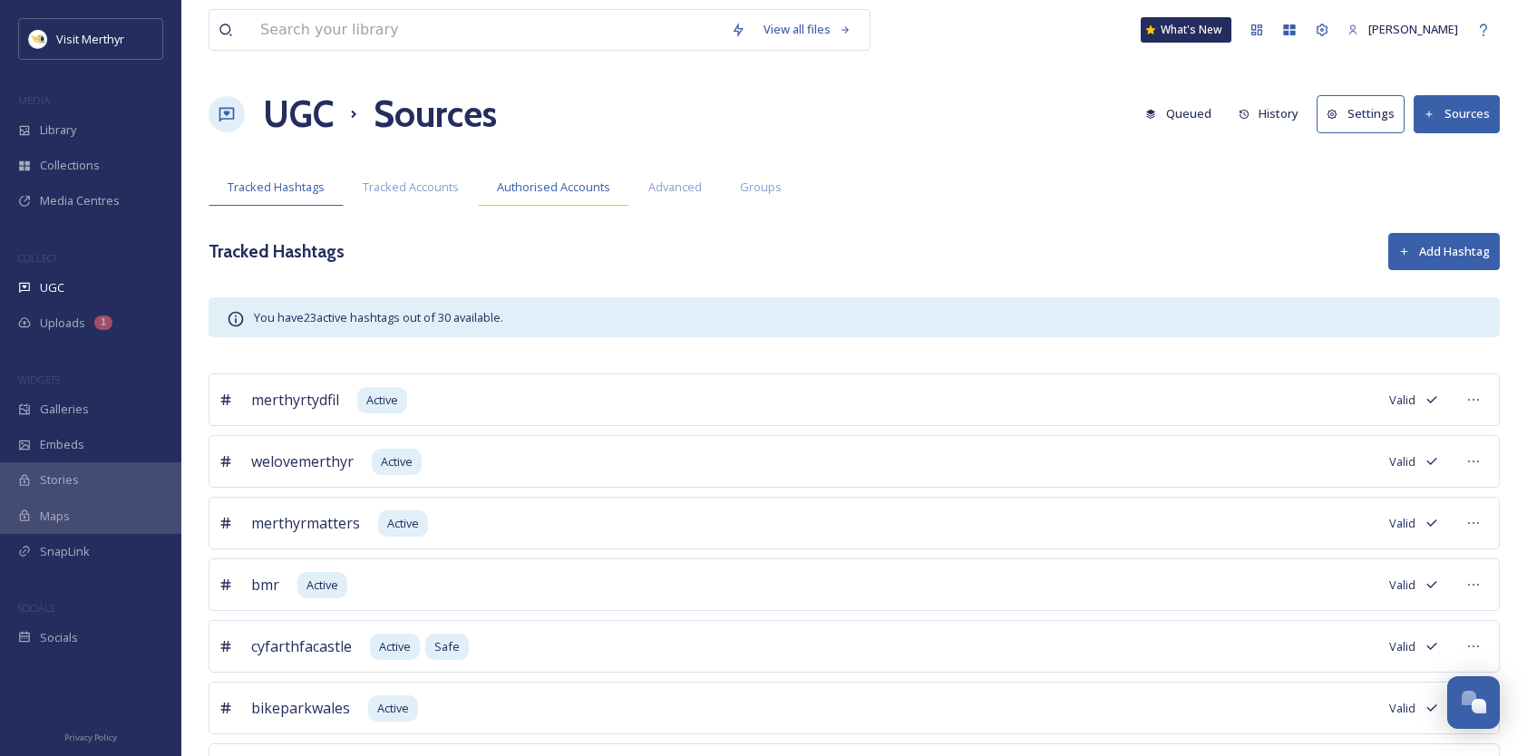
click at [525, 181] on span "Authorised Accounts" at bounding box center [553, 187] width 113 height 17
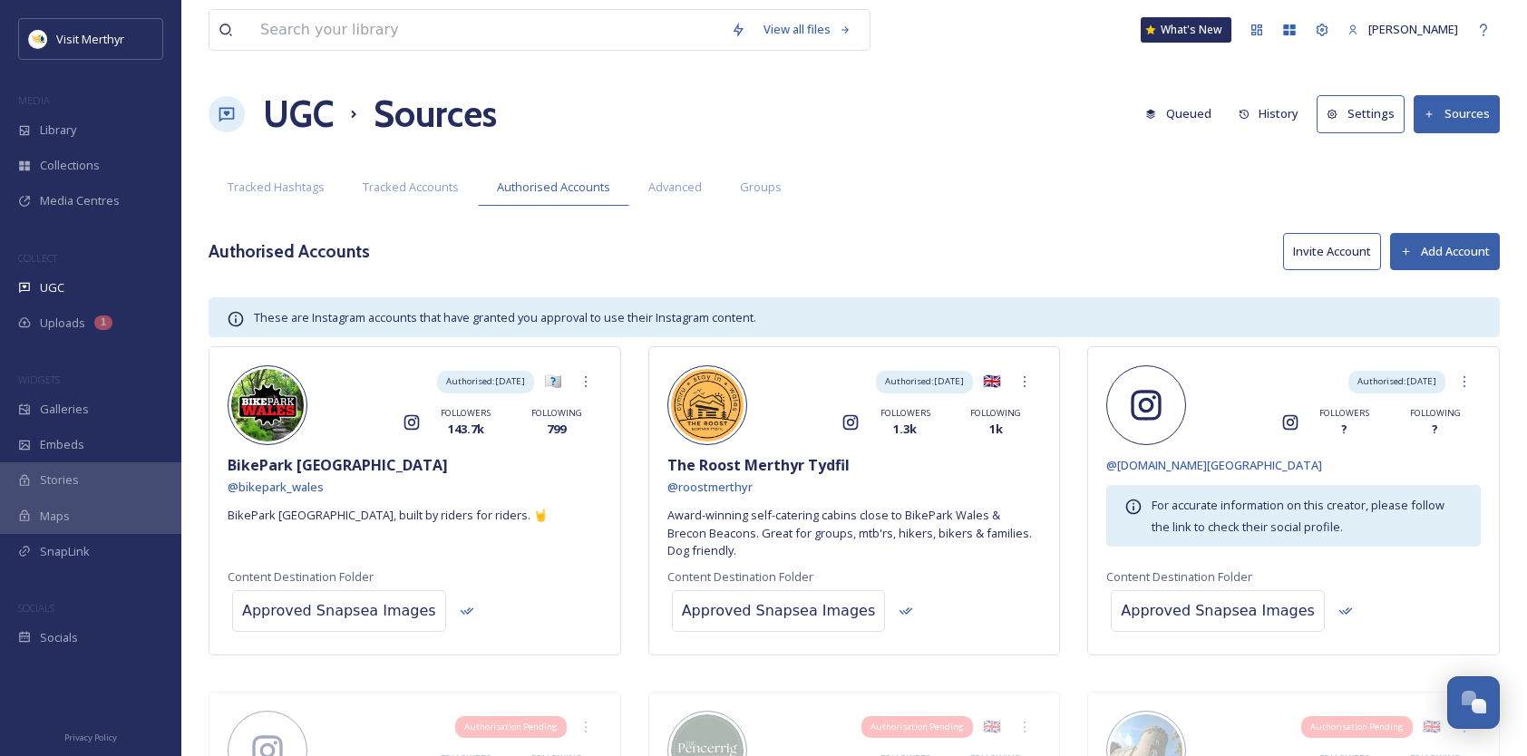
click at [1334, 247] on button "Invite Account" at bounding box center [1332, 251] width 98 height 37
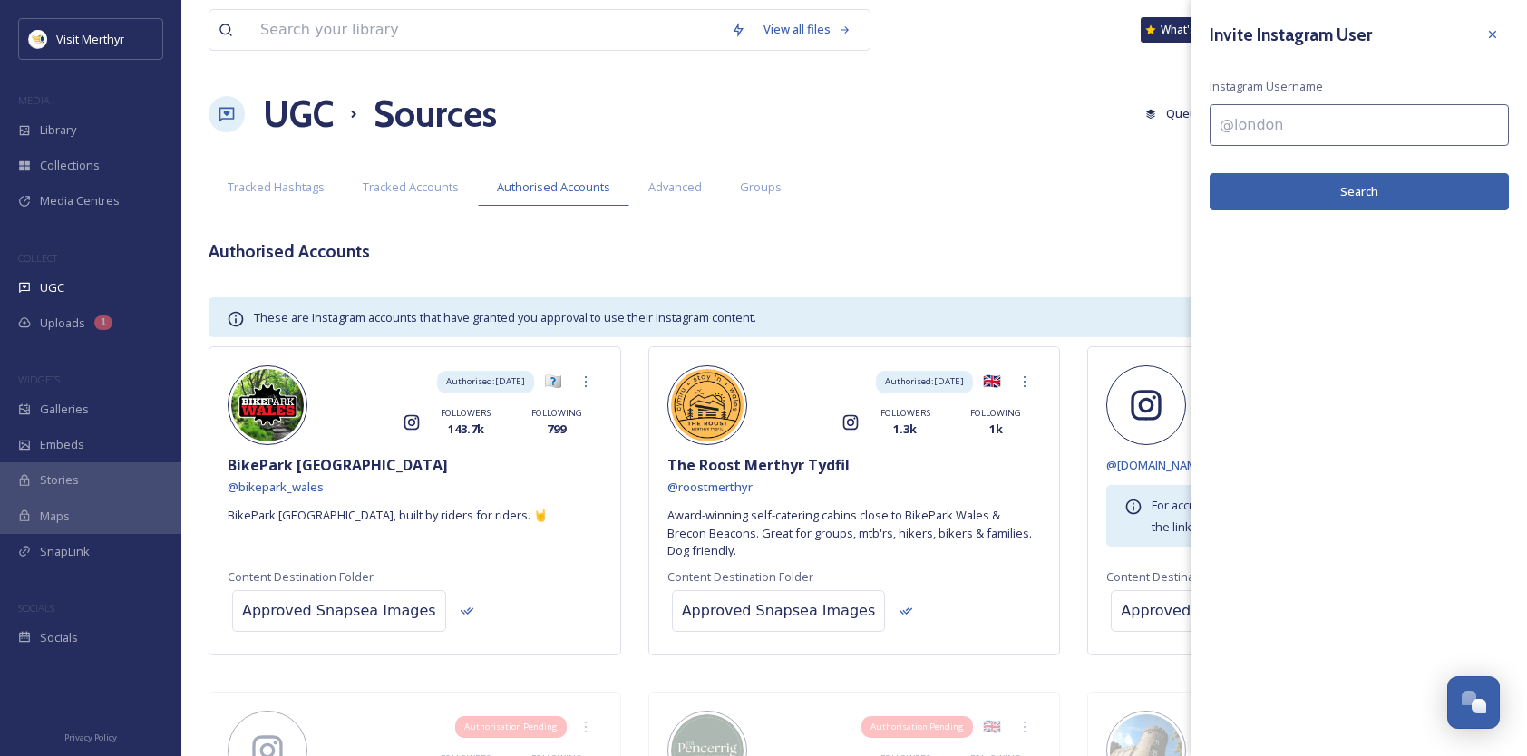
click at [1261, 124] on input at bounding box center [1359, 125] width 299 height 42
type input "@casabianca"
click at [1344, 187] on button "Search" at bounding box center [1359, 191] width 299 height 37
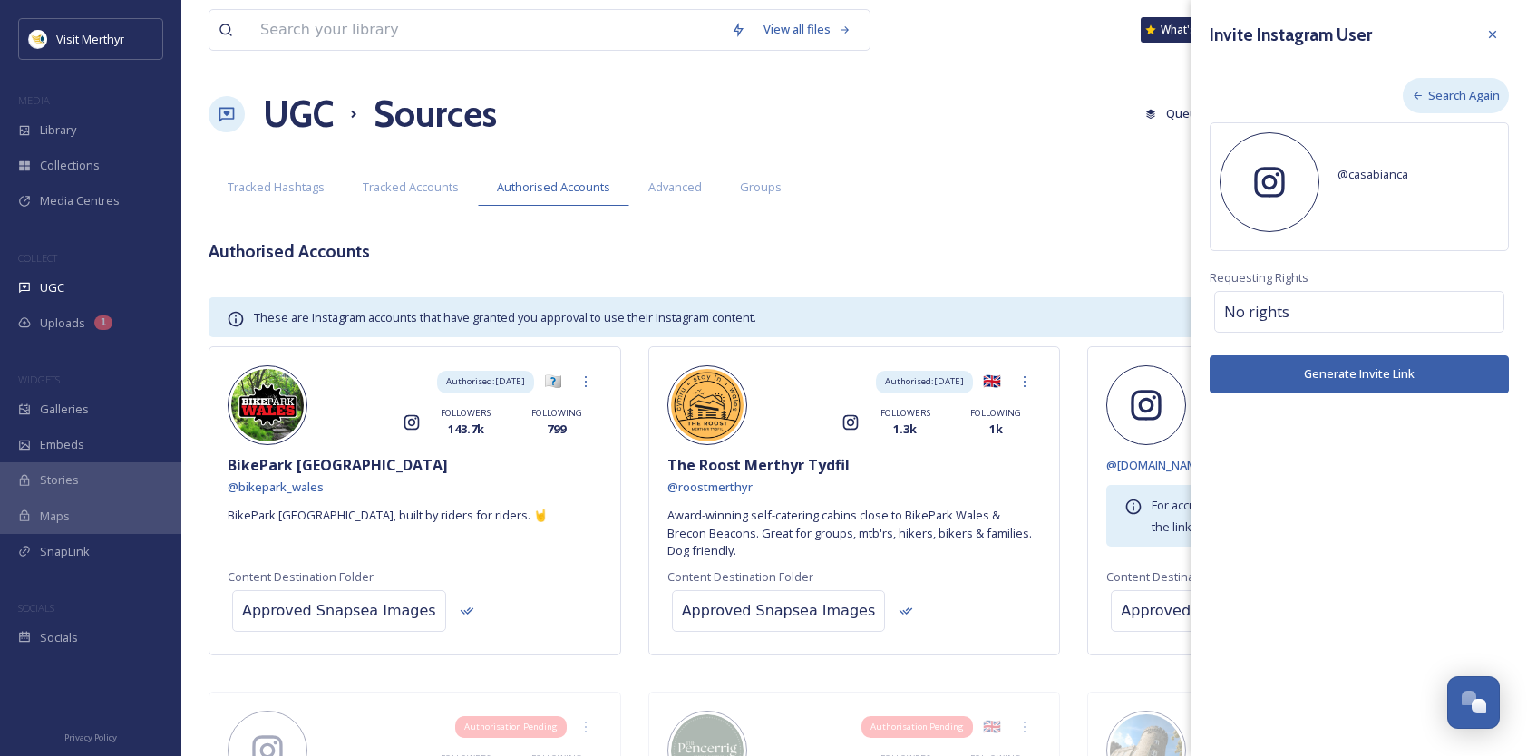
click at [1471, 89] on span "Search Again" at bounding box center [1464, 95] width 72 height 17
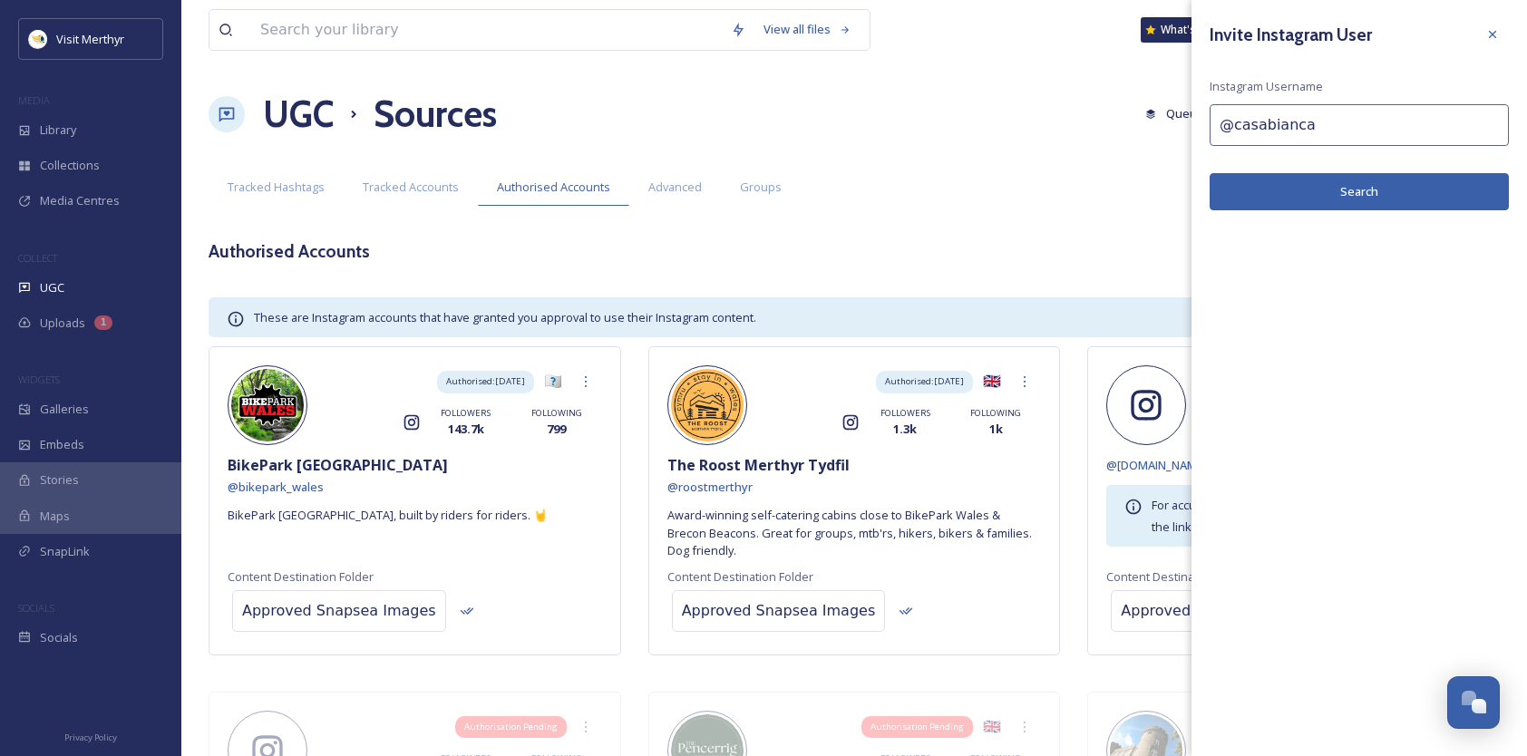
click at [1242, 118] on input "@casabianca" at bounding box center [1359, 125] width 299 height 42
drag, startPoint x: 1311, startPoint y: 124, endPoint x: 1170, endPoint y: 118, distance: 141.6
click at [1170, 118] on div "View all files What's New Lynfa Protheroe UGC Sources Queued History Settings S…" at bounding box center [854, 698] width 1346 height 1397
paste input "casabiancamerthyr"
type input "casabiancamerthyr"
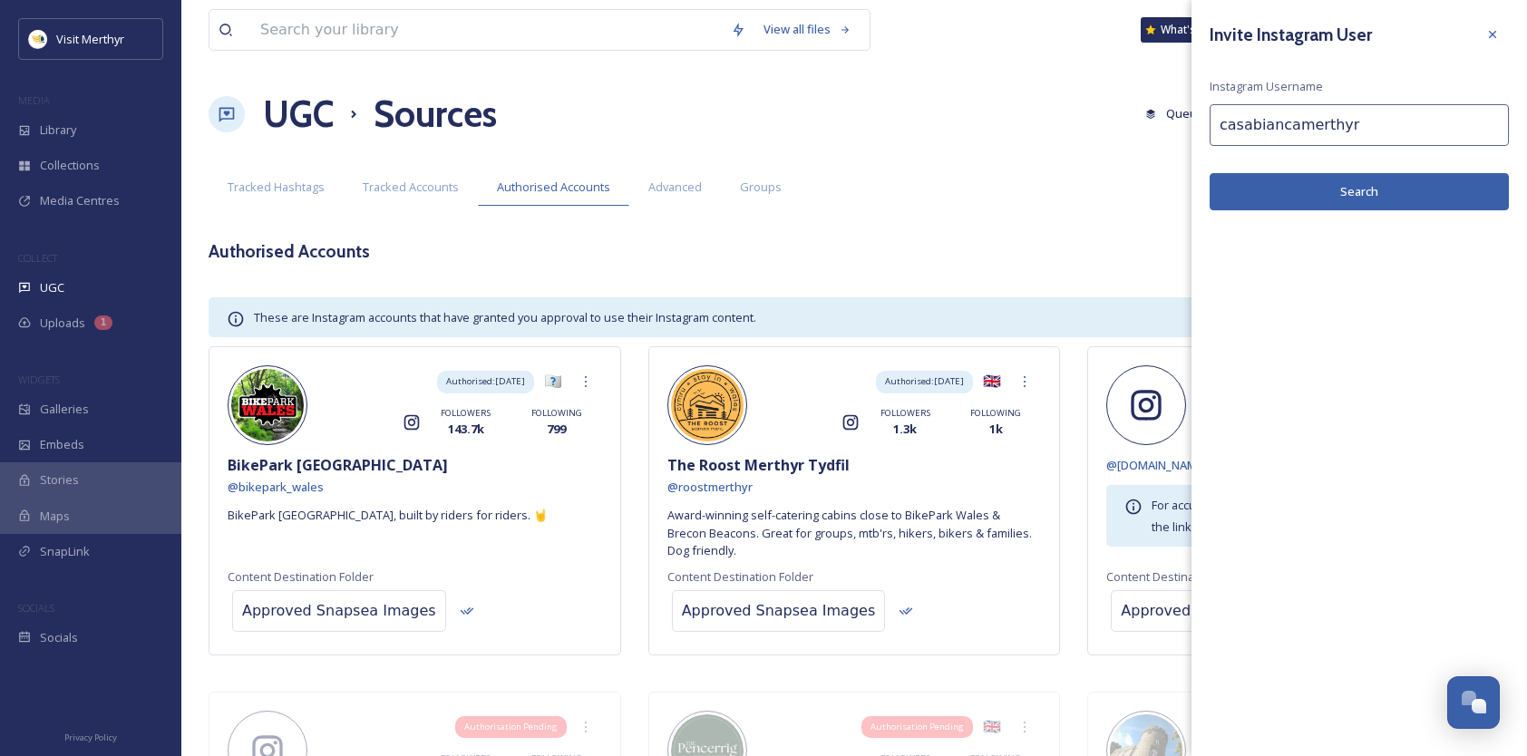
click at [1317, 194] on button "Search" at bounding box center [1359, 191] width 299 height 37
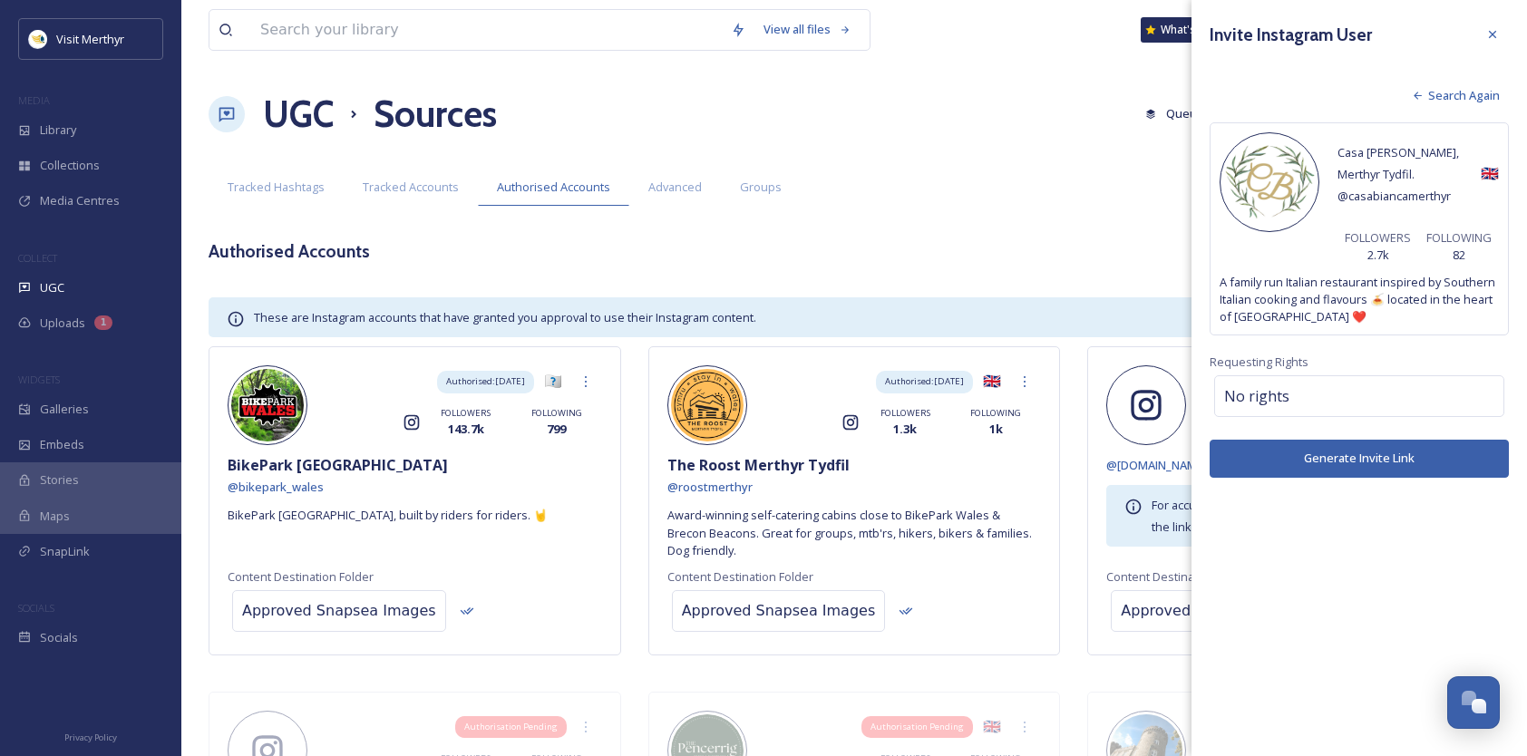
click at [1366, 459] on button "Generate Invite Link" at bounding box center [1359, 458] width 299 height 37
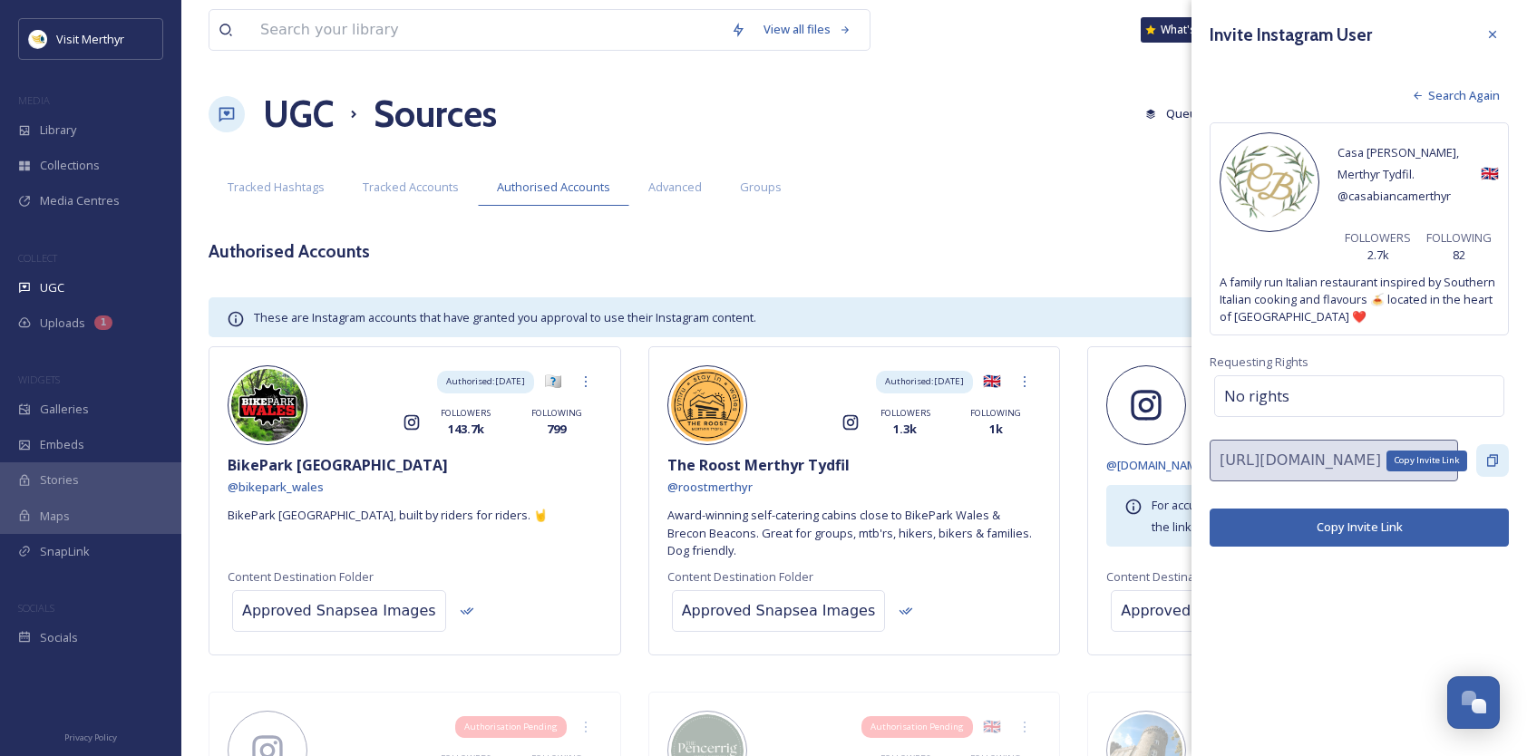
click at [1485, 456] on icon at bounding box center [1492, 460] width 15 height 15
click at [1446, 88] on span "Search Again" at bounding box center [1464, 95] width 72 height 17
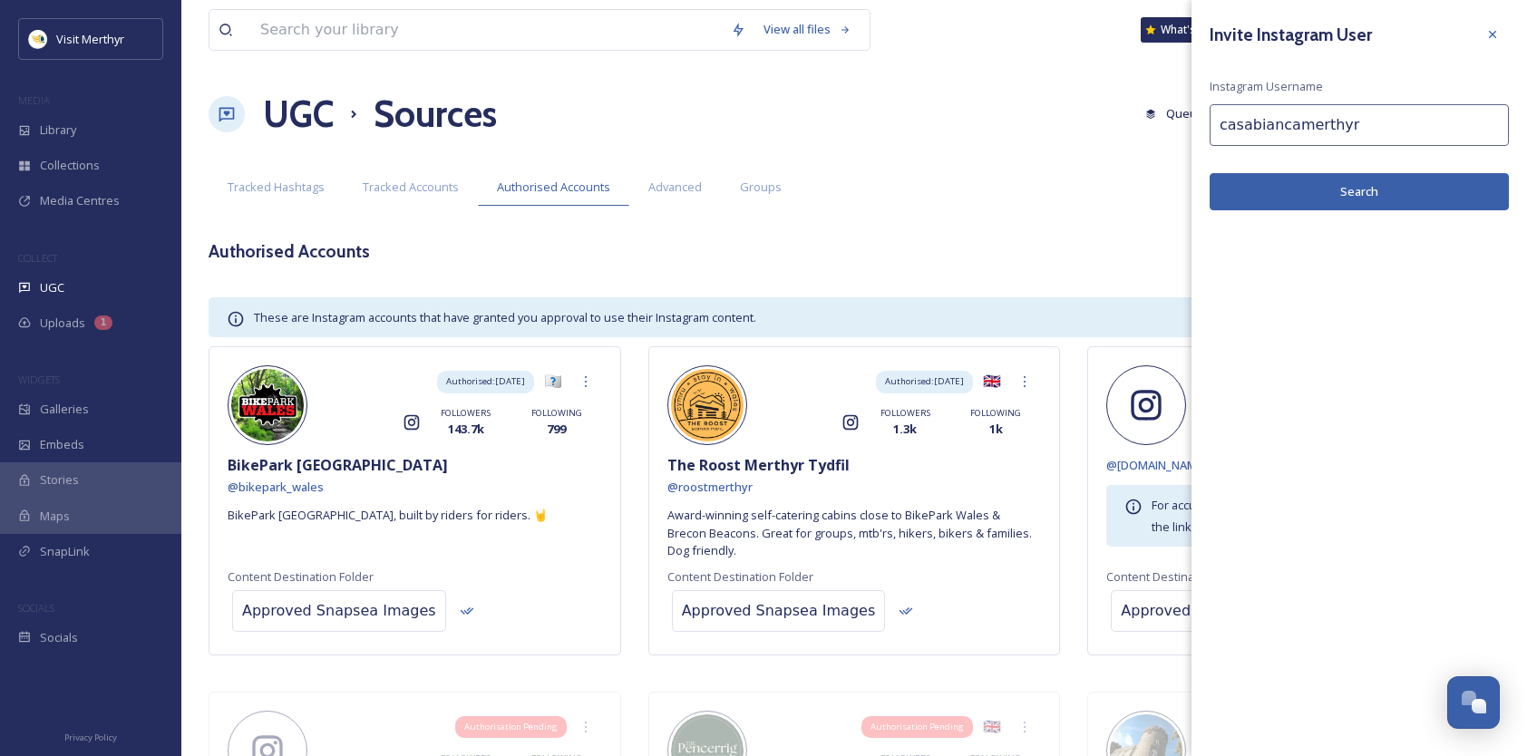
drag, startPoint x: 1360, startPoint y: 125, endPoint x: 1124, endPoint y: 129, distance: 235.8
click at [1128, 128] on div "View all files What's New Lynfa Protheroe UGC Sources Queued History Settings S…" at bounding box center [854, 698] width 1346 height 1397
paste input "lwbcrown"
type input "clwbcrown"
click at [1493, 34] on icon at bounding box center [1492, 34] width 7 height 7
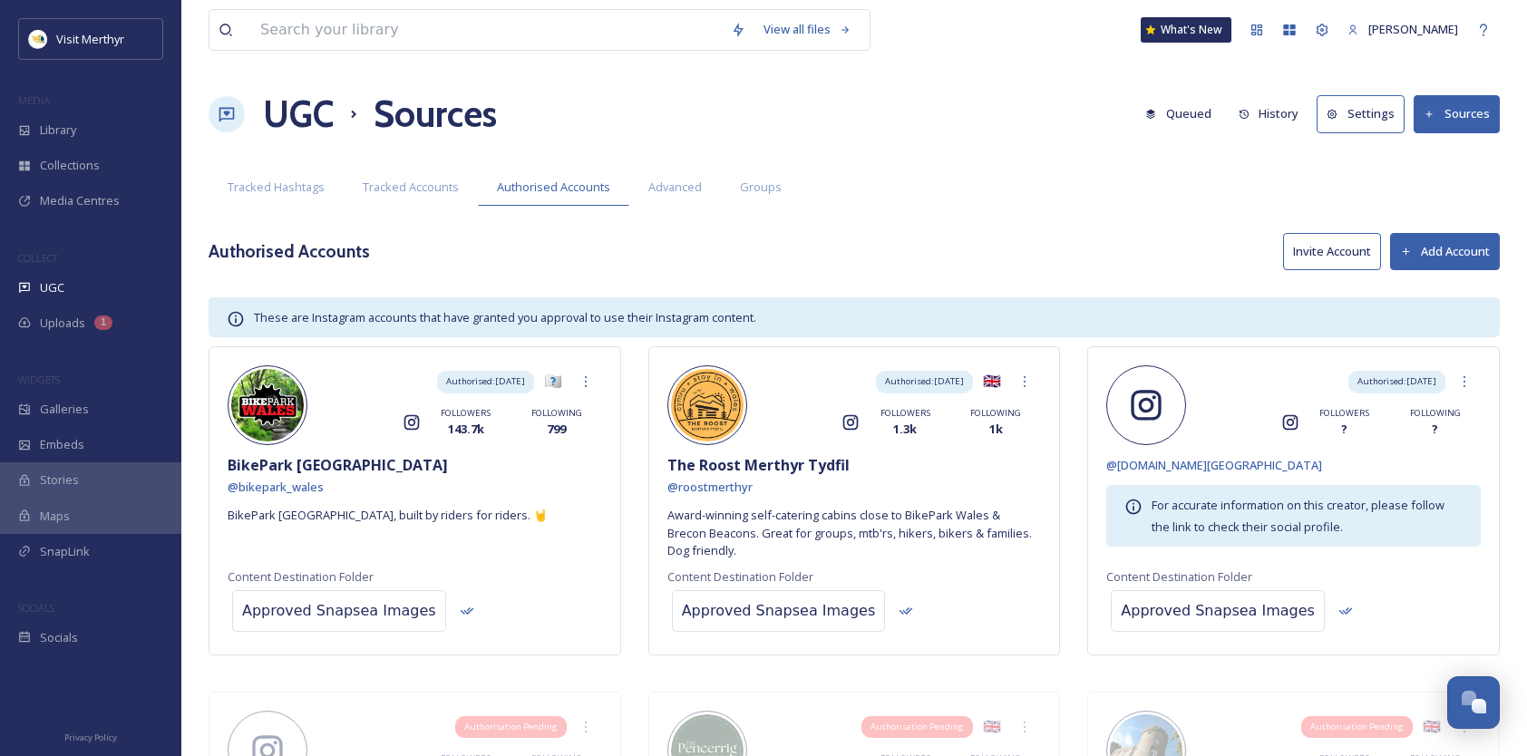
click at [1324, 250] on button "Invite Account" at bounding box center [1332, 251] width 98 height 37
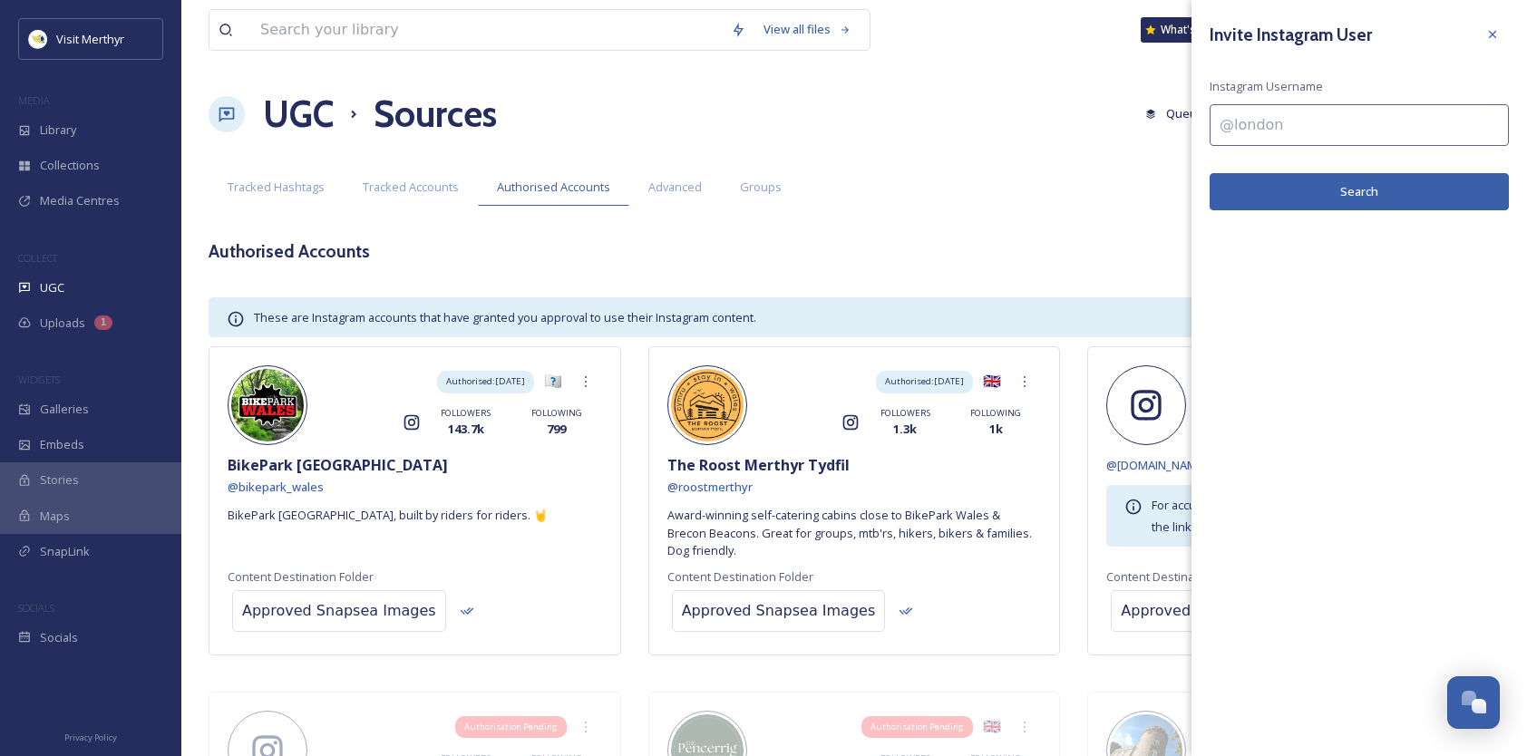
drag, startPoint x: 1205, startPoint y: 117, endPoint x: 1191, endPoint y: 116, distance: 14.5
click at [1191, 116] on div "View all files What's New Lynfa Protheroe UGC Sources Queued History Settings S…" at bounding box center [854, 698] width 1346 height 1397
paste input "clwbcrown"
type input "clwbcrown"
click at [1344, 185] on button "Search" at bounding box center [1359, 191] width 299 height 37
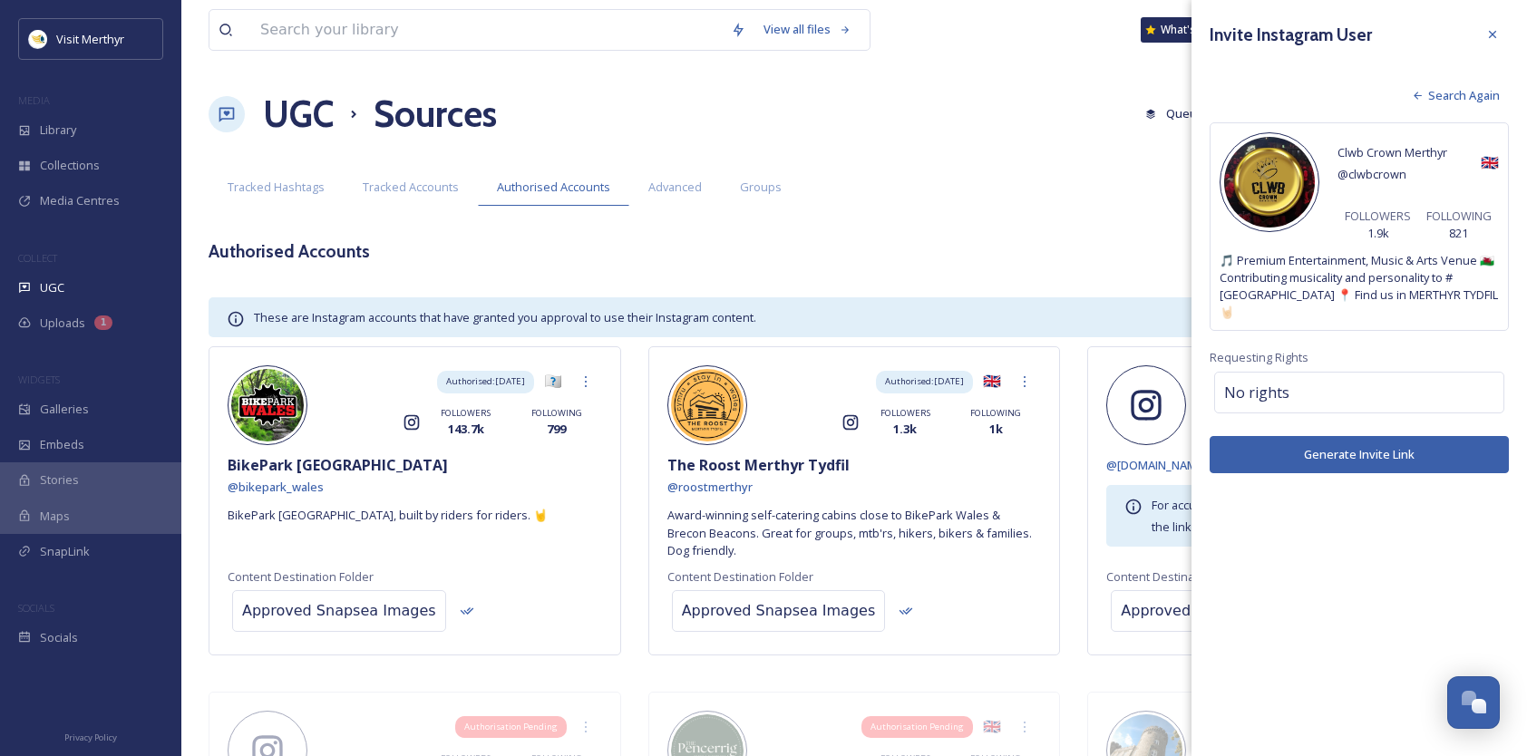
click at [1357, 436] on button "Generate Invite Link" at bounding box center [1359, 454] width 299 height 37
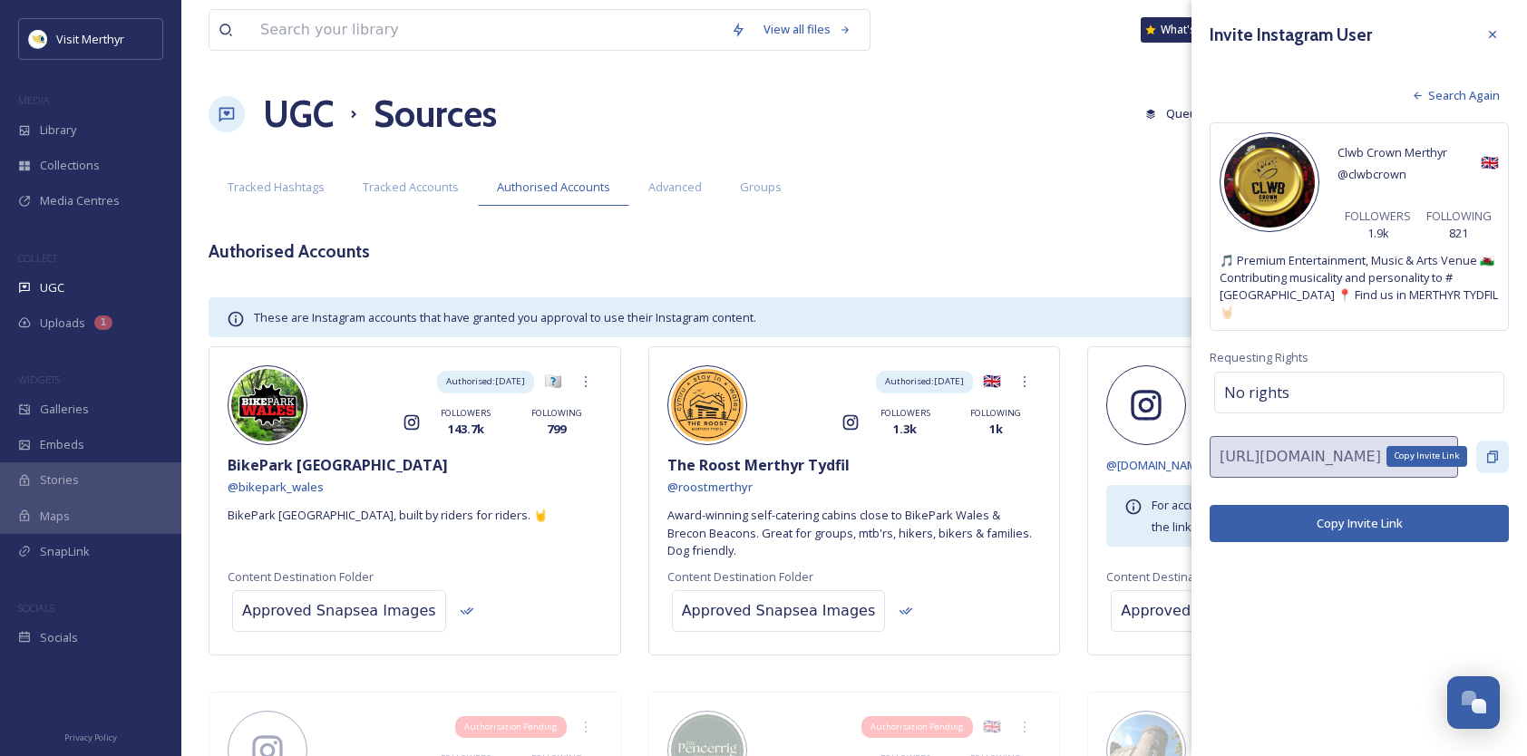
click at [1491, 450] on icon at bounding box center [1492, 457] width 15 height 15
drag, startPoint x: 1497, startPoint y: 31, endPoint x: 1432, endPoint y: 59, distance: 71.1
click at [1496, 31] on icon at bounding box center [1492, 34] width 15 height 15
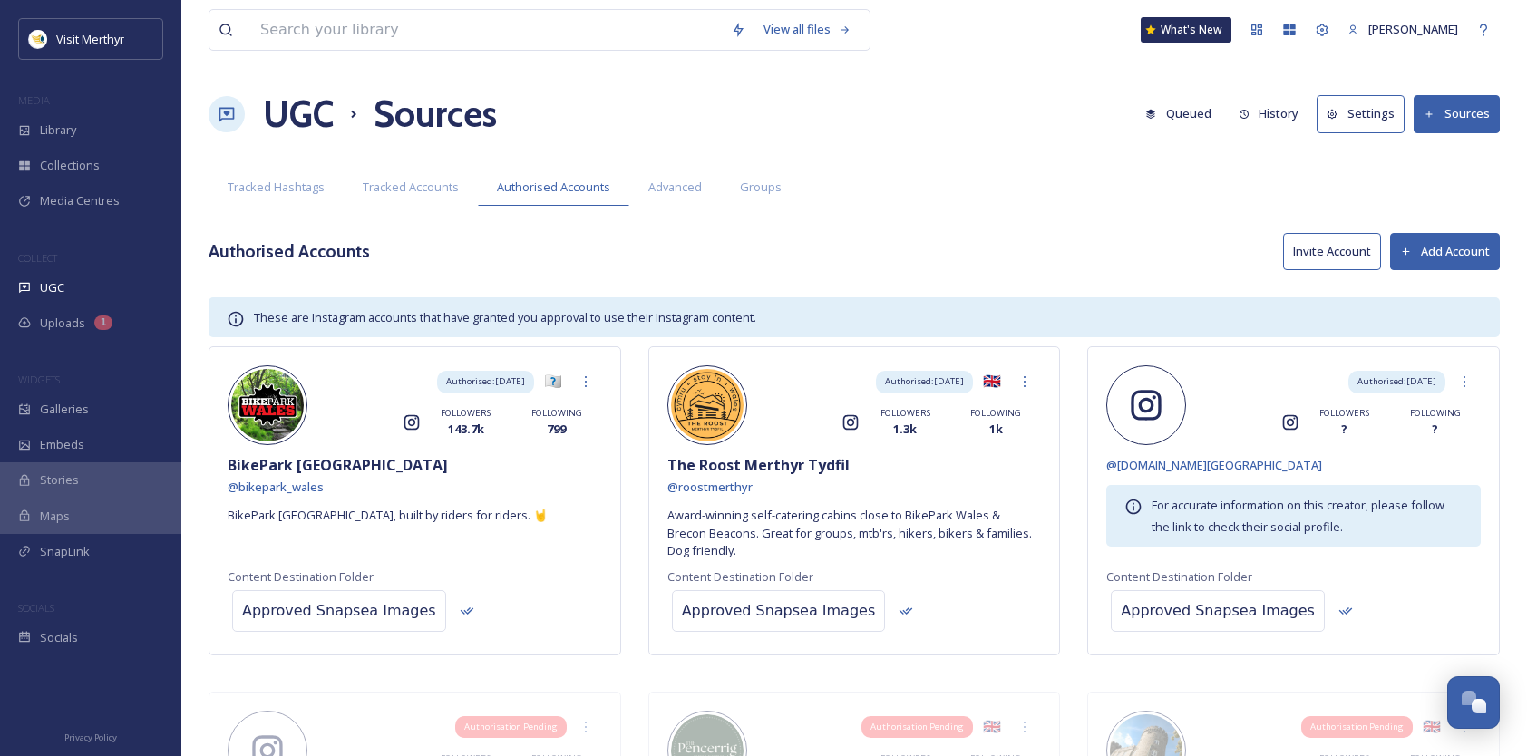
click at [1318, 248] on button "Invite Account" at bounding box center [1332, 251] width 98 height 37
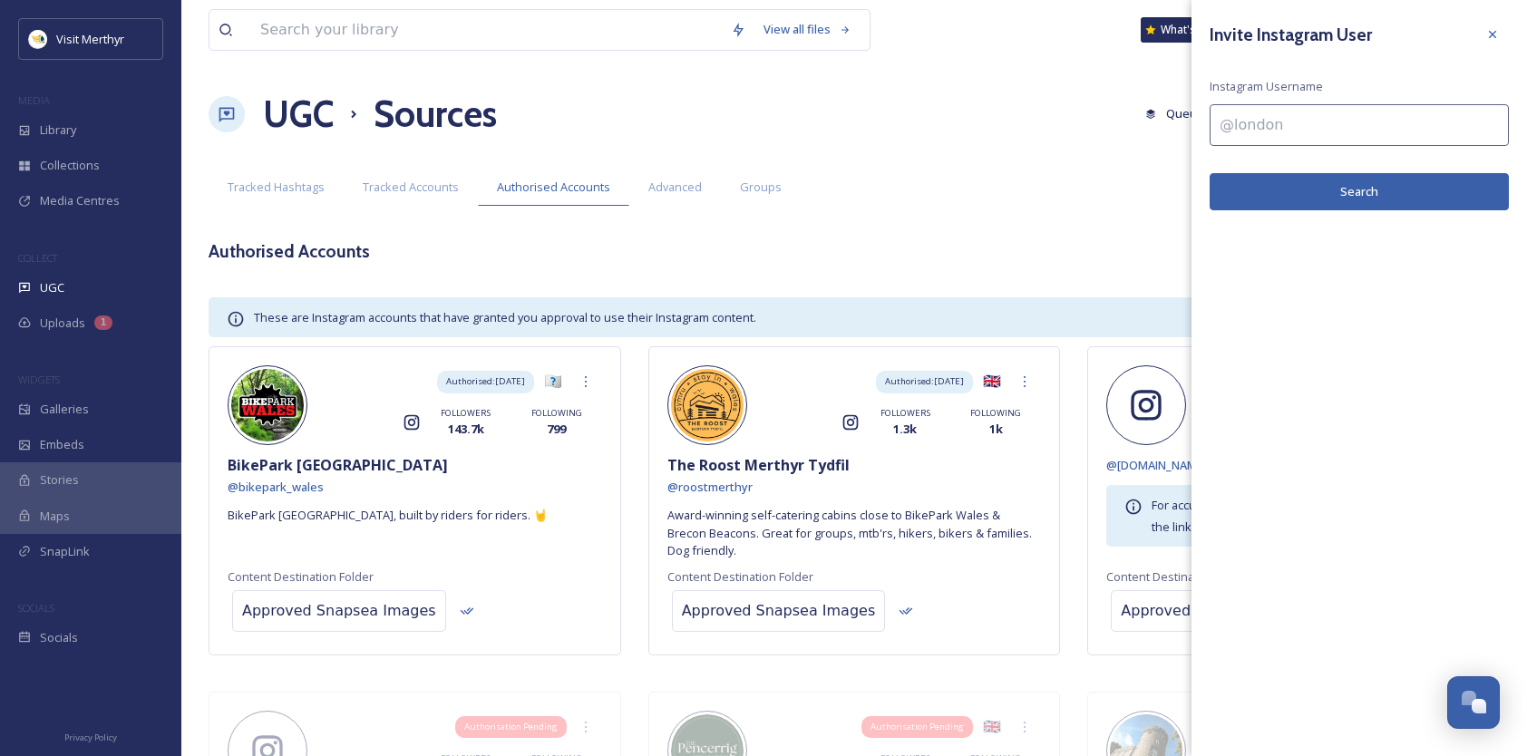
click at [1278, 124] on input at bounding box center [1359, 125] width 299 height 42
paste input "thenewcrownmerthyr"
type input "thenewcrownmerthyr"
click at [1328, 189] on button "Search" at bounding box center [1359, 191] width 299 height 37
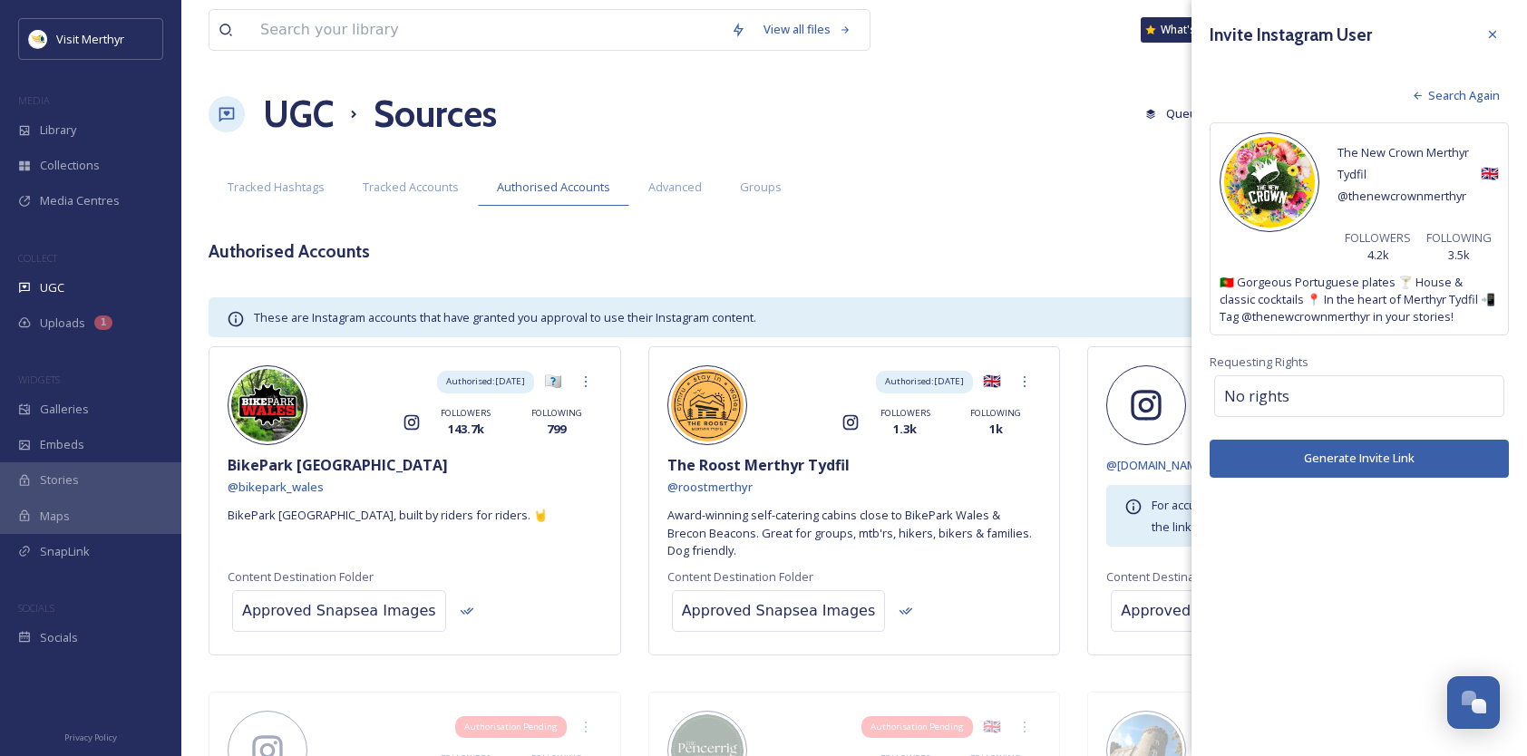
click at [1342, 453] on button "Generate Invite Link" at bounding box center [1359, 458] width 299 height 37
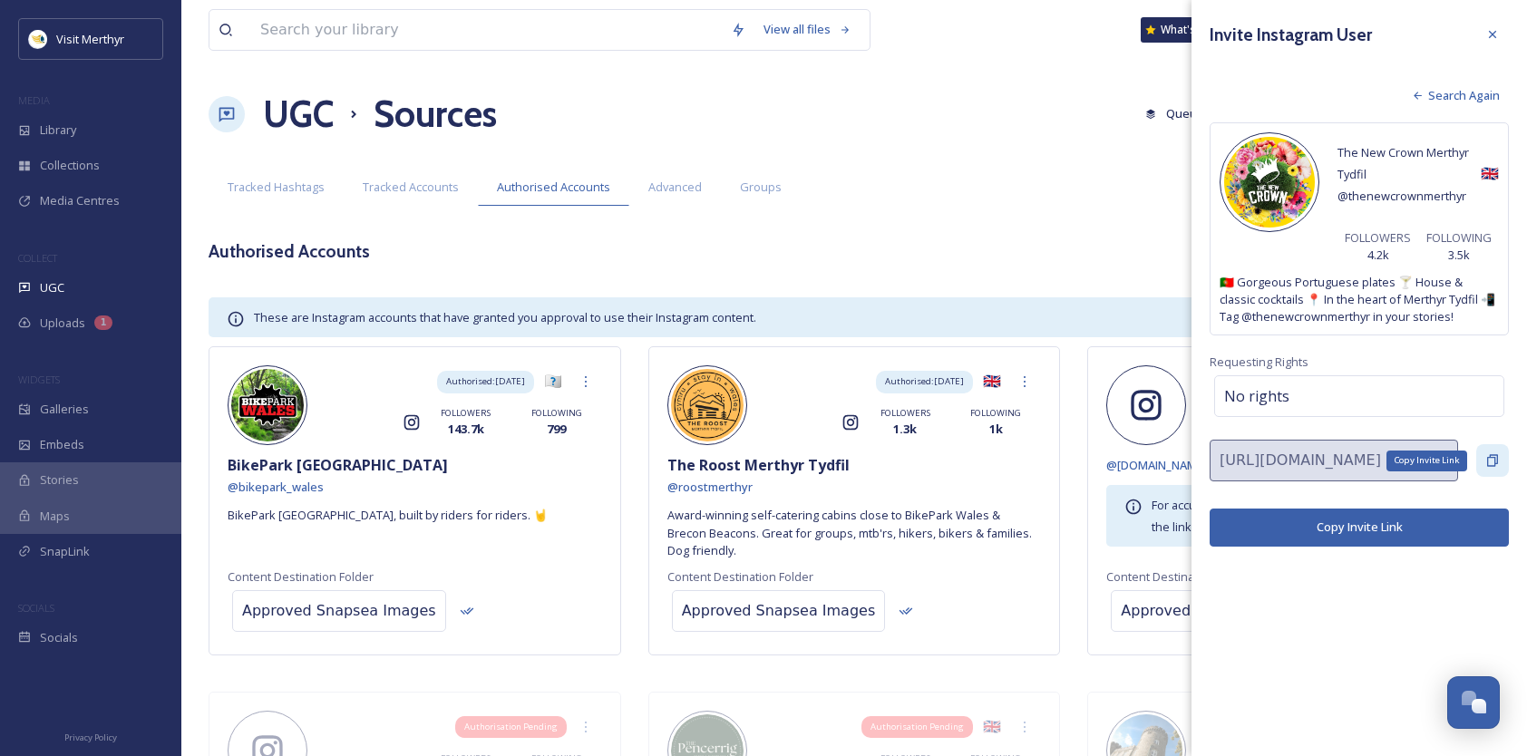
click at [1489, 455] on icon at bounding box center [1492, 461] width 11 height 12
drag, startPoint x: 1491, startPoint y: 31, endPoint x: 1442, endPoint y: 53, distance: 53.6
click at [1491, 30] on icon at bounding box center [1492, 34] width 15 height 15
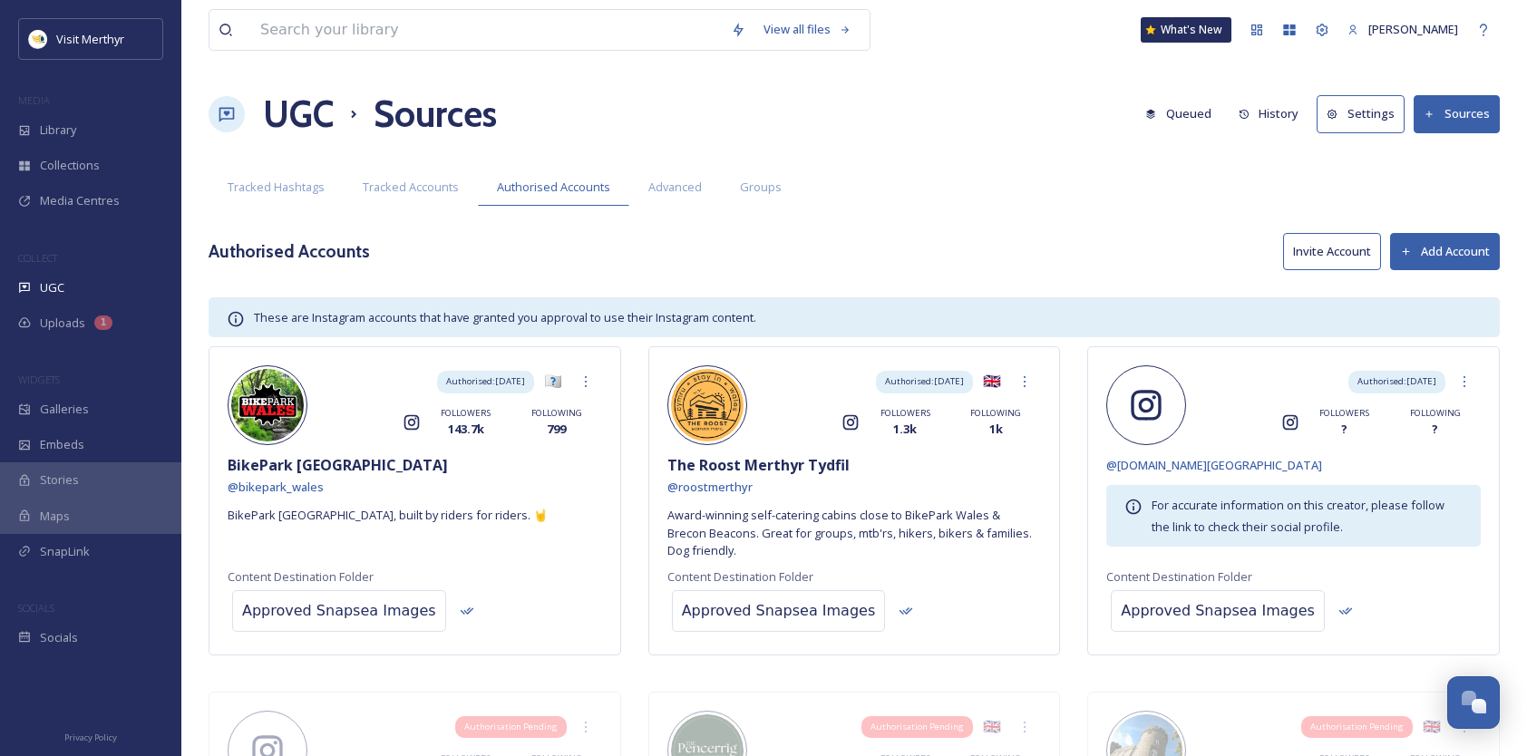
click at [1329, 252] on button "Invite Account" at bounding box center [1332, 251] width 98 height 37
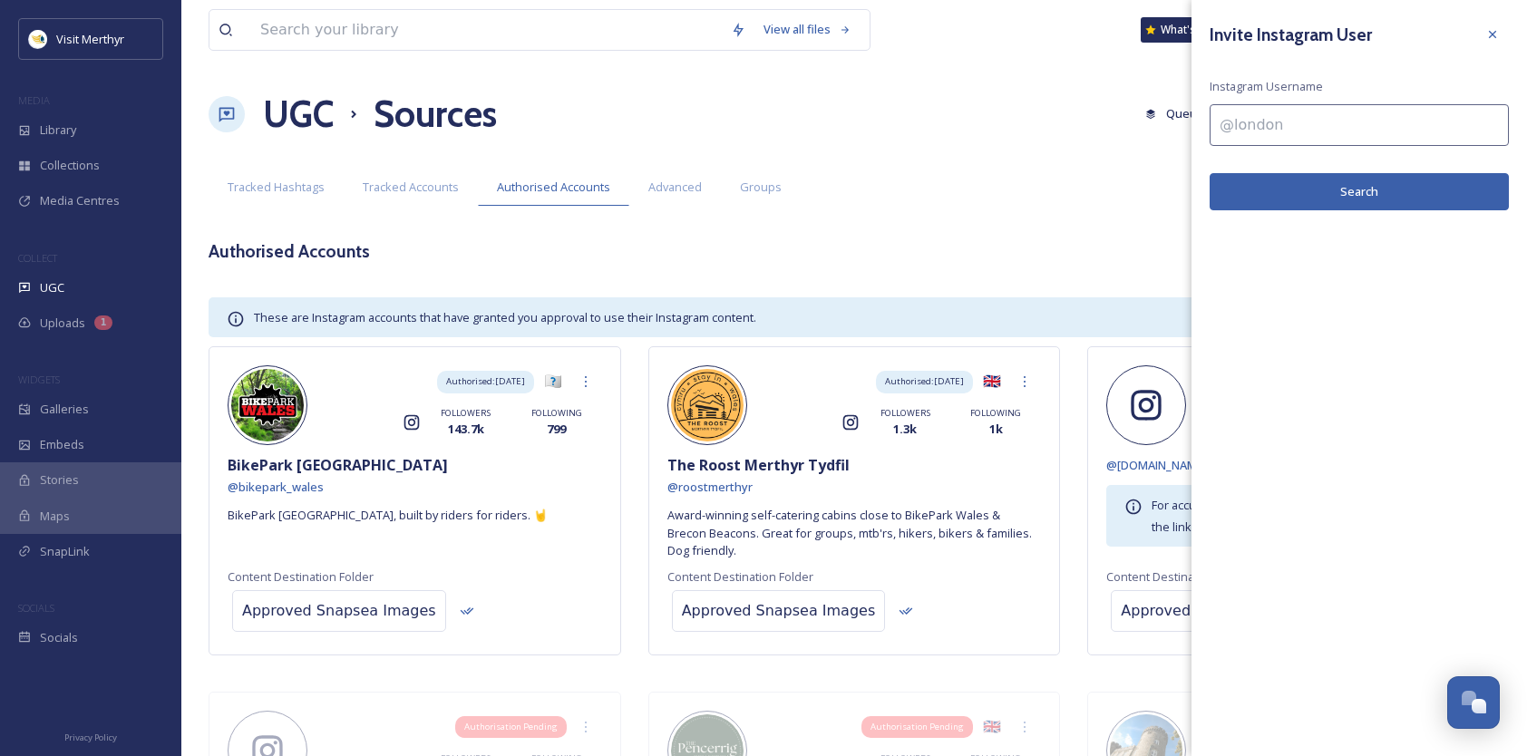
click at [1277, 129] on input at bounding box center [1359, 125] width 299 height 42
click at [1246, 125] on input at bounding box center [1359, 125] width 299 height 42
paste input "summit.centre"
type input "summit.centre"
click at [1355, 185] on button "Search" at bounding box center [1359, 191] width 299 height 37
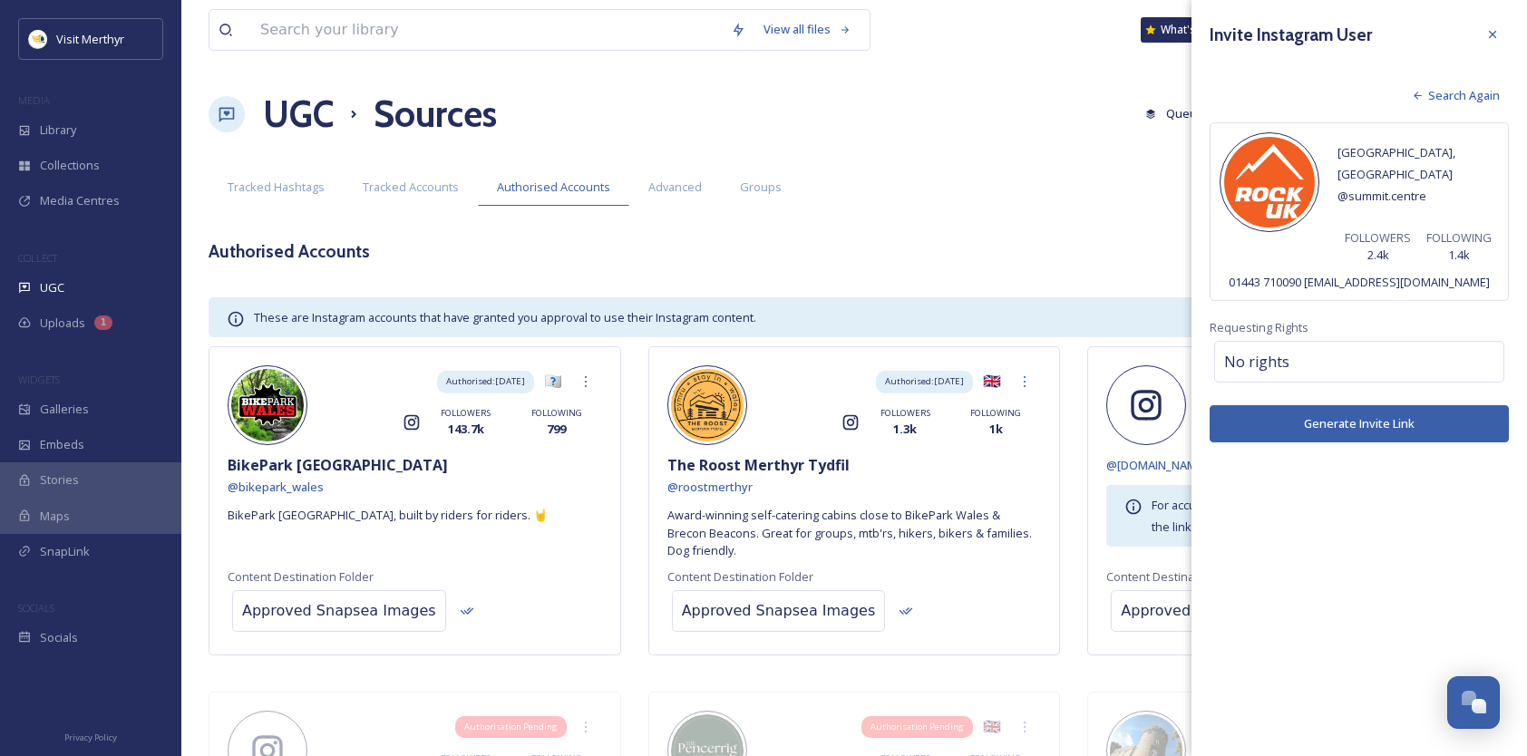
click at [1361, 405] on button "Generate Invite Link" at bounding box center [1359, 423] width 299 height 37
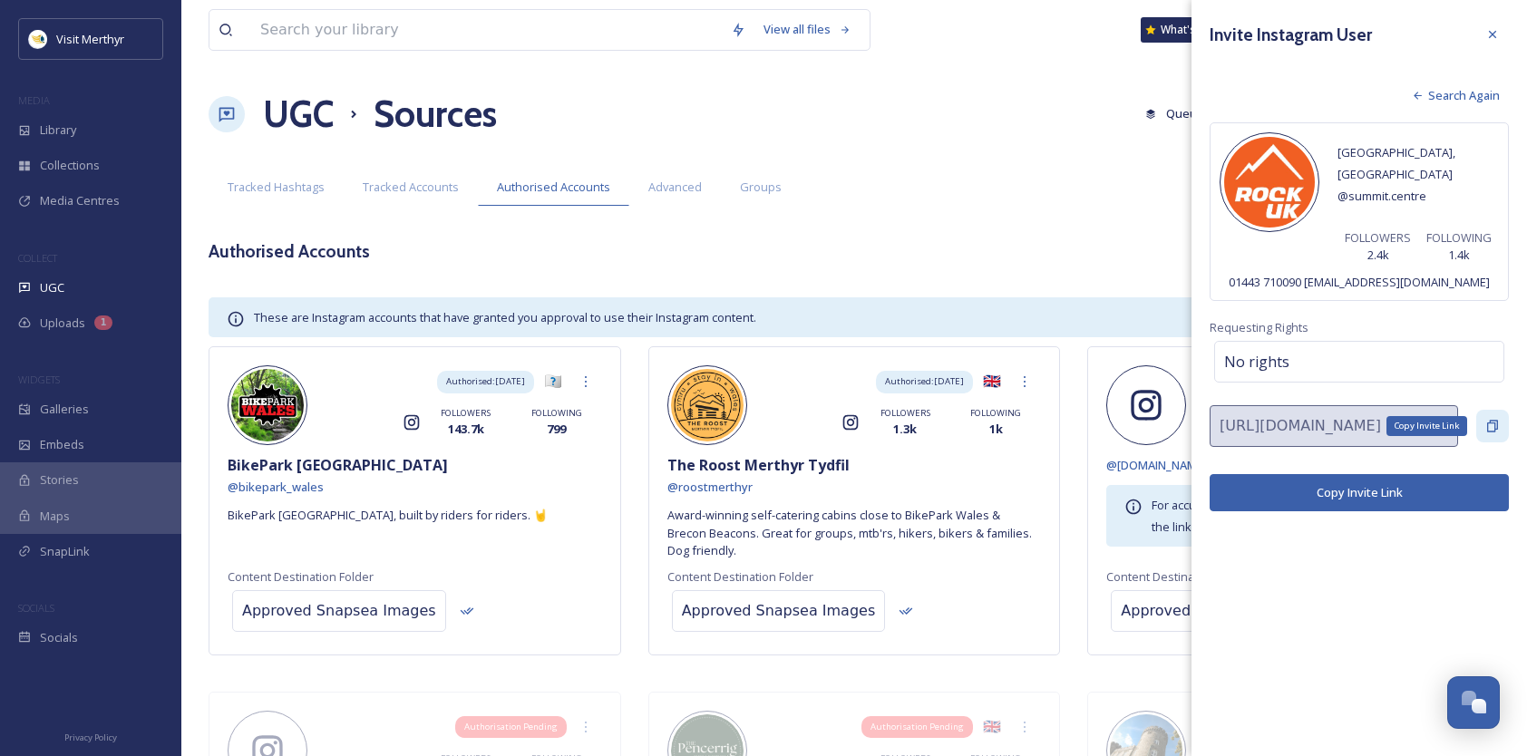
click at [1487, 419] on icon at bounding box center [1492, 426] width 15 height 15
drag, startPoint x: 1498, startPoint y: 29, endPoint x: 1487, endPoint y: 51, distance: 24.3
click at [1498, 29] on icon at bounding box center [1492, 34] width 15 height 15
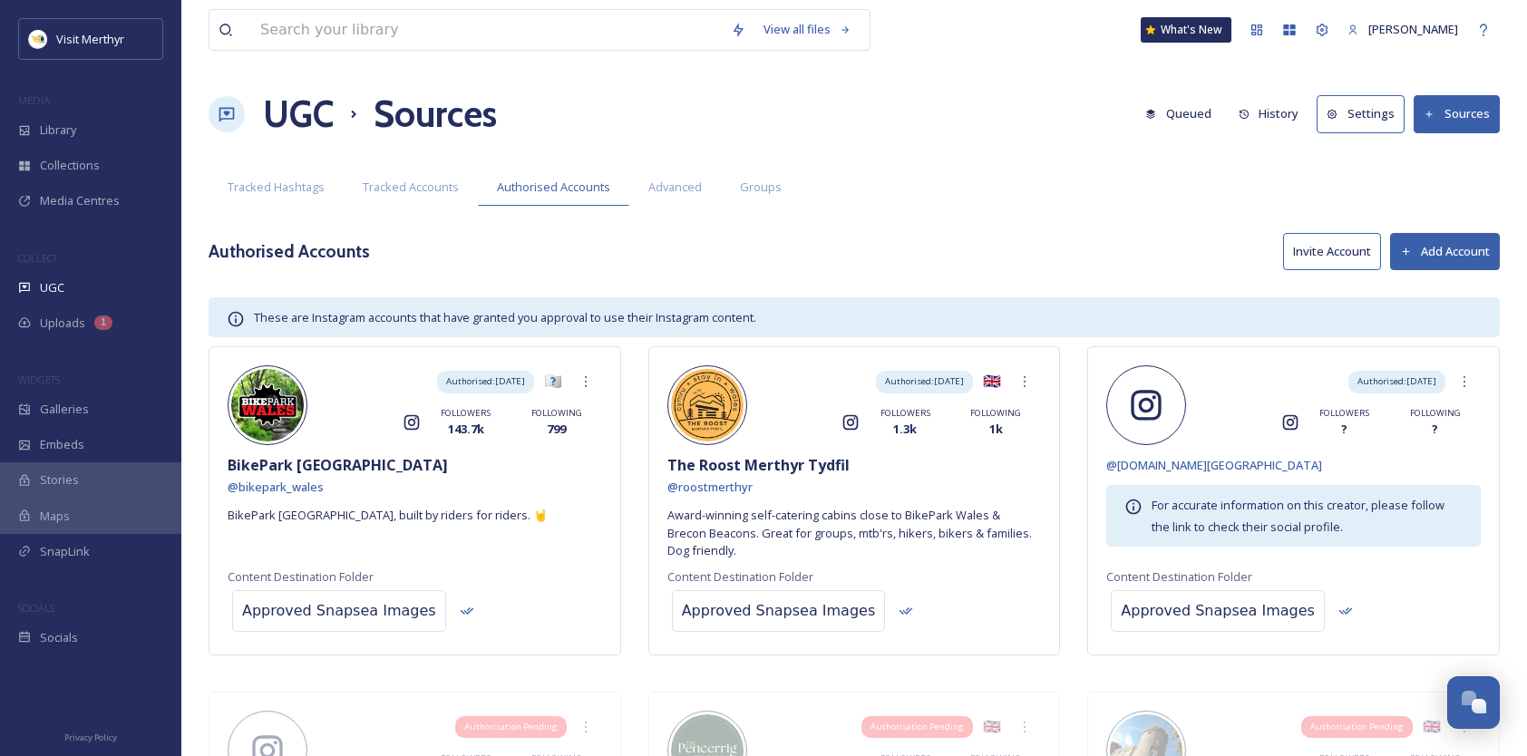
click at [1318, 248] on button "Invite Account" at bounding box center [1332, 251] width 98 height 37
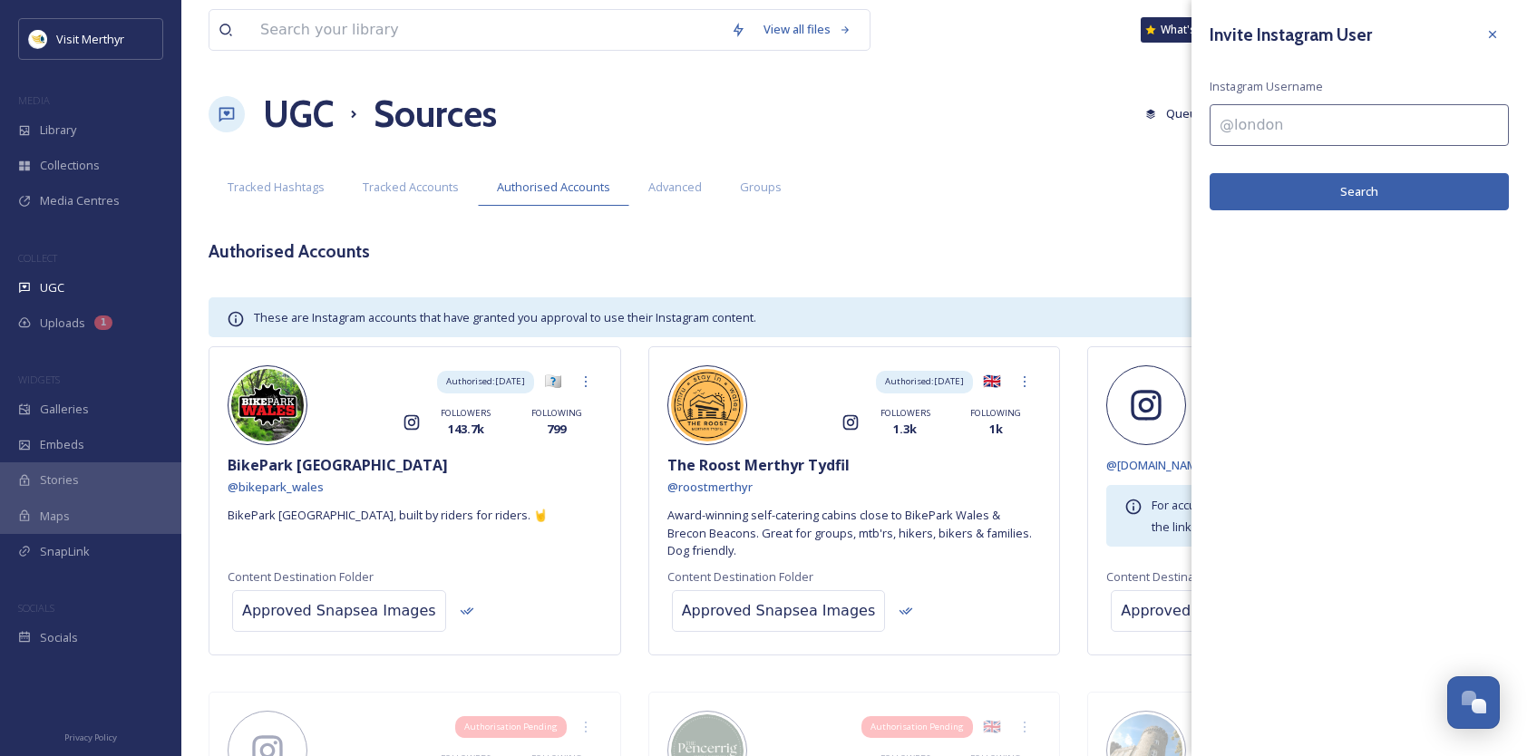
click at [1294, 128] on input at bounding box center [1359, 125] width 299 height 42
paste input "parkwooddolygaer"
type input "parkwooddolygaer"
click at [1340, 196] on button "Search" at bounding box center [1359, 191] width 299 height 37
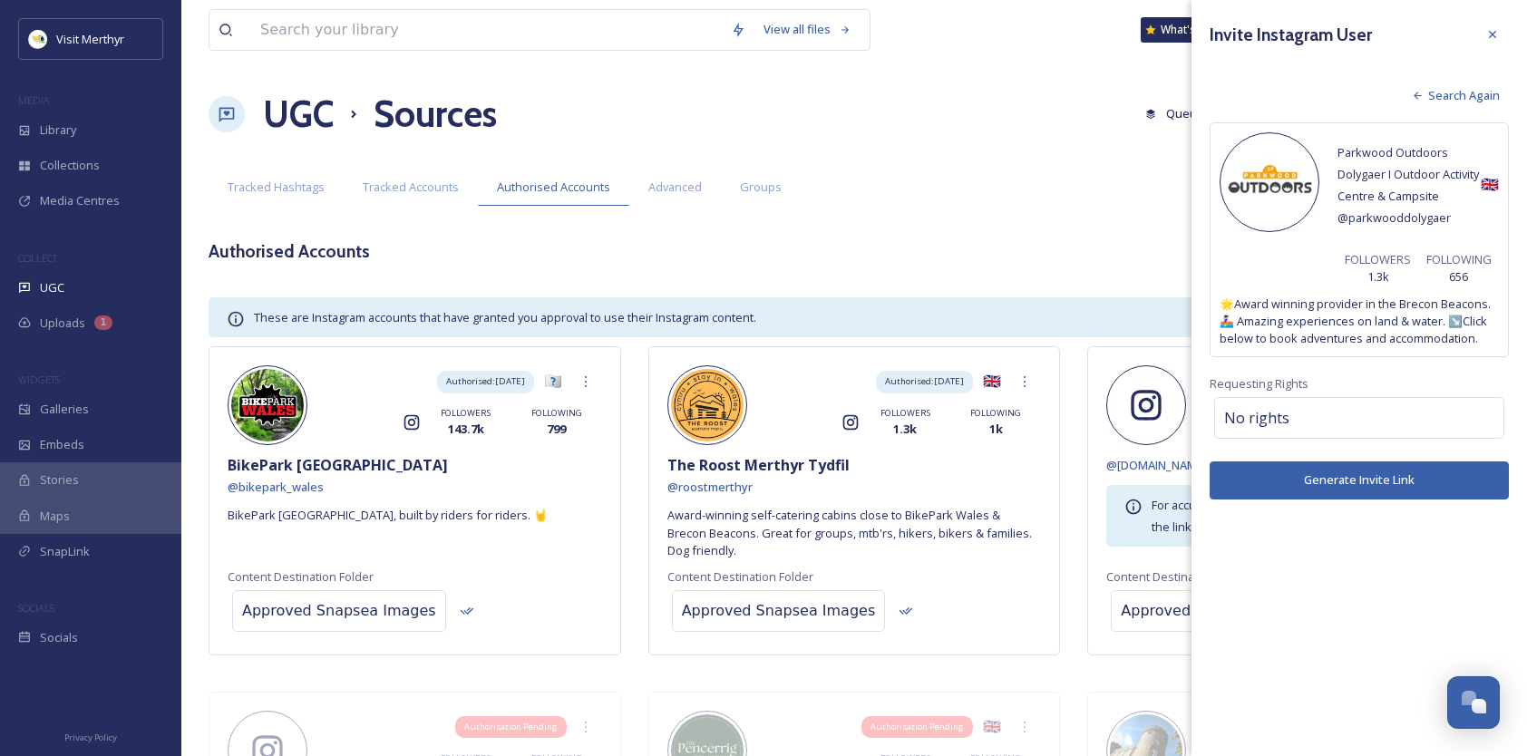
click at [1323, 477] on button "Generate Invite Link" at bounding box center [1359, 480] width 299 height 37
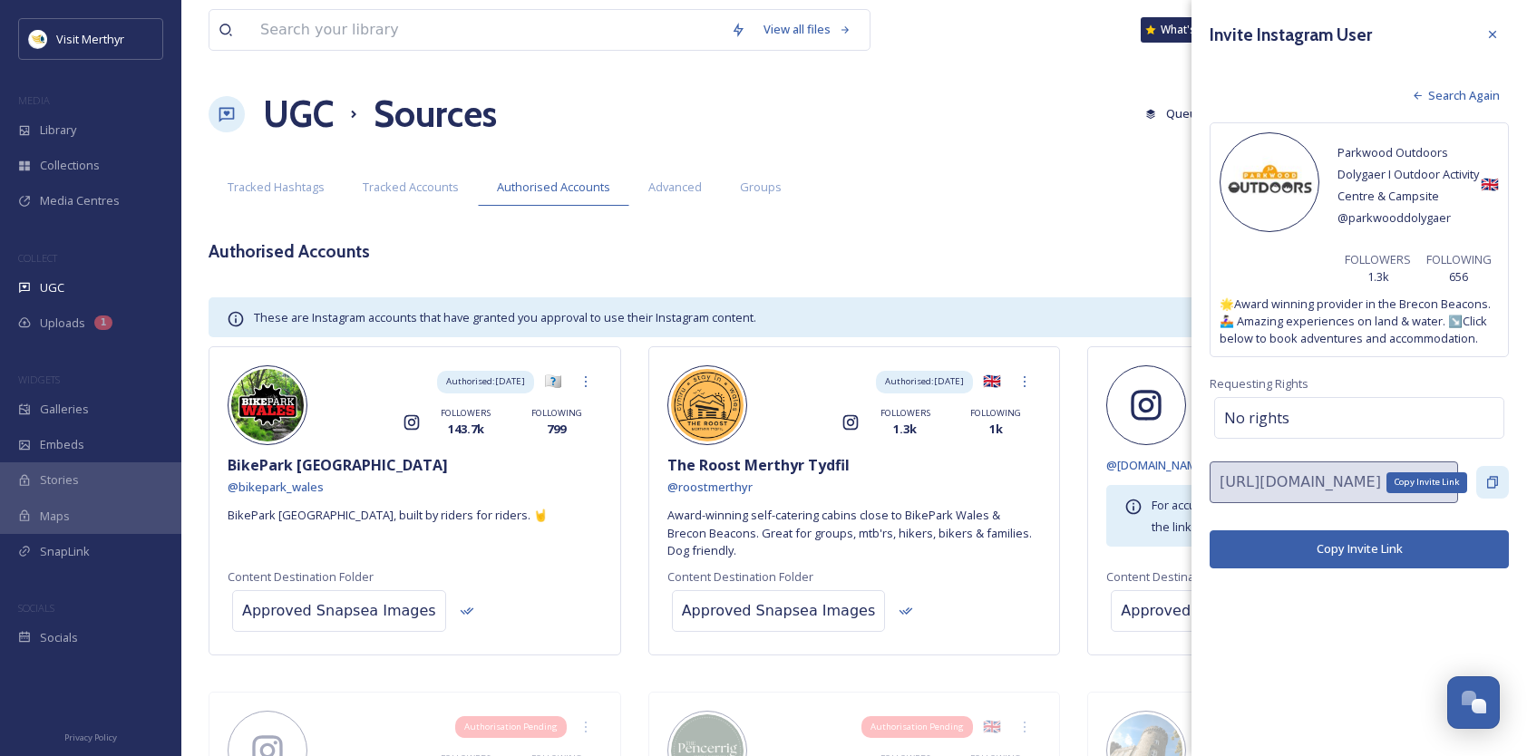
click at [1494, 477] on icon at bounding box center [1492, 483] width 11 height 12
drag, startPoint x: 1488, startPoint y: 31, endPoint x: 1454, endPoint y: 44, distance: 37.0
click at [1488, 31] on icon at bounding box center [1492, 34] width 15 height 15
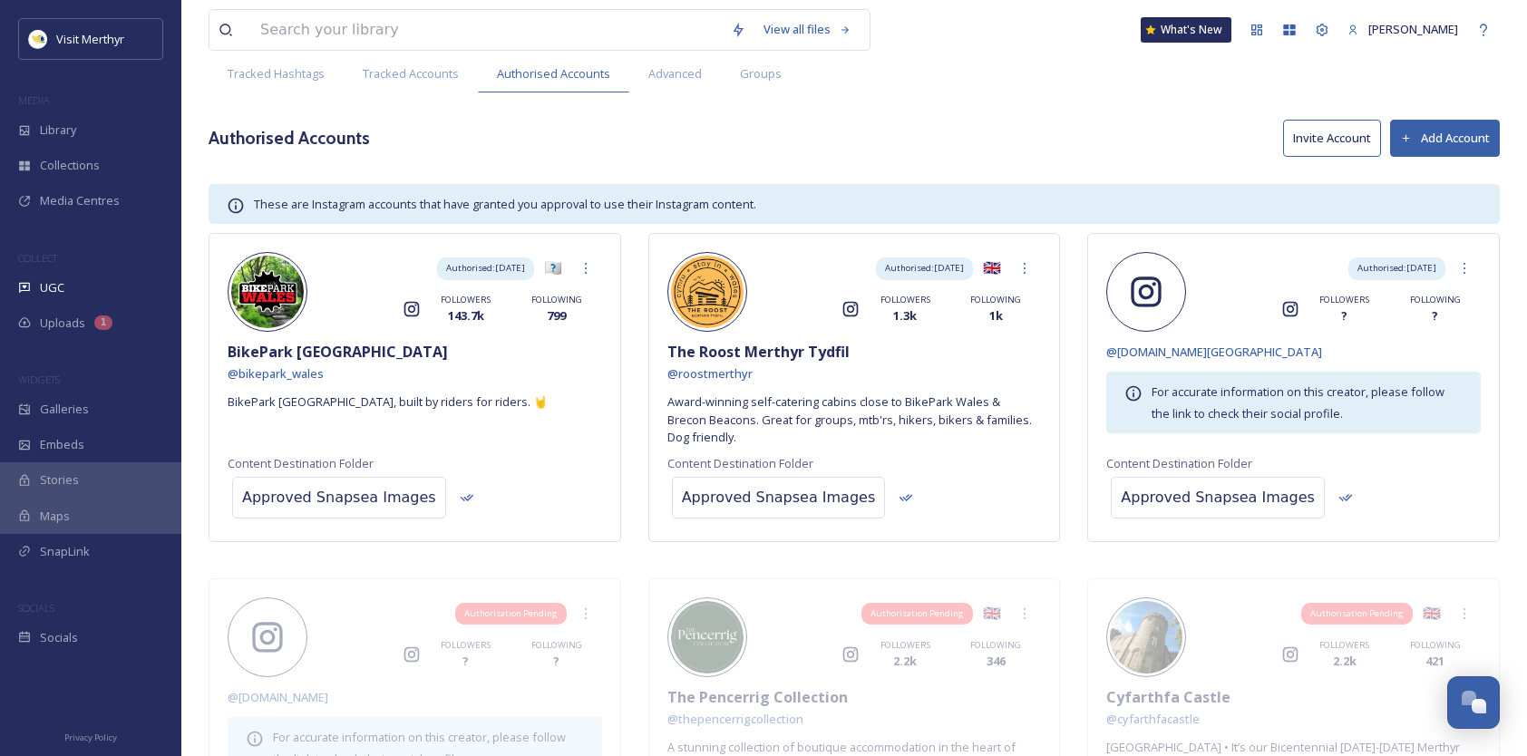
scroll to position [272, 0]
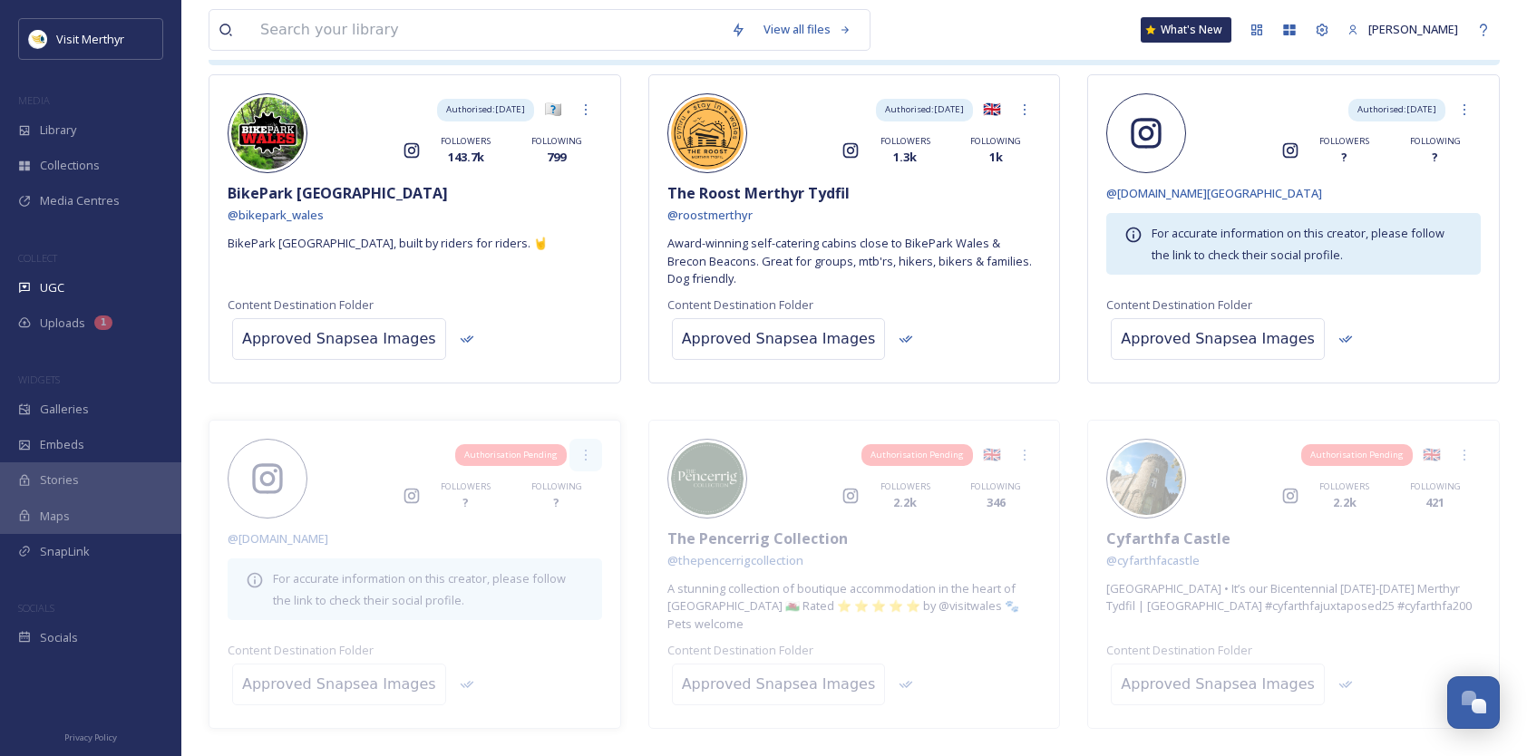
click at [587, 452] on icon at bounding box center [586, 455] width 15 height 15
drag, startPoint x: 570, startPoint y: 488, endPoint x: 503, endPoint y: 486, distance: 67.1
click at [570, 487] on span "Remove" at bounding box center [570, 494] width 44 height 17
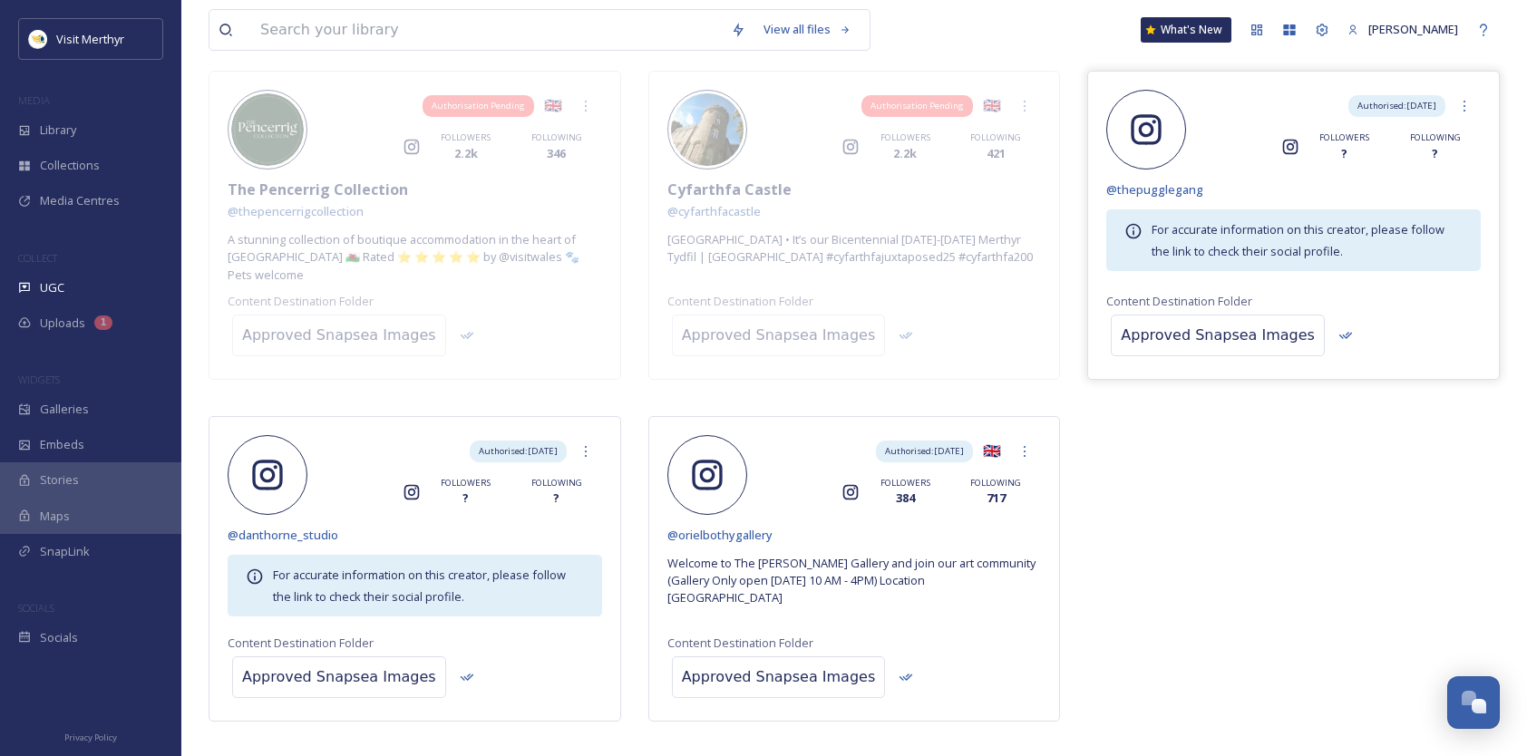
scroll to position [636, 0]
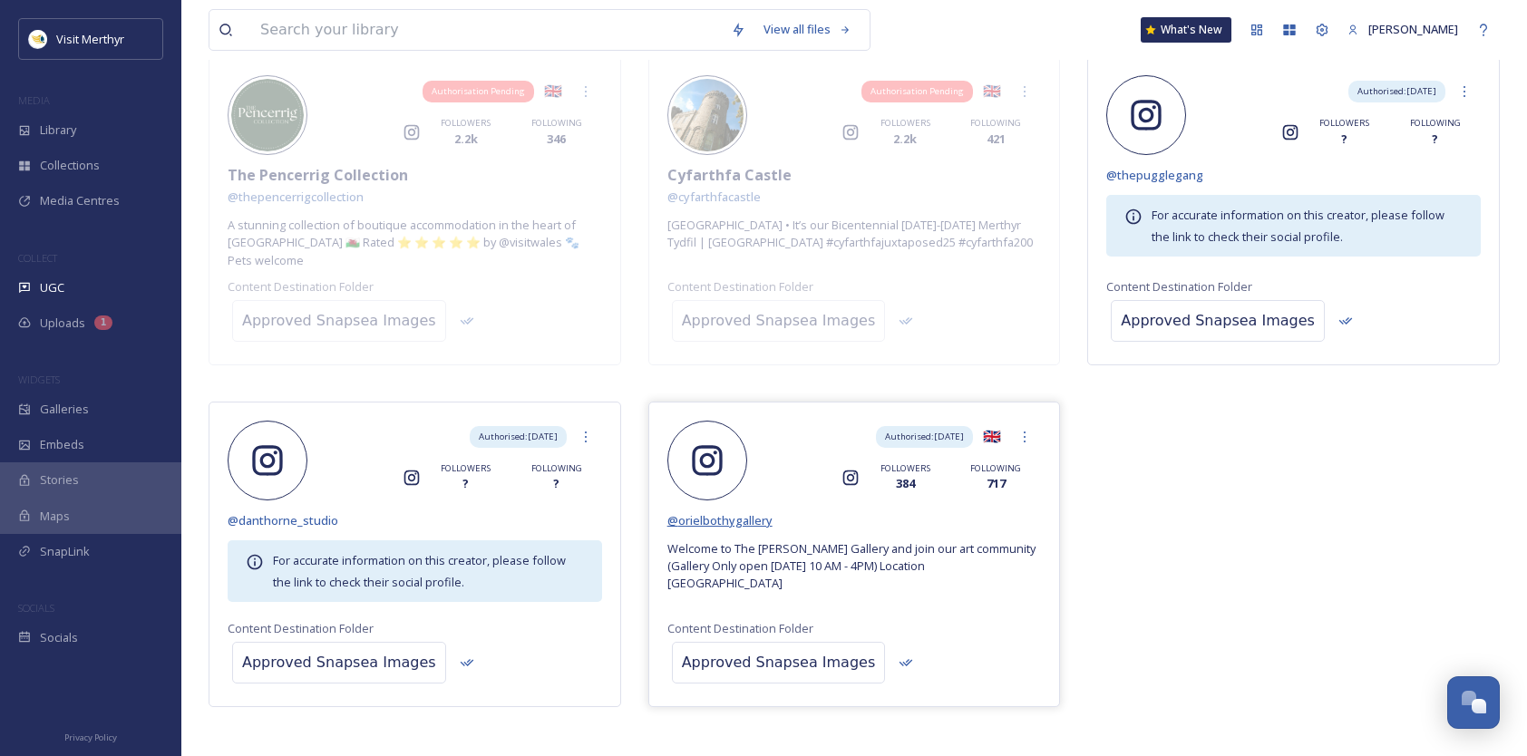
drag, startPoint x: 707, startPoint y: 516, endPoint x: 721, endPoint y: 510, distance: 15.0
click at [707, 516] on span "@ orielbothygallery" at bounding box center [719, 520] width 105 height 16
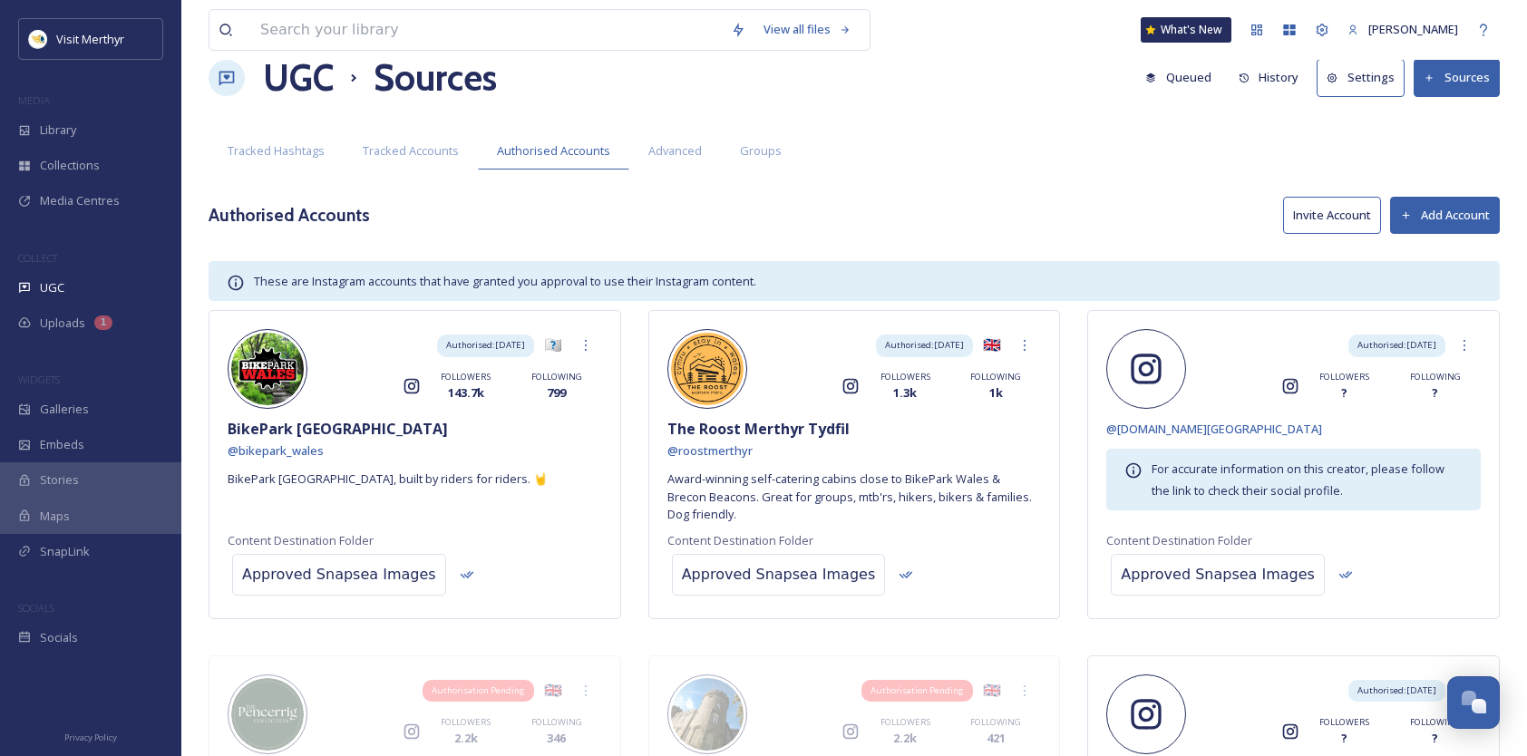
scroll to position [0, 0]
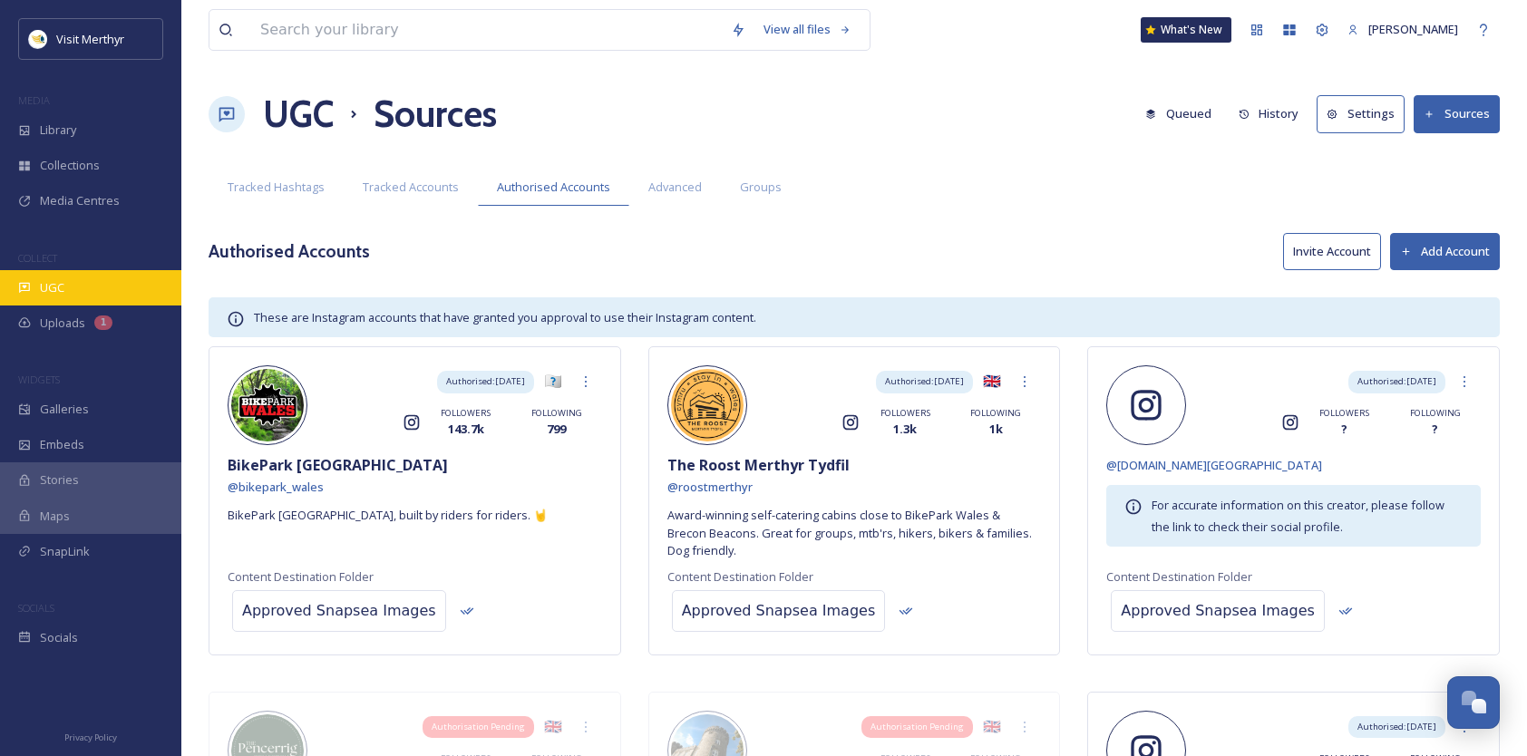
click at [54, 275] on div "UGC" at bounding box center [90, 287] width 181 height 35
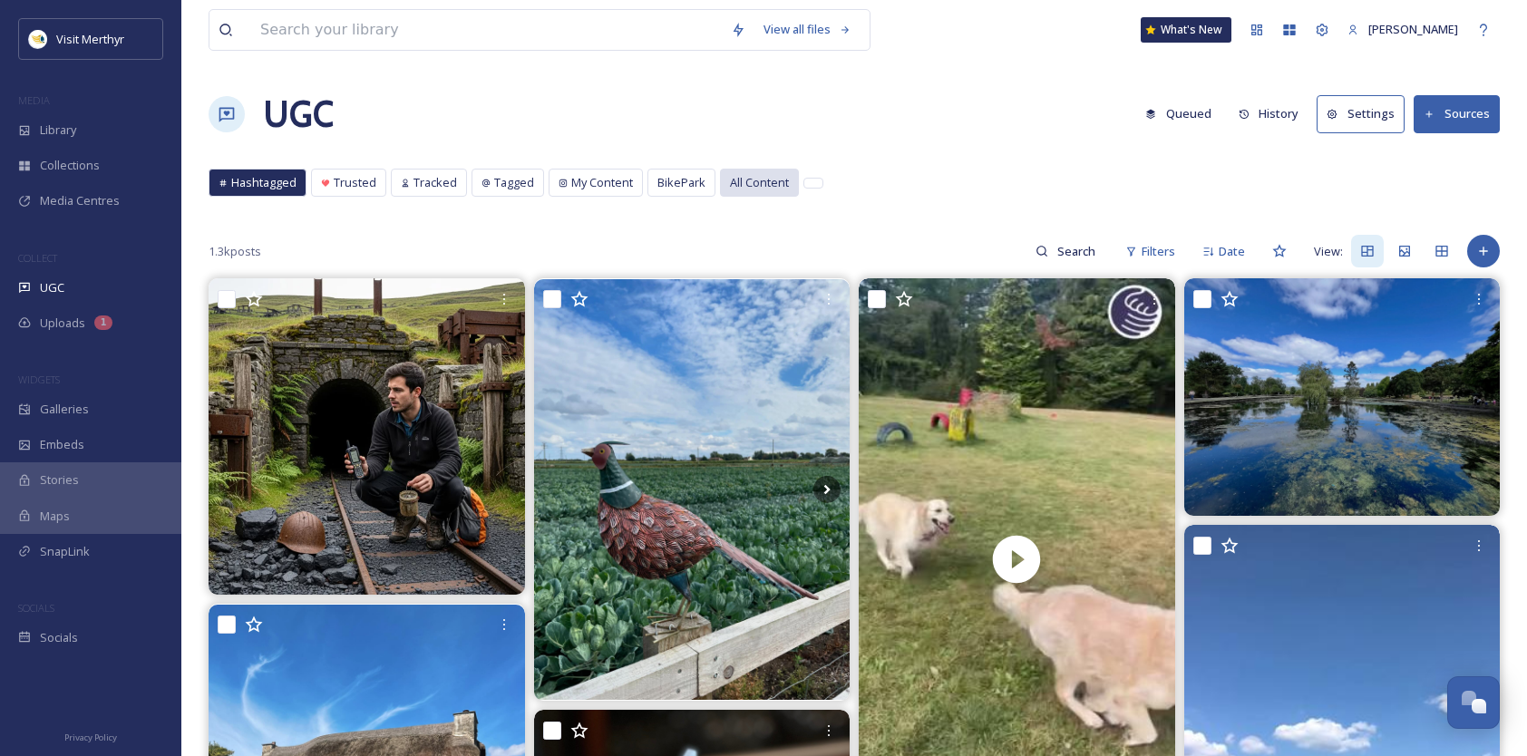
click at [740, 180] on span "All Content" at bounding box center [759, 182] width 59 height 17
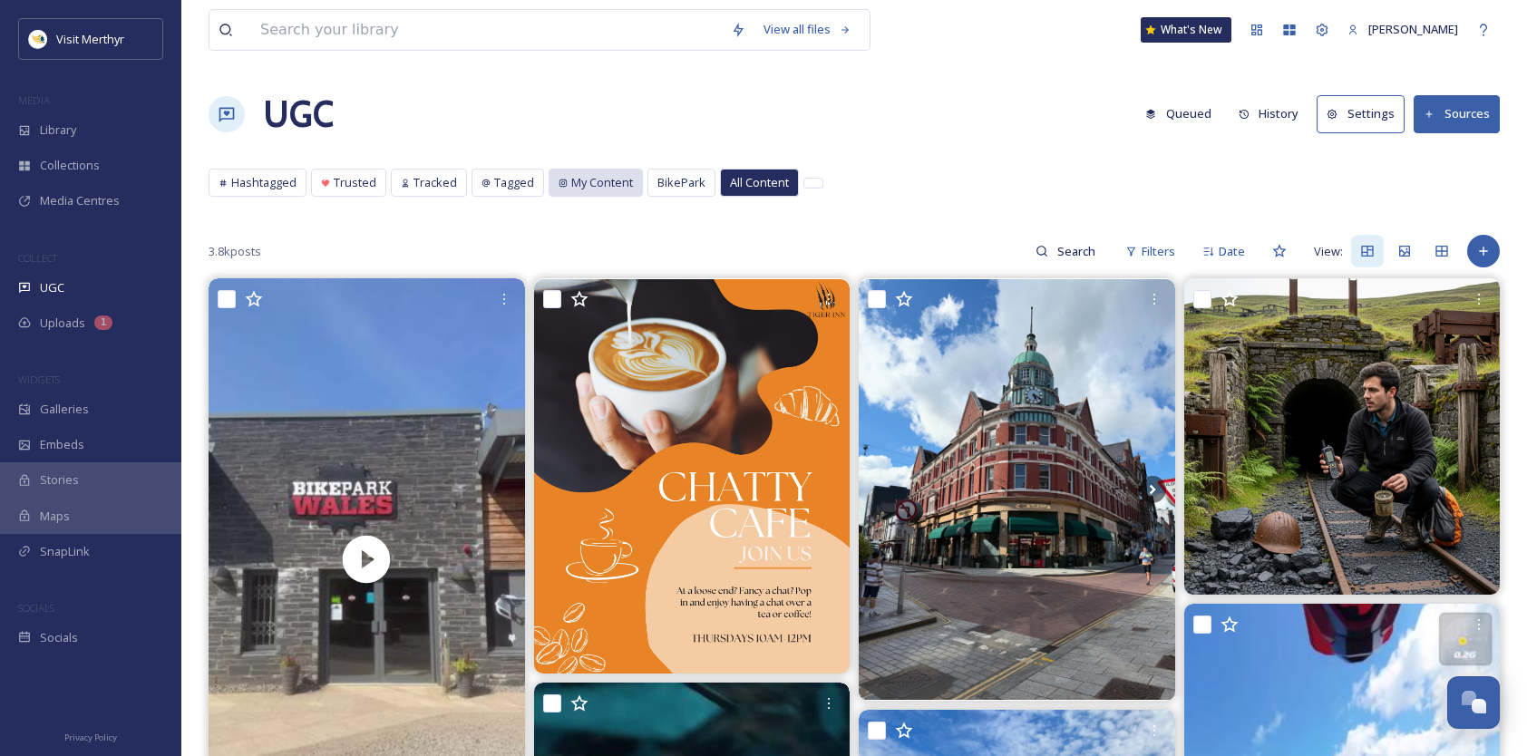
click at [573, 183] on span "My Content" at bounding box center [602, 182] width 62 height 17
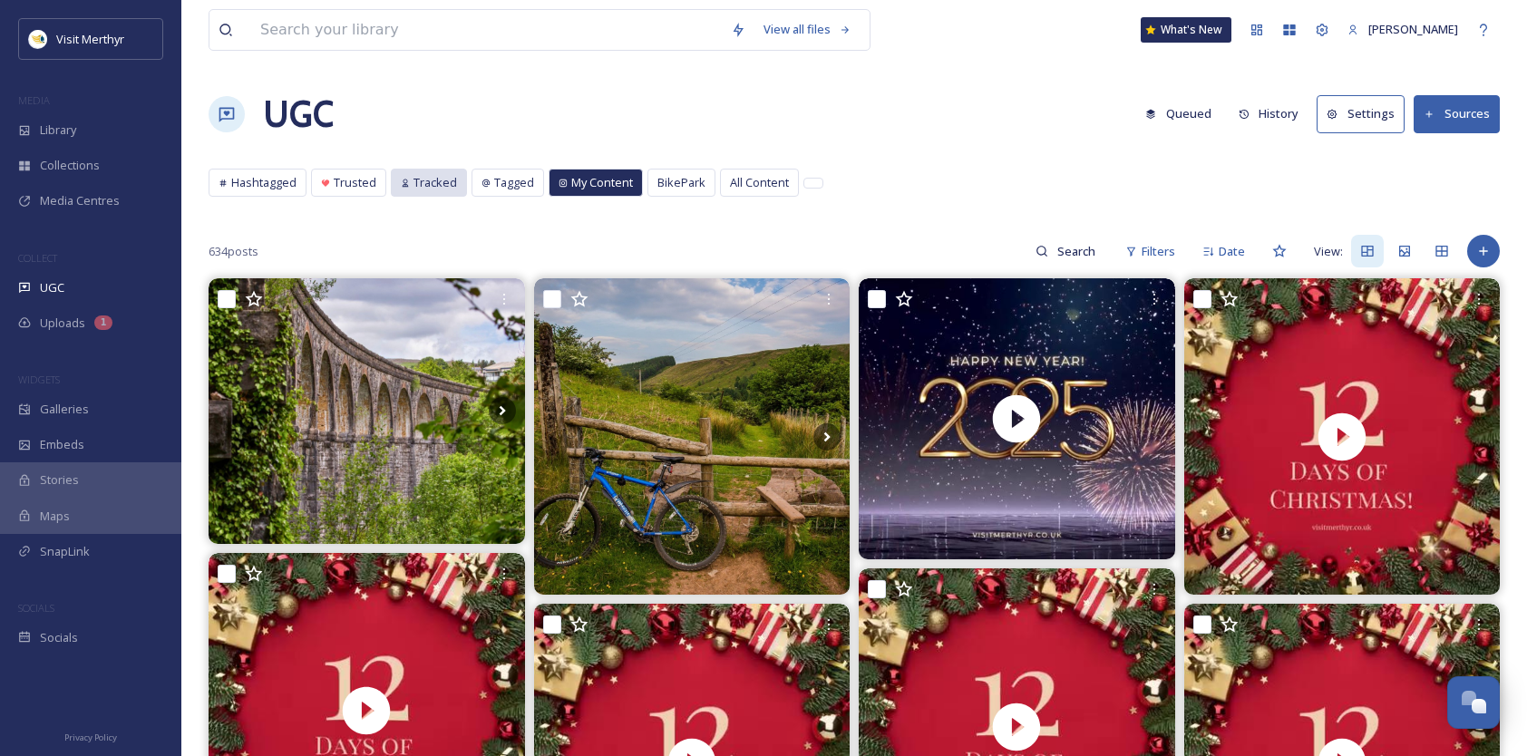
click at [418, 181] on span "Tracked" at bounding box center [435, 182] width 44 height 17
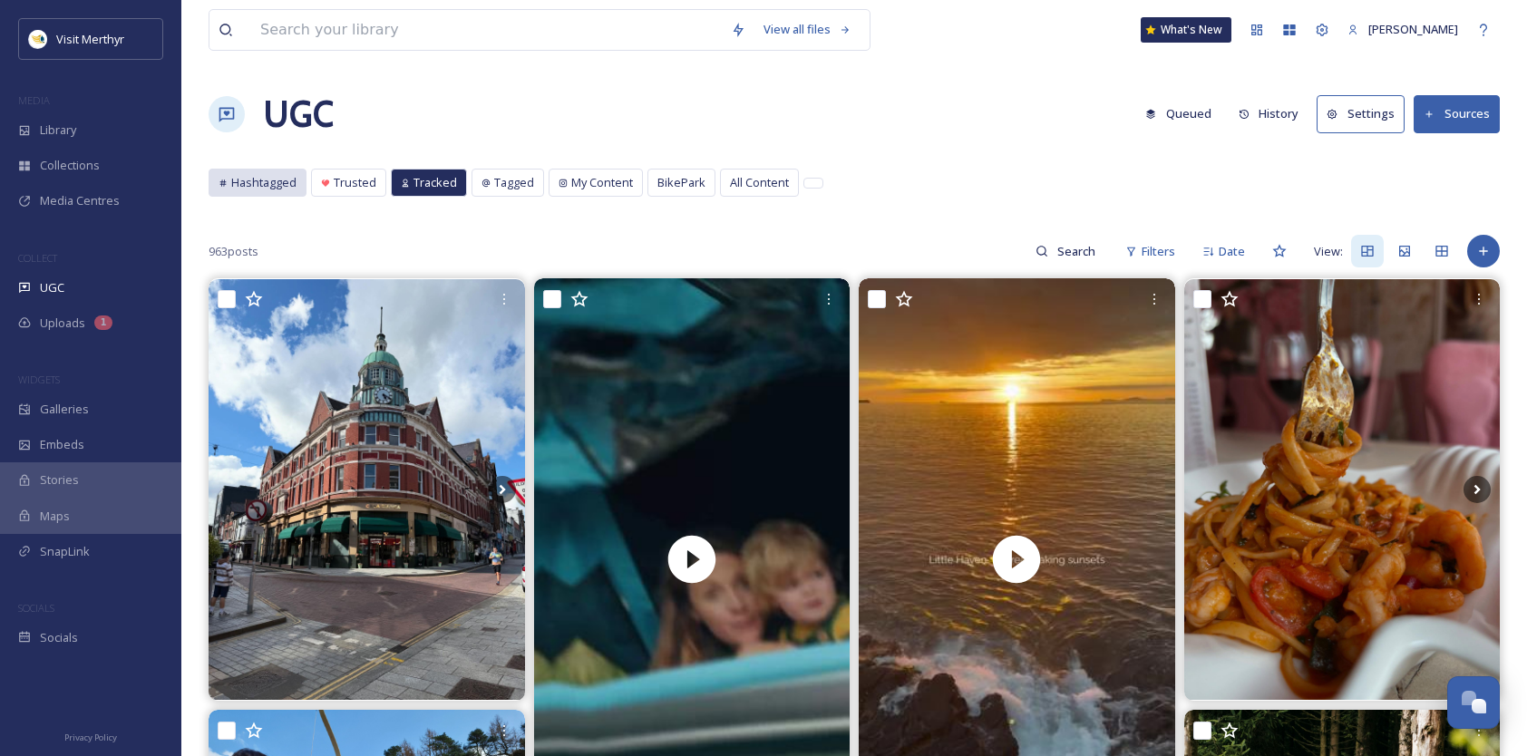
click at [258, 176] on span "Hashtagged" at bounding box center [263, 182] width 65 height 17
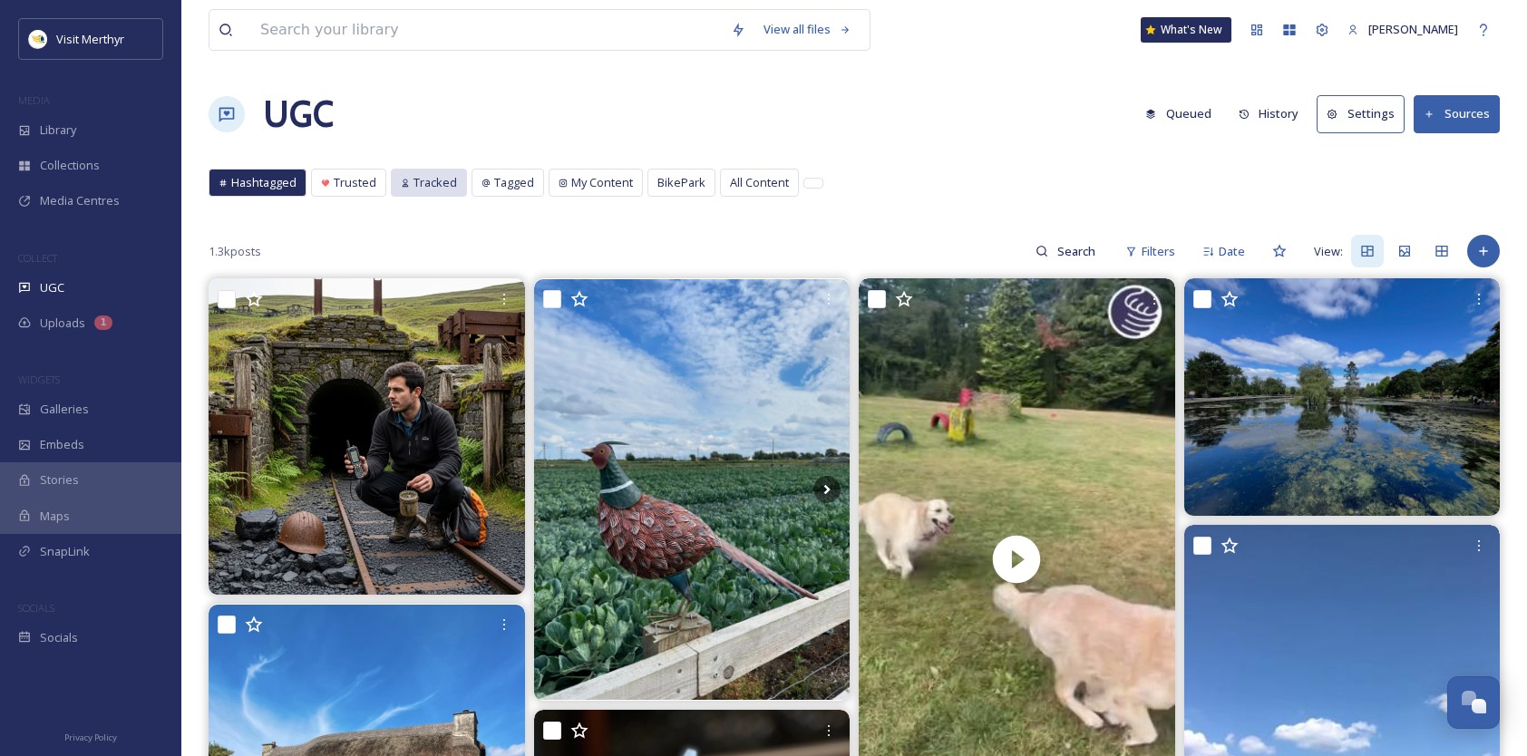
click at [443, 174] on span "Tracked" at bounding box center [435, 182] width 44 height 17
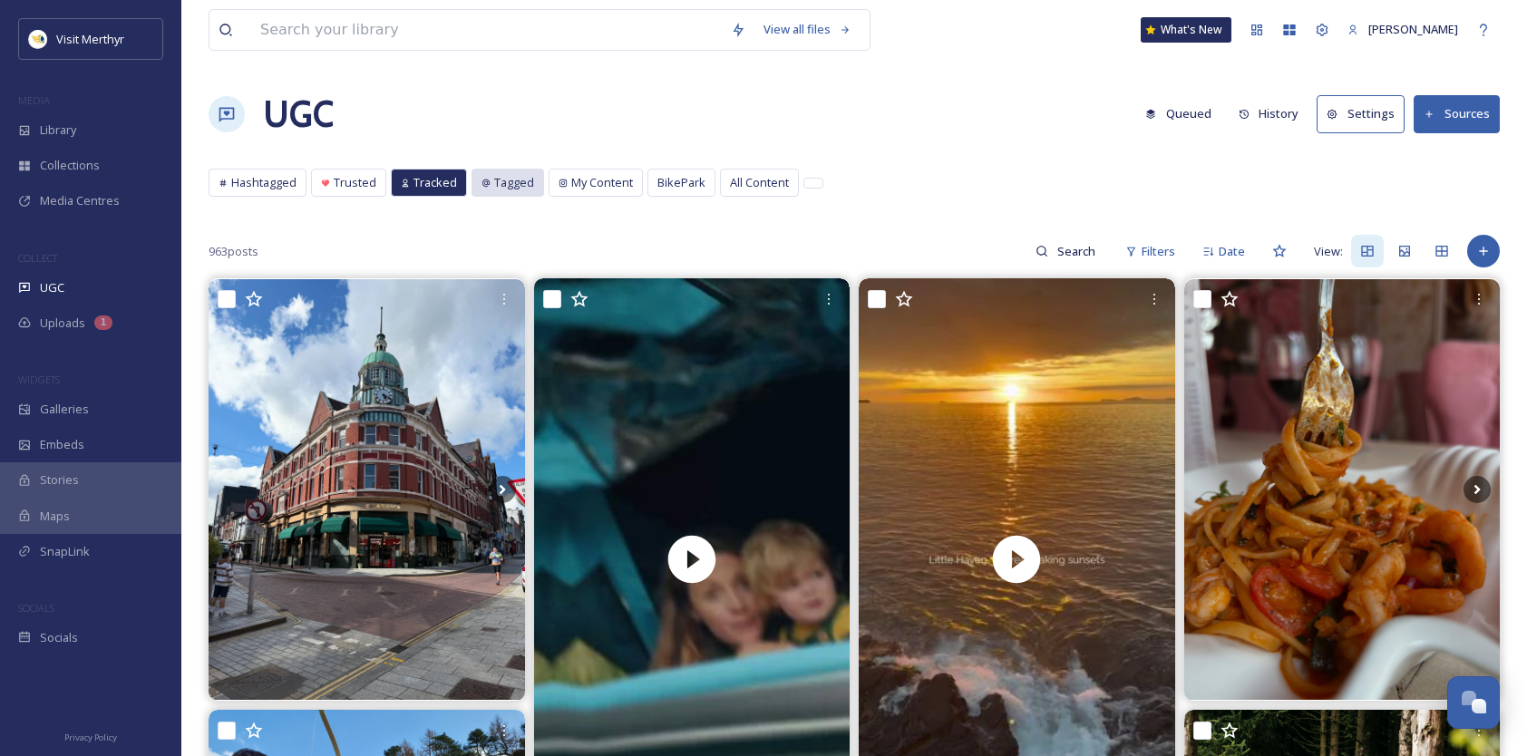
click at [508, 177] on span "Tagged" at bounding box center [514, 182] width 40 height 17
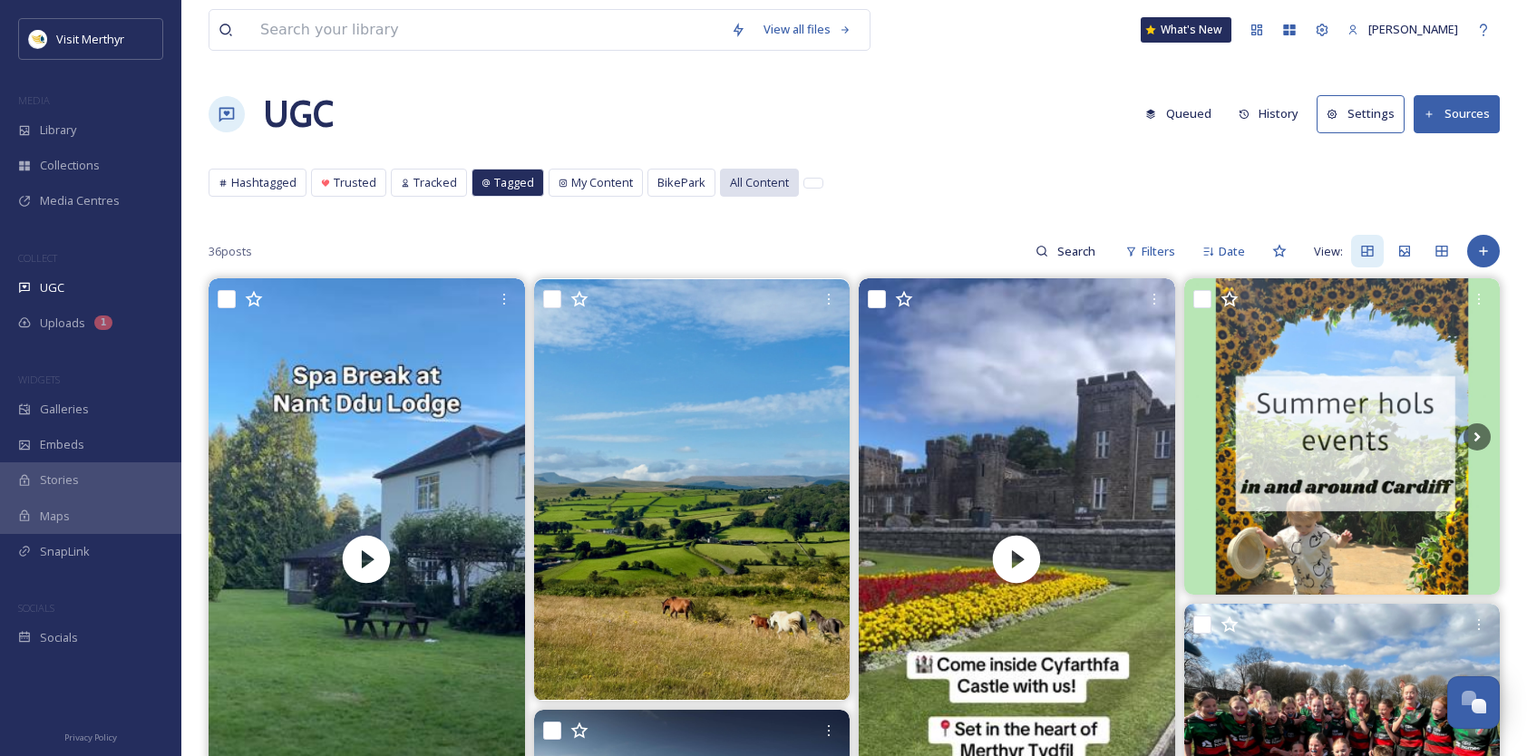
click at [751, 178] on span "All Content" at bounding box center [759, 182] width 59 height 17
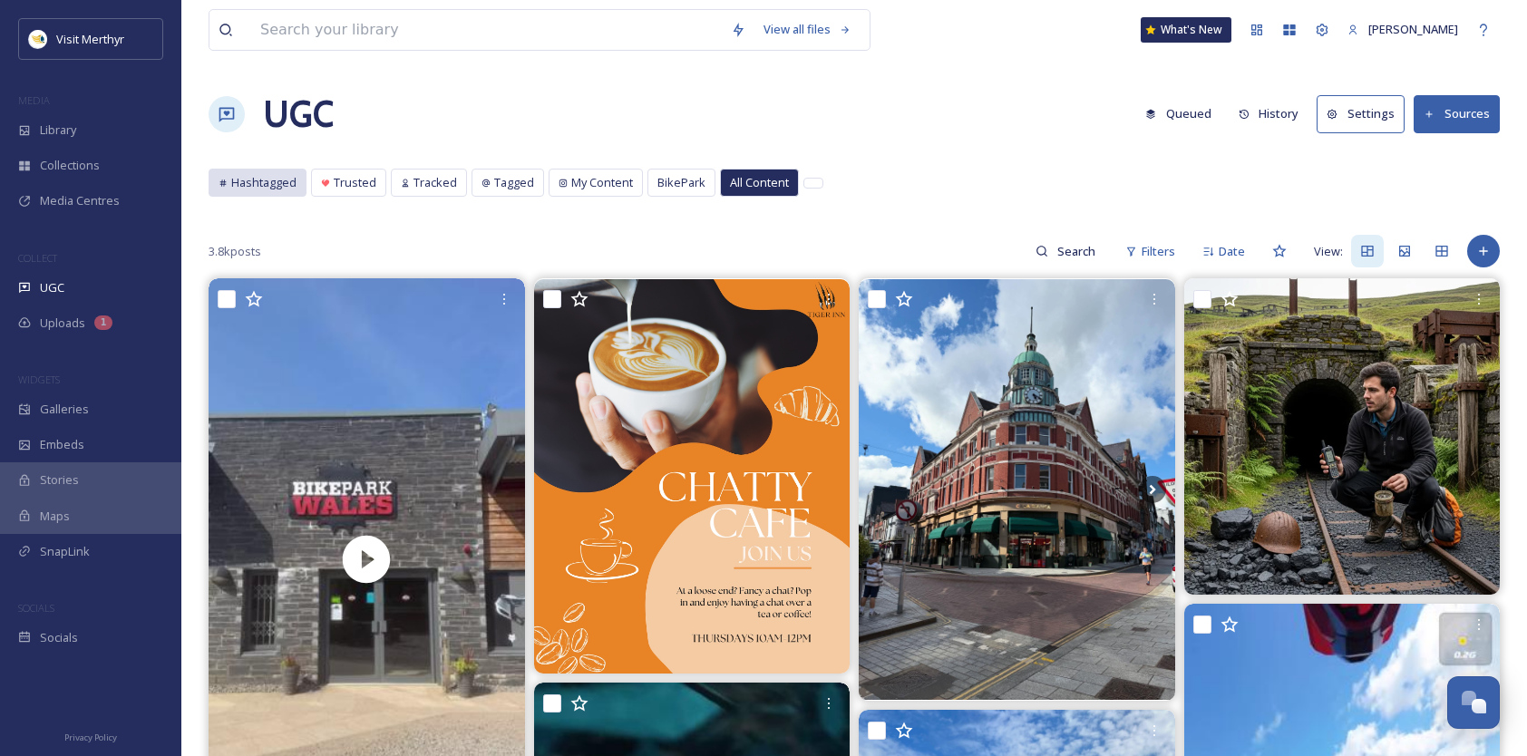
click at [274, 185] on span "Hashtagged" at bounding box center [263, 182] width 65 height 17
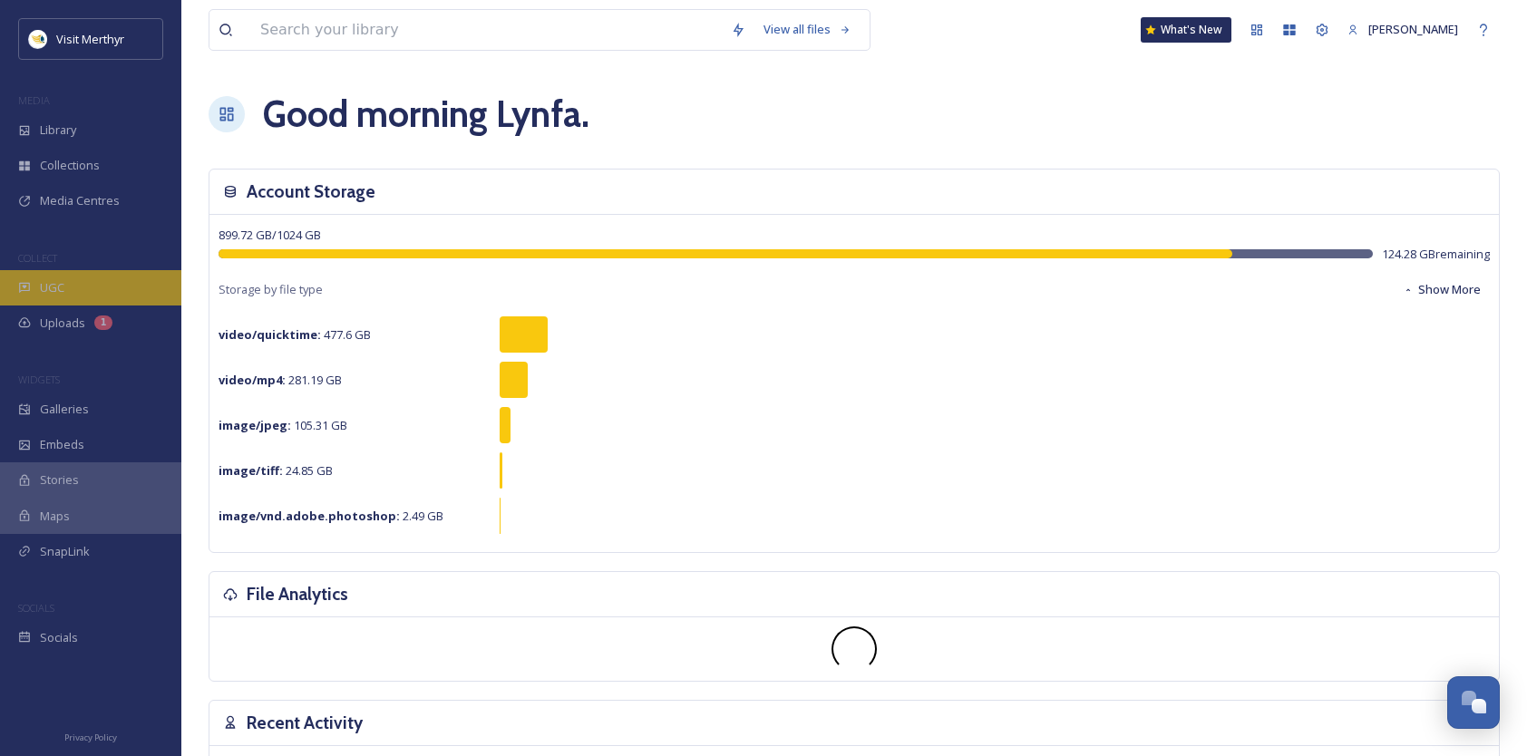
click at [48, 288] on span "UGC" at bounding box center [52, 287] width 24 height 17
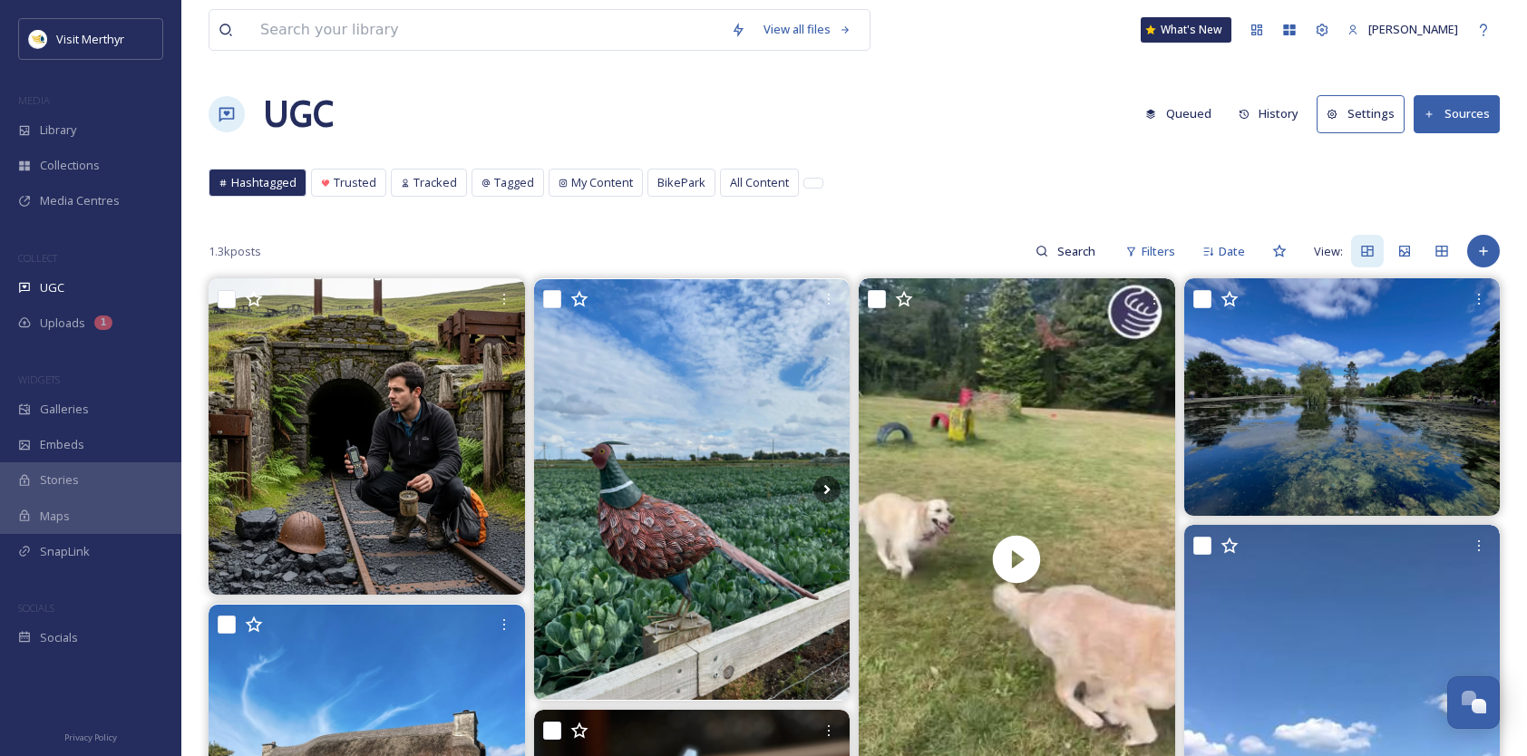
click at [1455, 108] on button "Sources" at bounding box center [1457, 113] width 86 height 37
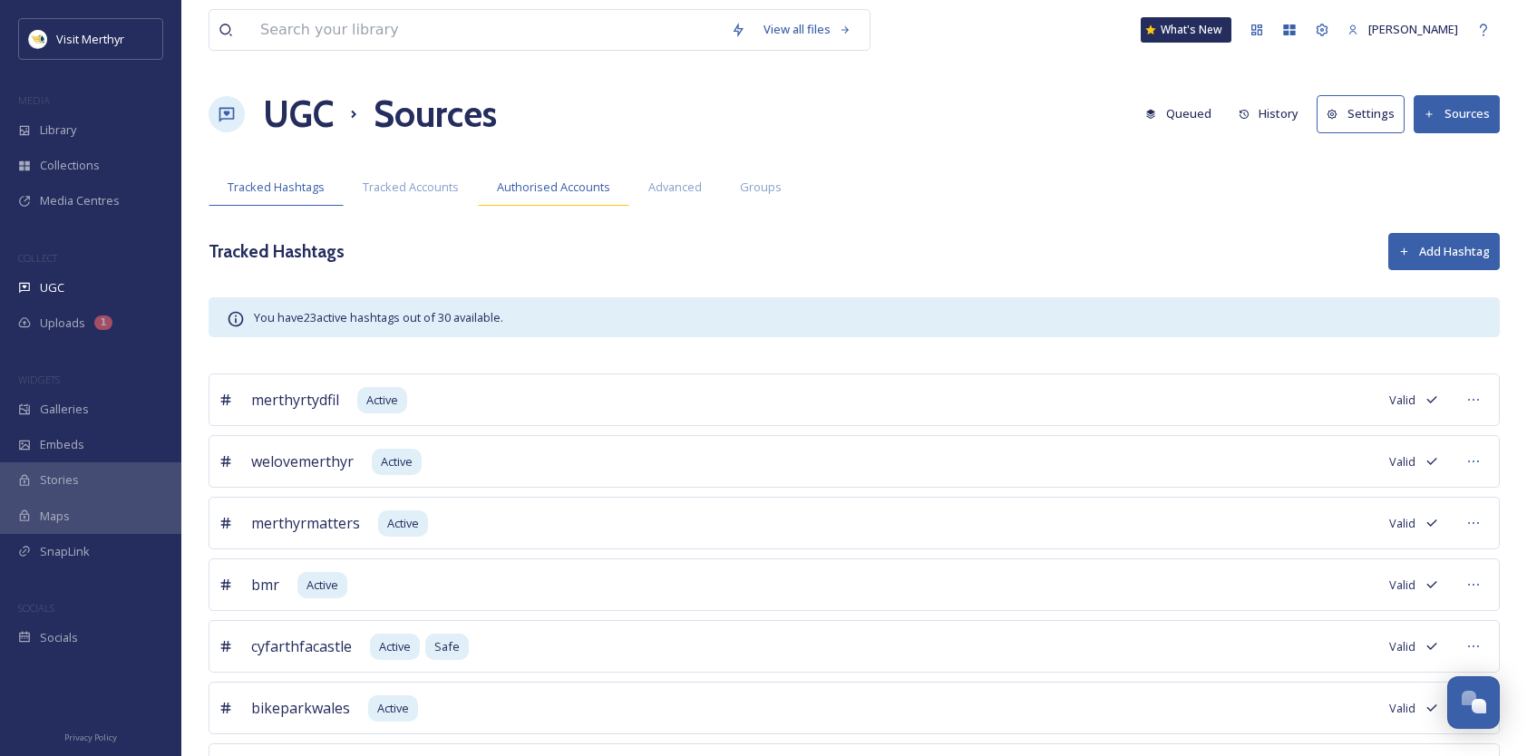
click at [593, 183] on span "Authorised Accounts" at bounding box center [553, 187] width 113 height 17
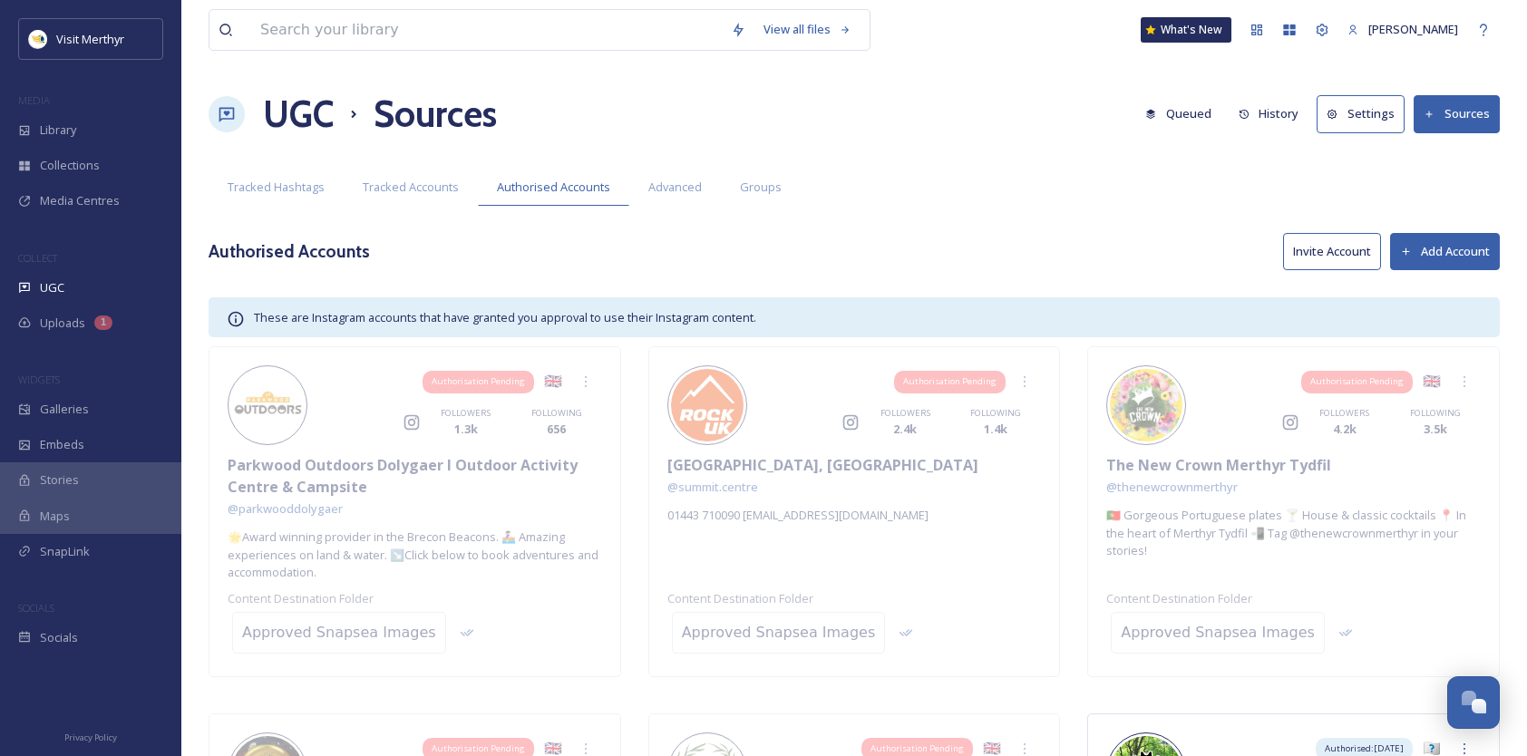
click at [1337, 245] on button "Invite Account" at bounding box center [1332, 251] width 98 height 37
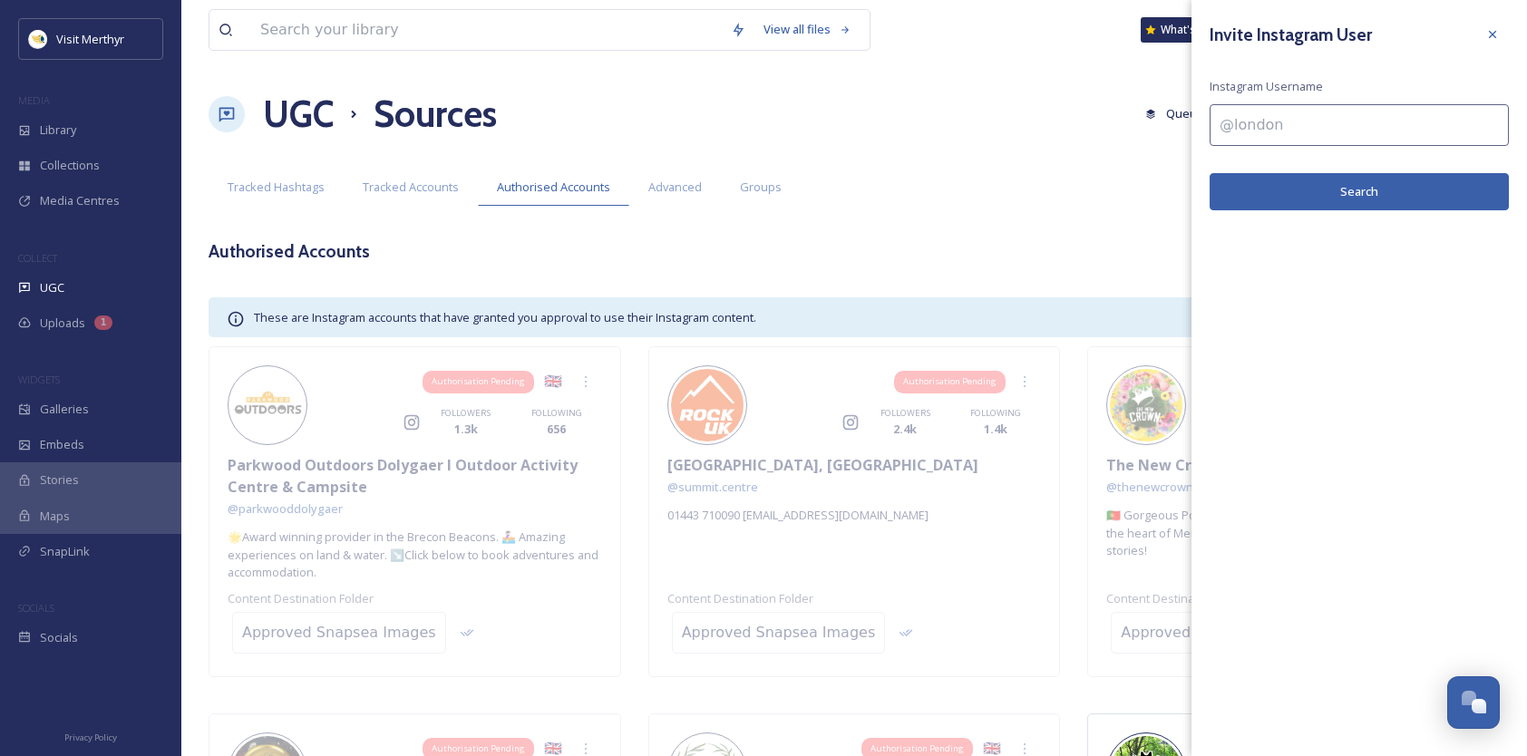
click at [1267, 127] on input at bounding box center [1359, 125] width 299 height 42
click at [1264, 122] on input at bounding box center [1359, 125] width 299 height 42
paste input "jamesplaceswales"
type input "jamesplaceswales"
click at [1377, 191] on button "Search" at bounding box center [1359, 191] width 299 height 37
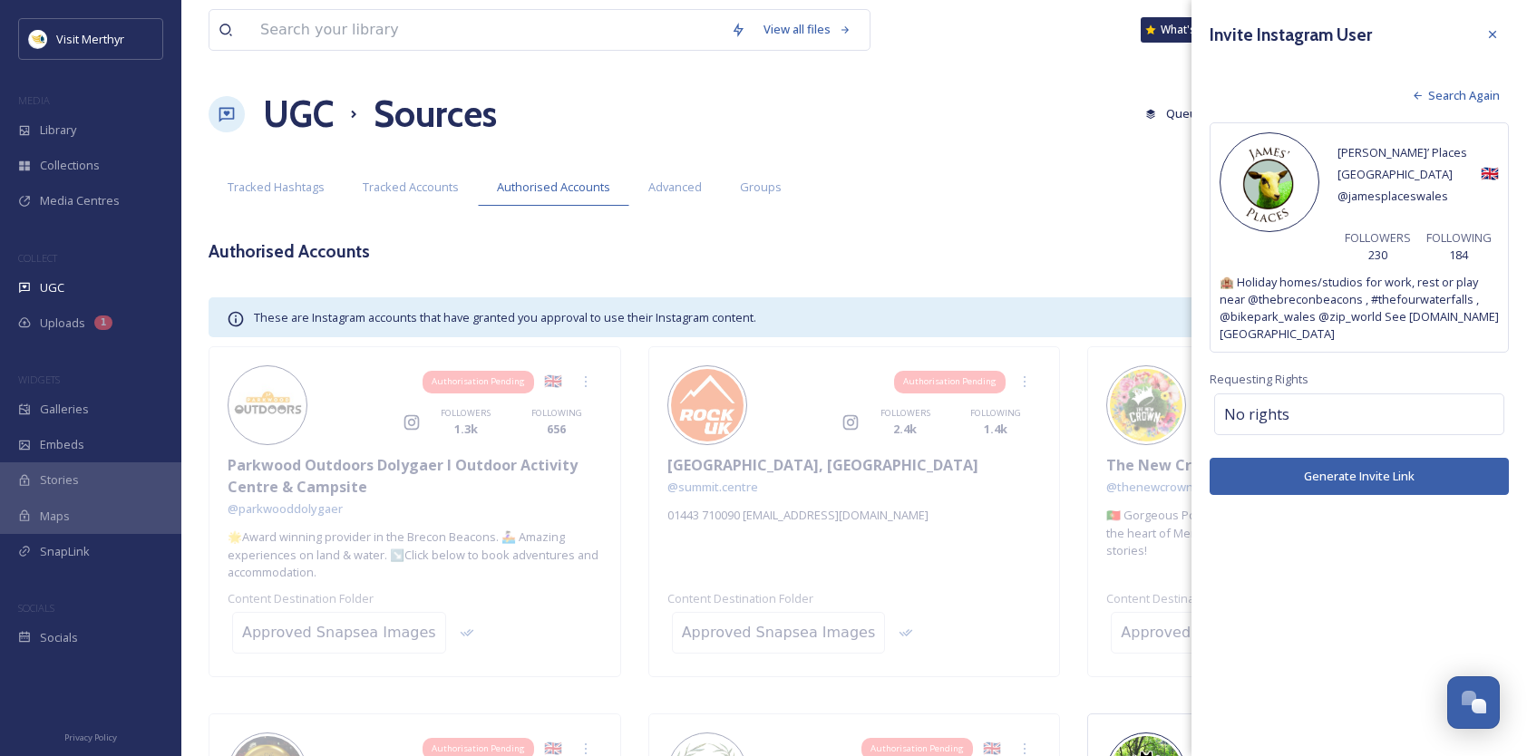
click at [1344, 458] on button "Generate Invite Link" at bounding box center [1359, 476] width 299 height 37
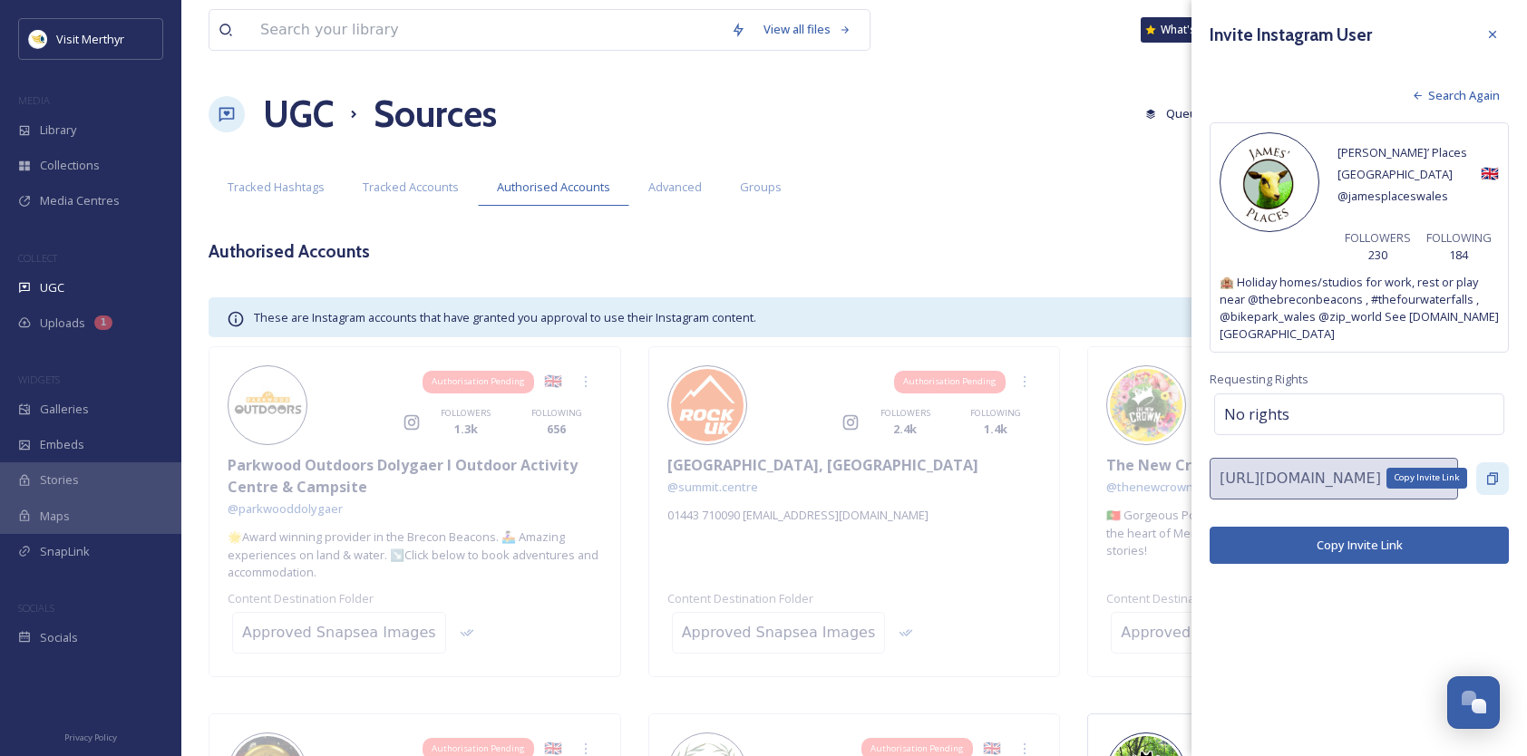
click at [1493, 472] on icon at bounding box center [1492, 478] width 11 height 12
click at [1455, 96] on span "Search Again" at bounding box center [1464, 95] width 72 height 17
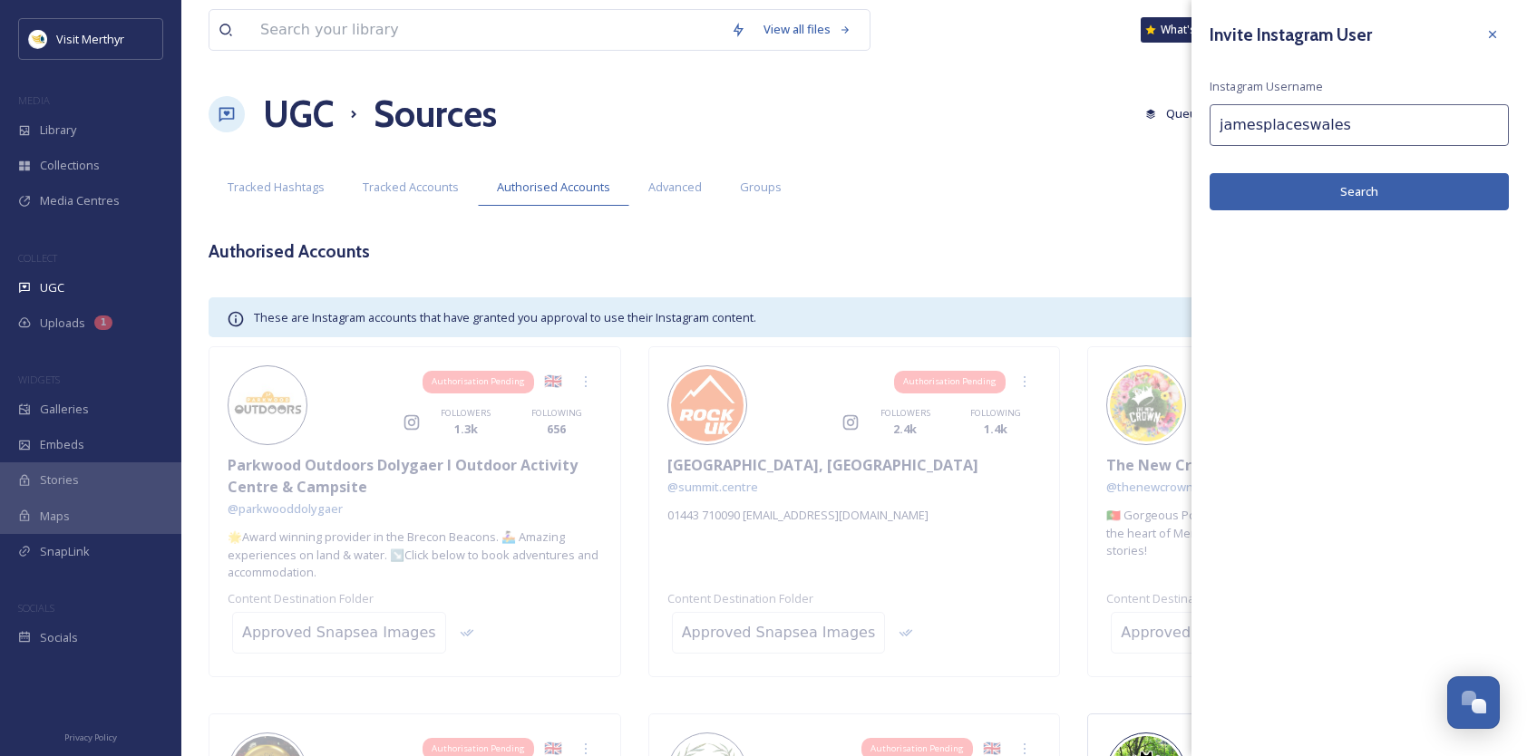
drag, startPoint x: 1495, startPoint y: 30, endPoint x: 1443, endPoint y: 44, distance: 54.6
click at [1494, 29] on icon at bounding box center [1492, 34] width 15 height 15
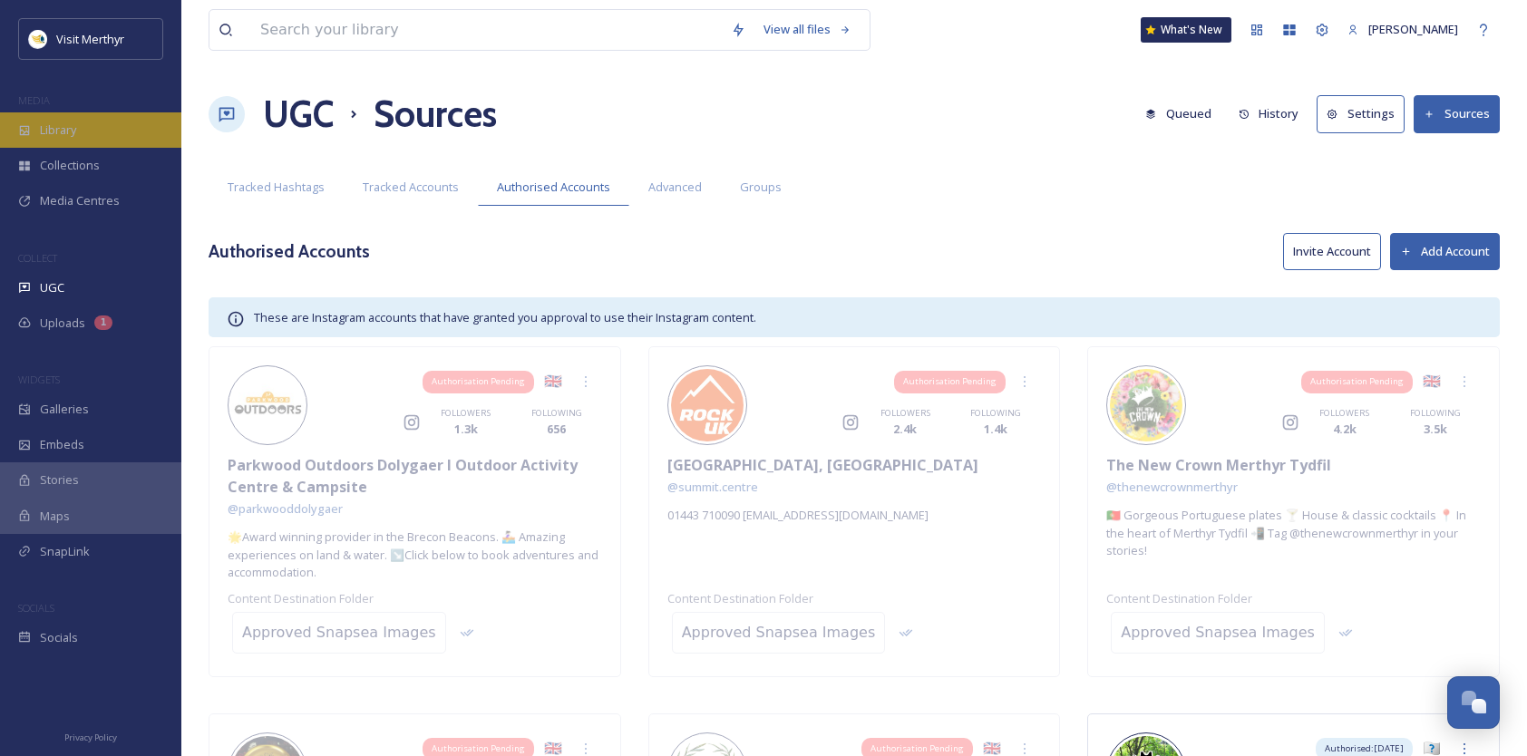
click at [63, 123] on span "Library" at bounding box center [58, 130] width 36 height 17
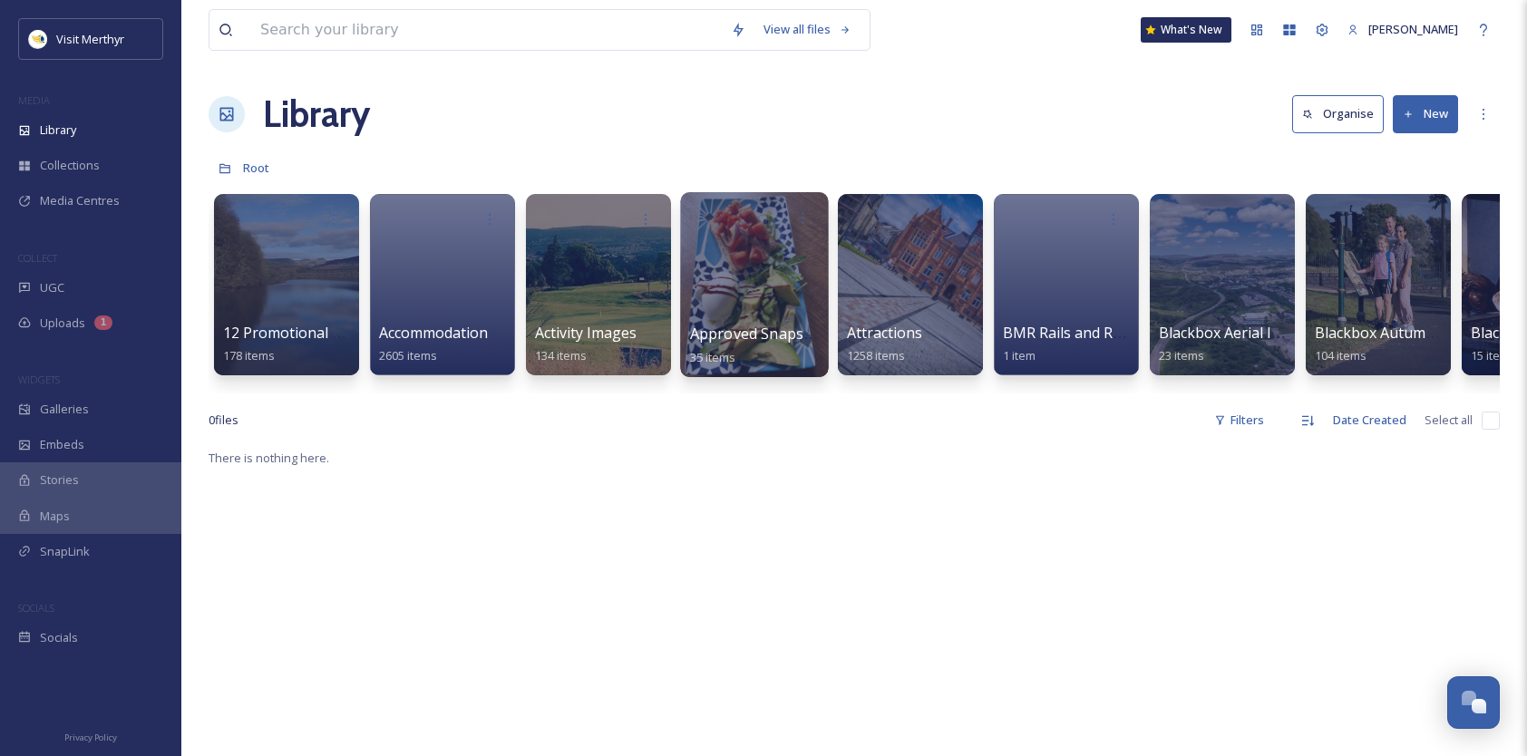
click at [725, 289] on div at bounding box center [754, 284] width 148 height 185
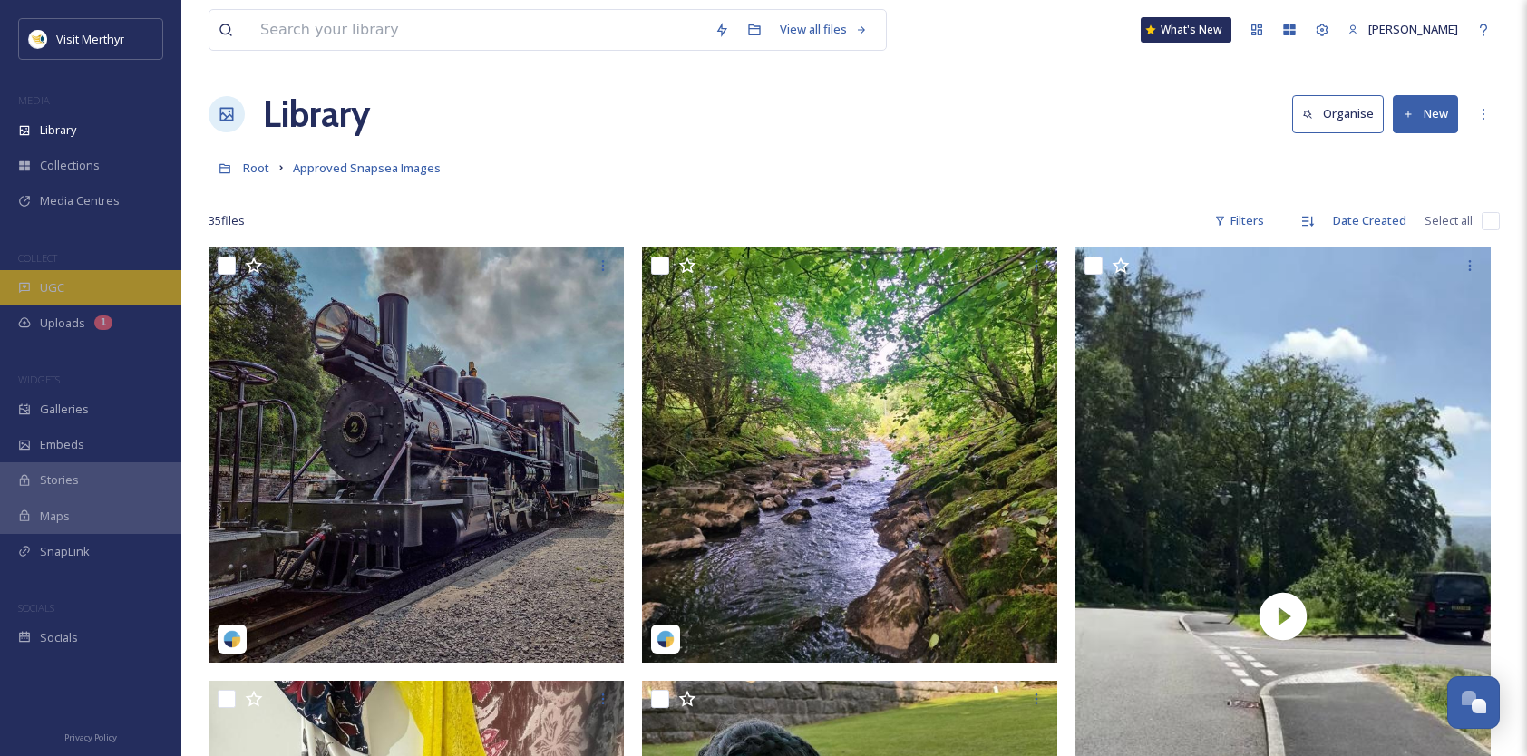
click at [80, 276] on div "UGC" at bounding box center [90, 287] width 181 height 35
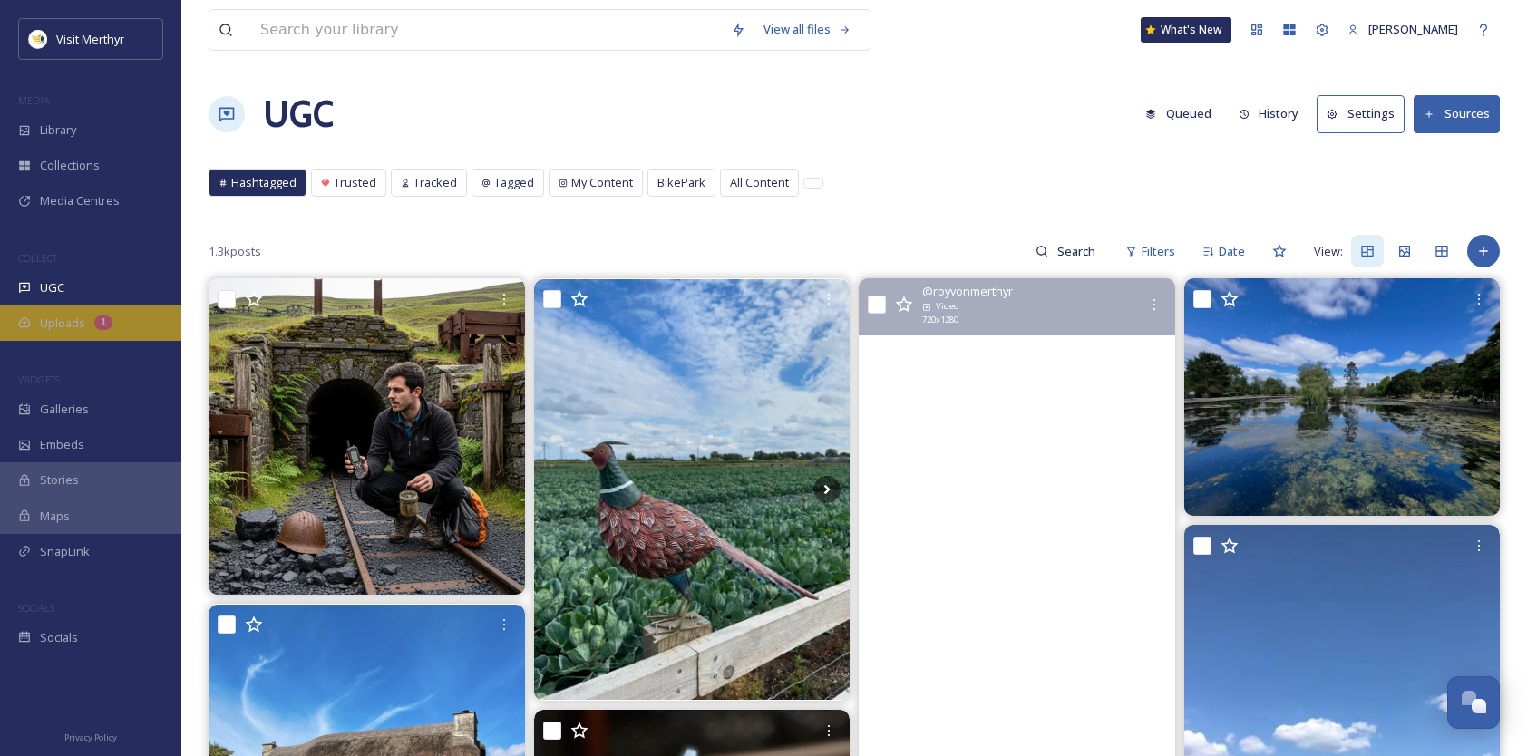
click at [71, 319] on span "Uploads" at bounding box center [62, 323] width 45 height 17
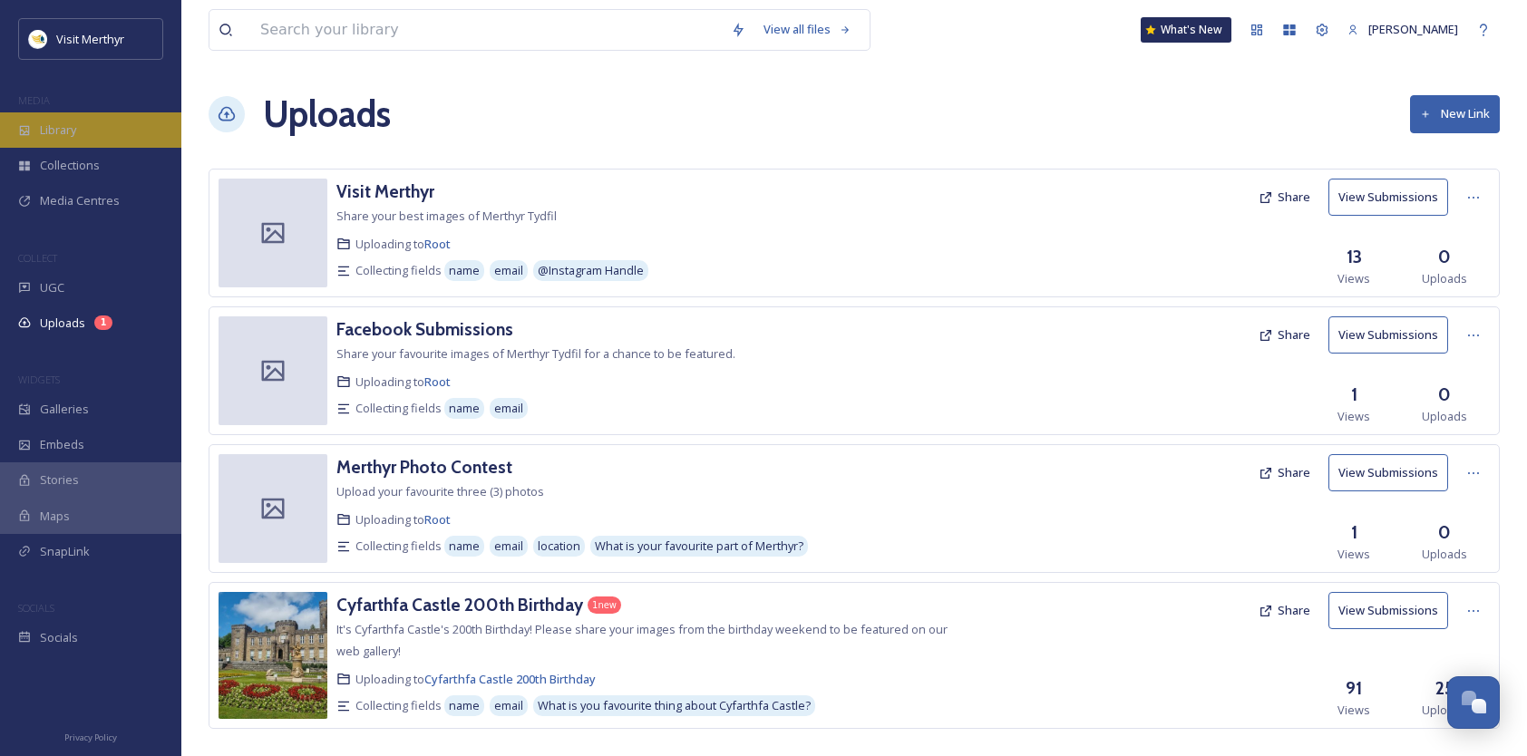
click at [53, 126] on span "Library" at bounding box center [58, 130] width 36 height 17
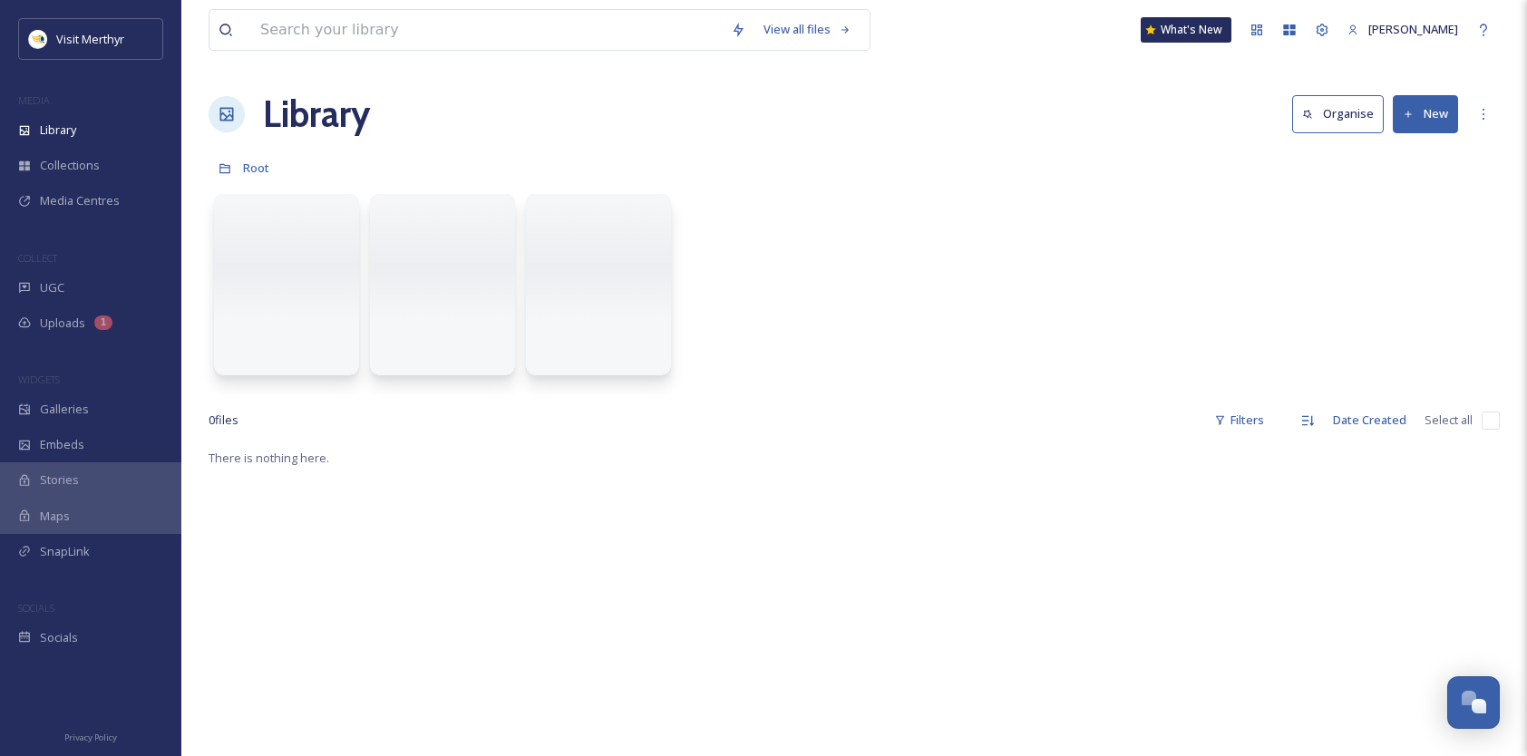
click at [1416, 111] on button "New" at bounding box center [1425, 113] width 65 height 37
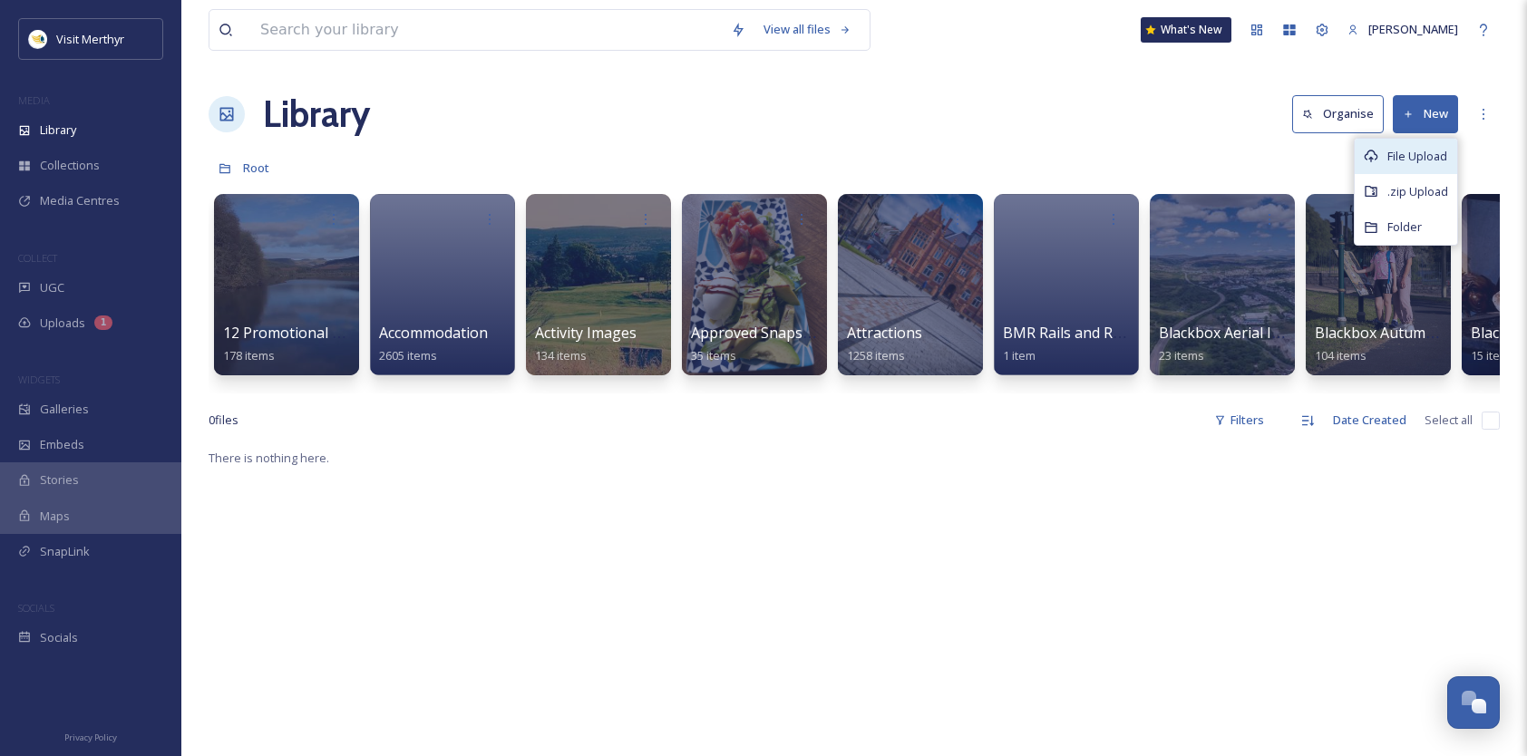
click at [1413, 154] on span "File Upload" at bounding box center [1417, 156] width 60 height 17
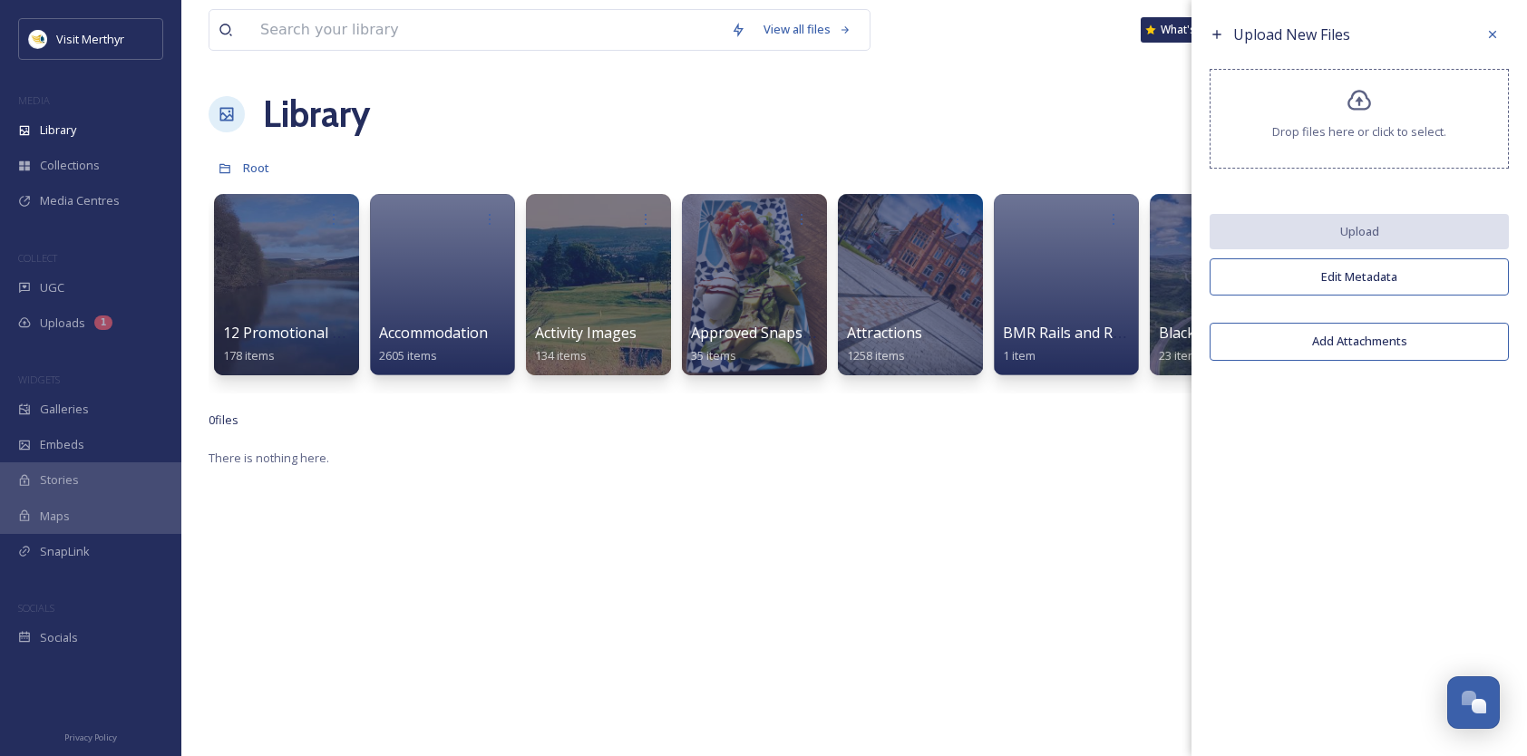
click at [1375, 115] on div "Drop files here or click to select." at bounding box center [1359, 119] width 299 height 100
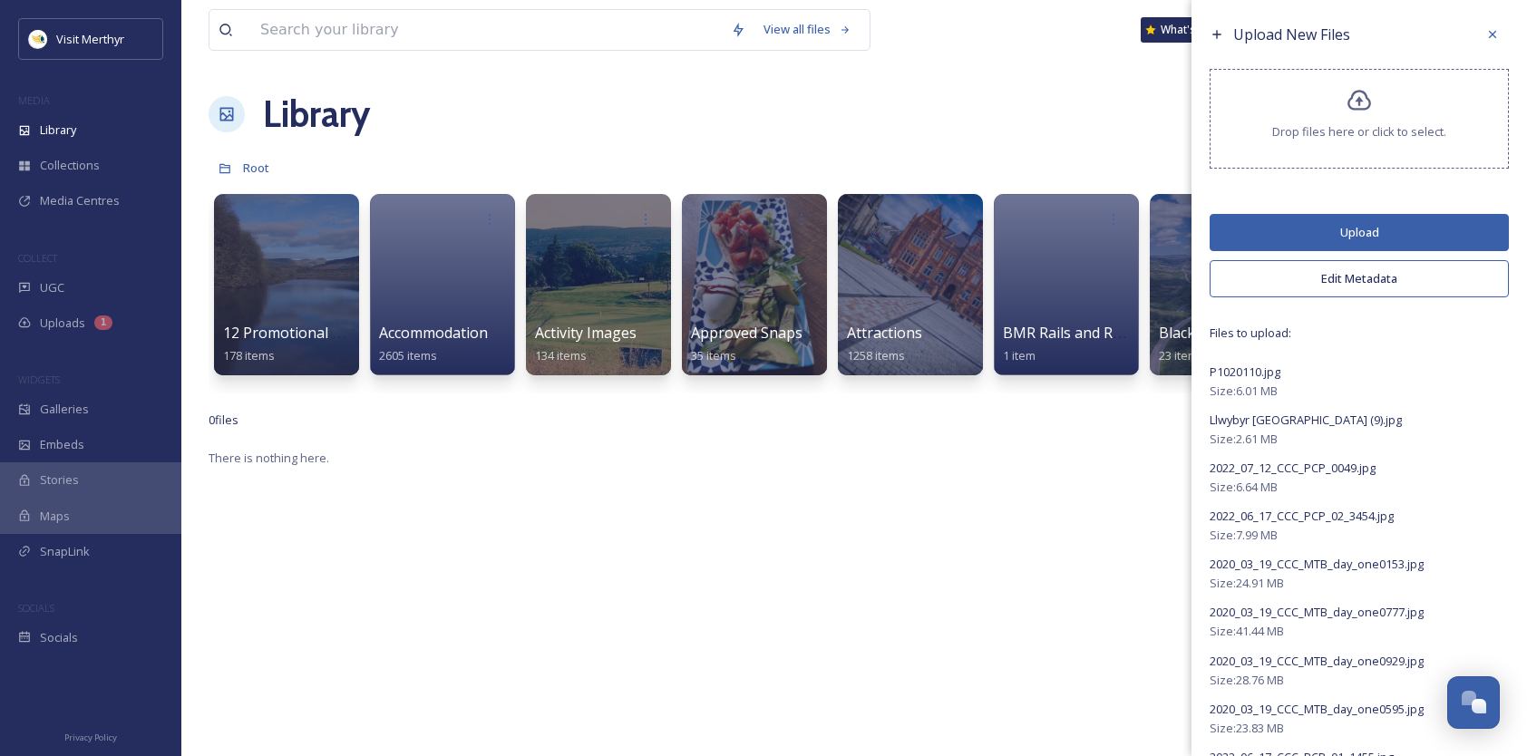
click at [1360, 231] on button "Upload" at bounding box center [1359, 232] width 299 height 37
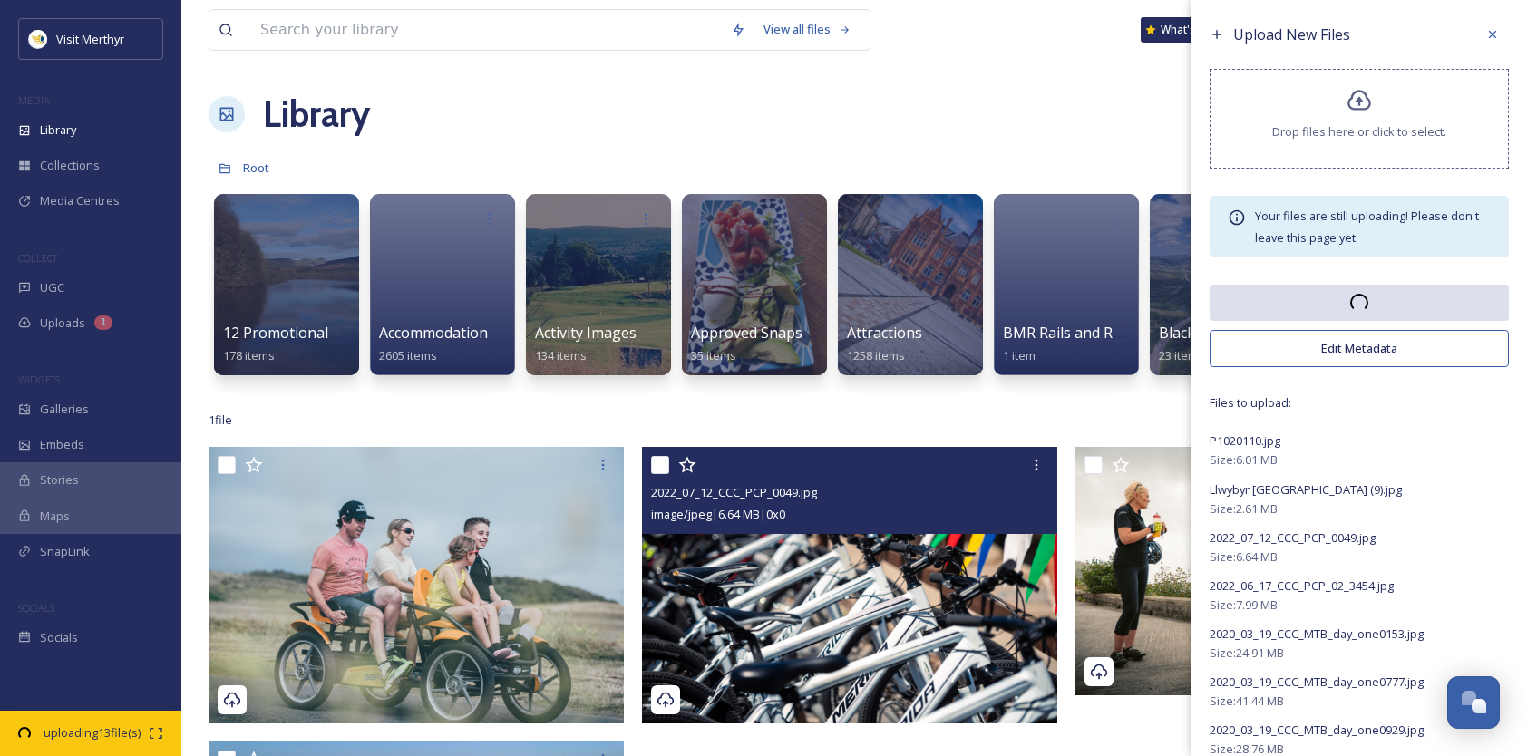
scroll to position [453, 0]
